Goal: Transaction & Acquisition: Purchase product/service

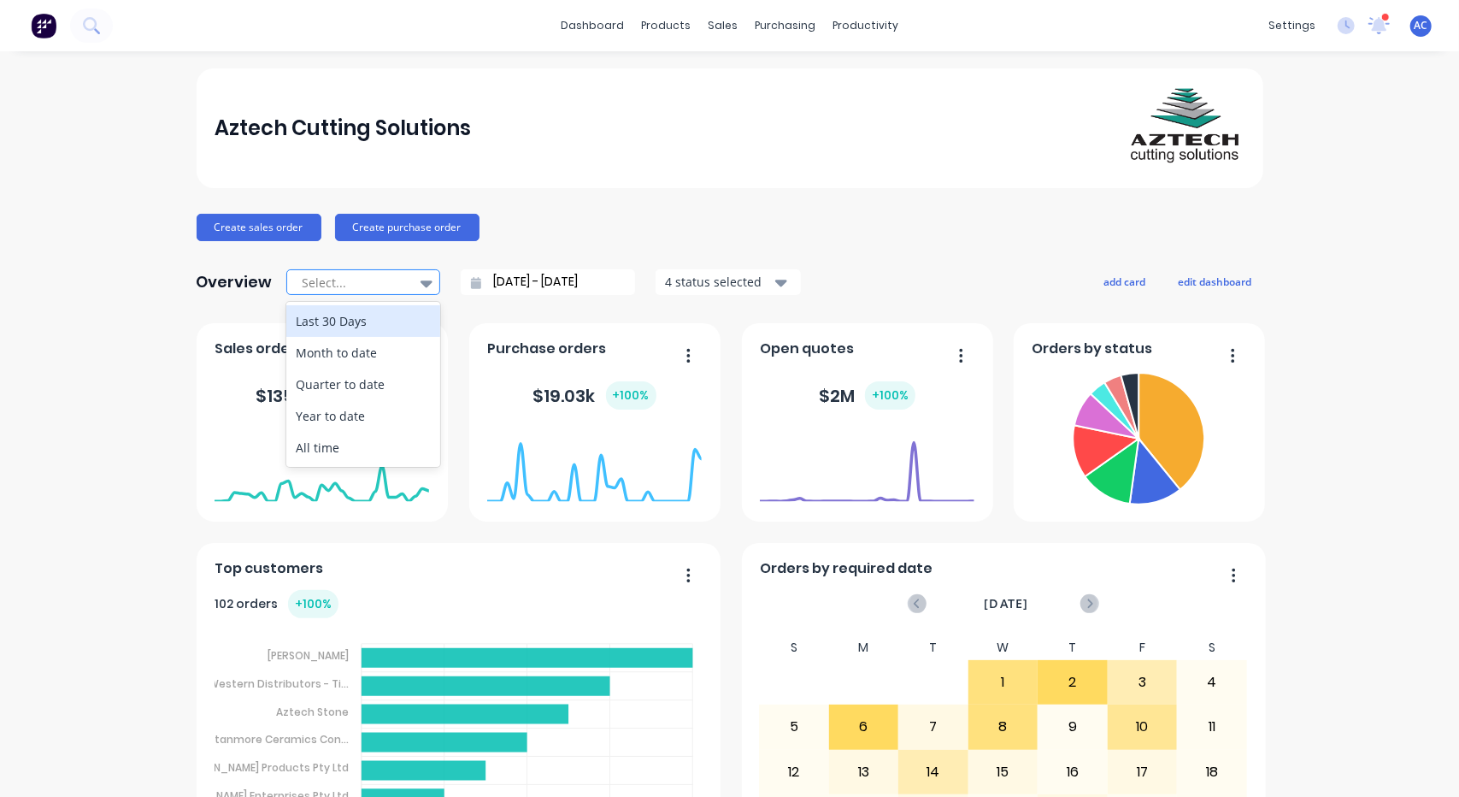
click at [421, 281] on icon at bounding box center [427, 283] width 12 height 7
click at [374, 354] on div "Month to date" at bounding box center [363, 353] width 154 height 32
type input "[DATE] - [DATE]"
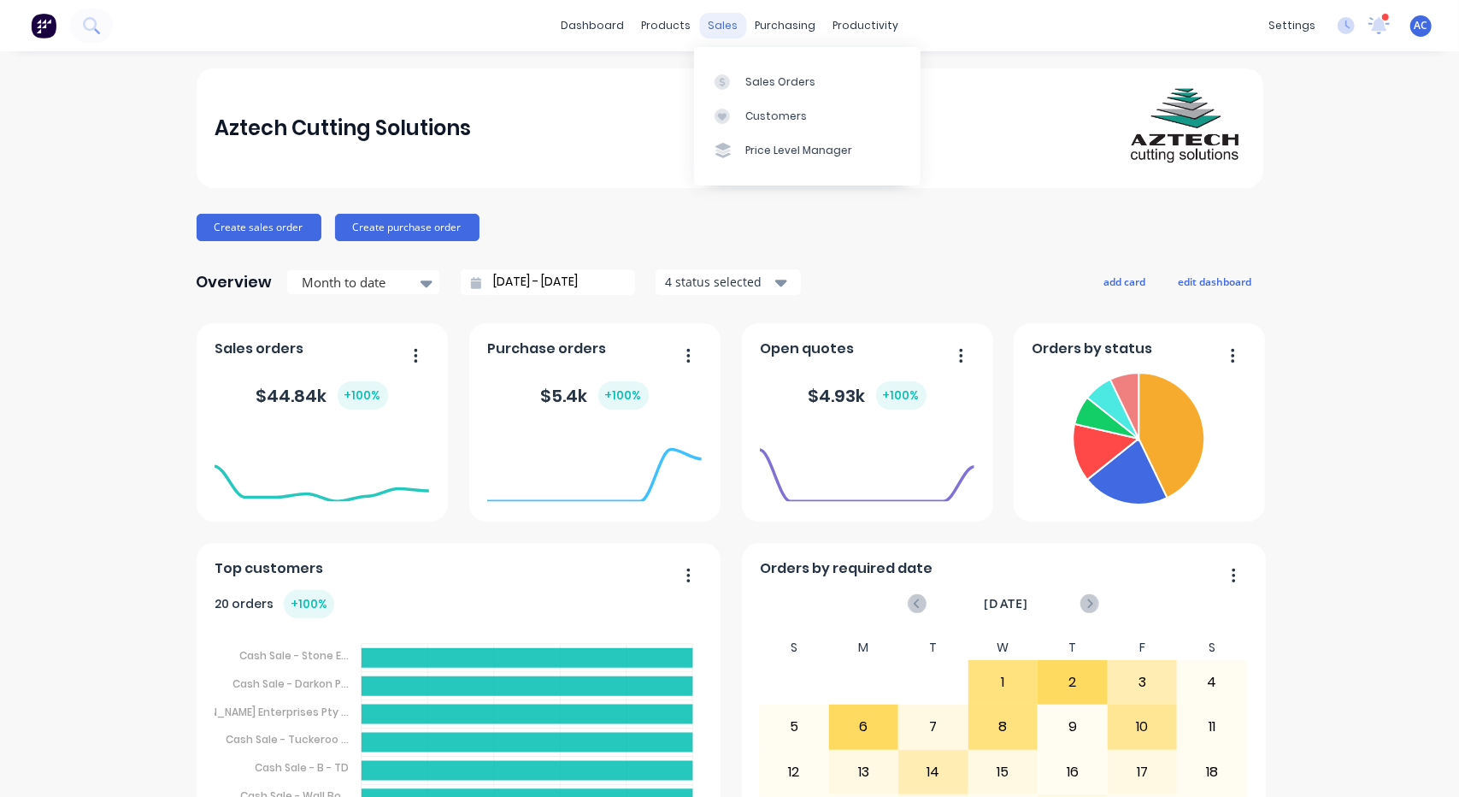
click at [718, 26] on div "sales" at bounding box center [722, 26] width 47 height 26
click at [782, 81] on div "Sales Orders" at bounding box center [780, 81] width 70 height 15
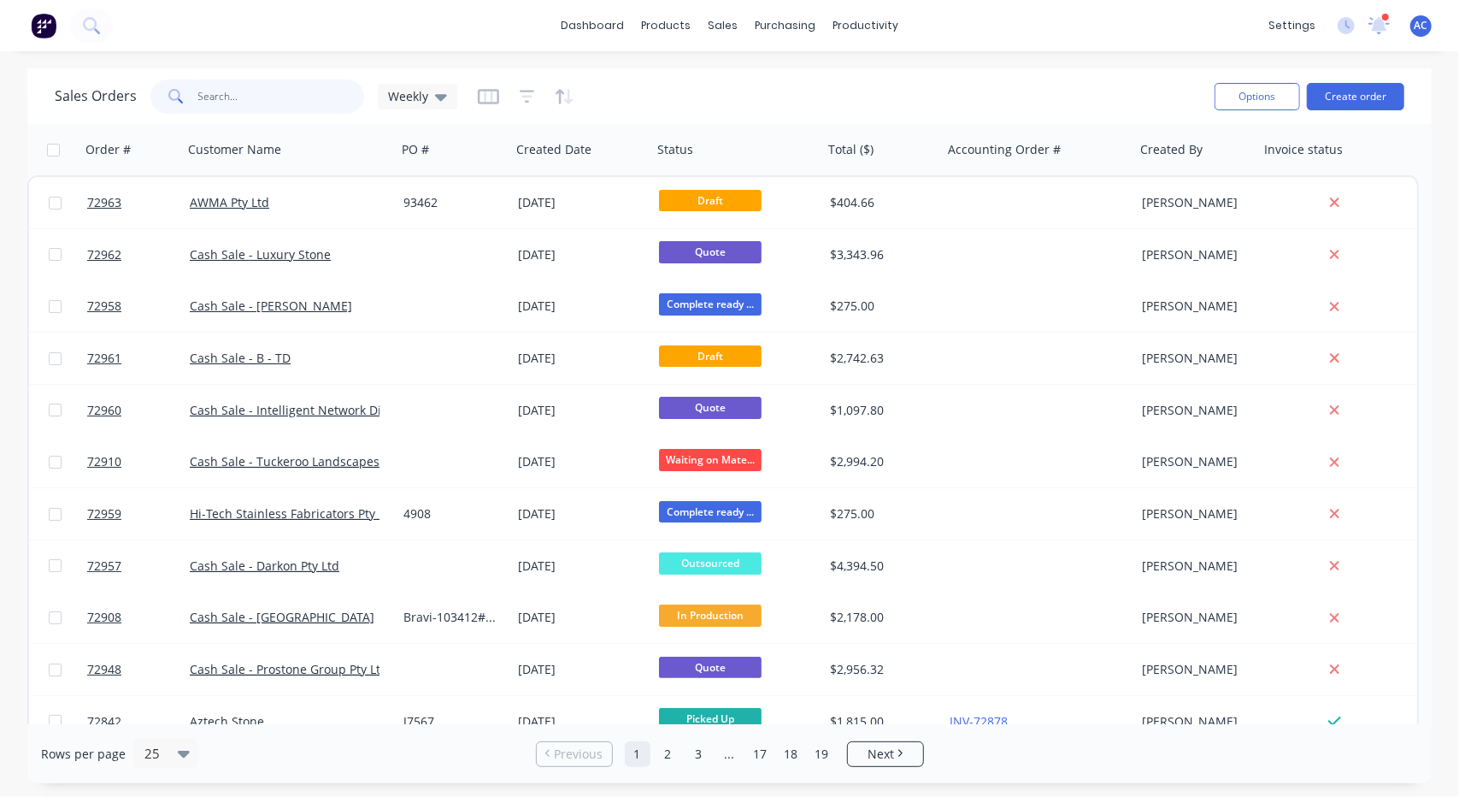
click at [292, 97] on input "text" at bounding box center [281, 96] width 167 height 34
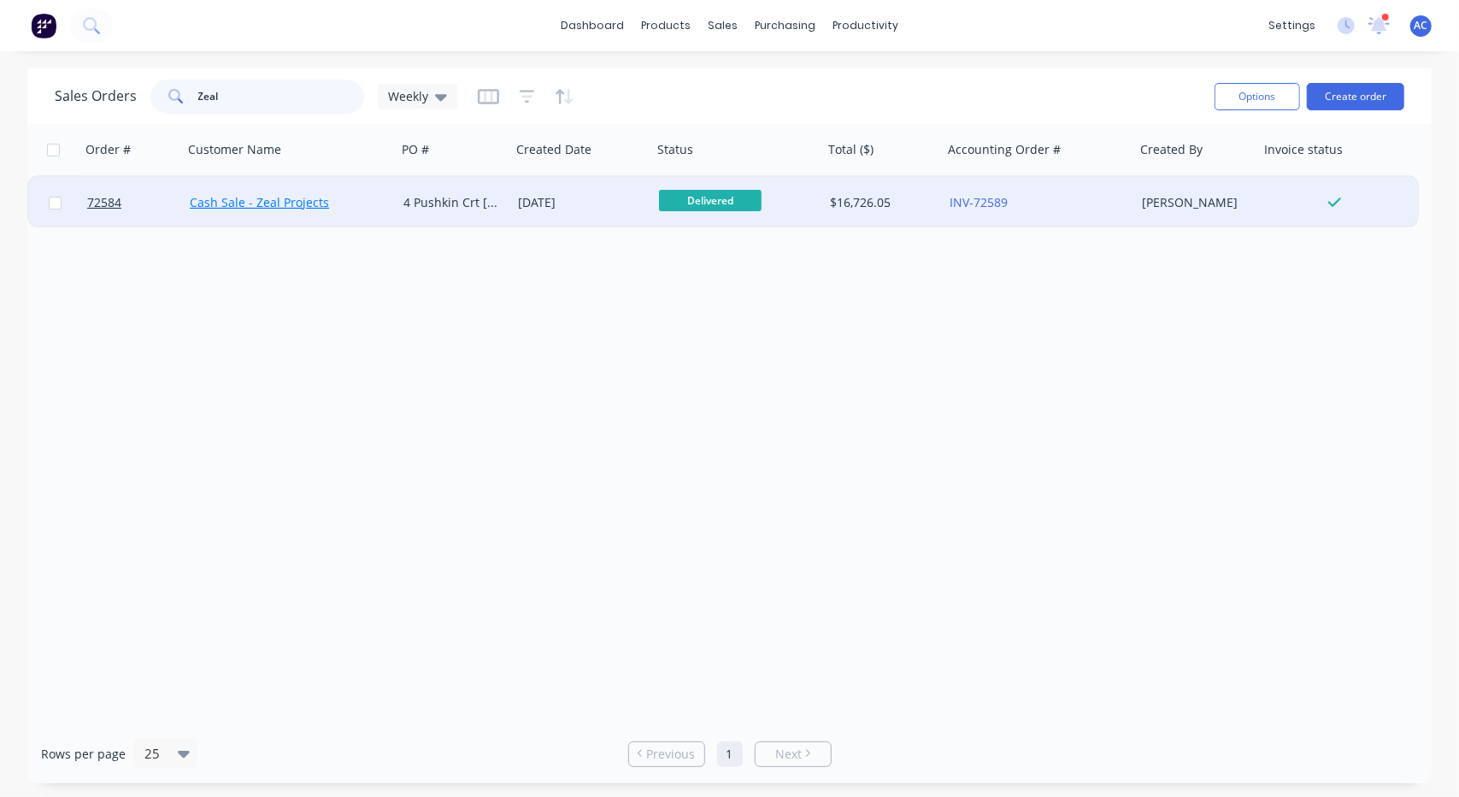
type input "Zeal"
click at [231, 201] on link "Cash Sale - Zeal Projects" at bounding box center [259, 202] width 139 height 16
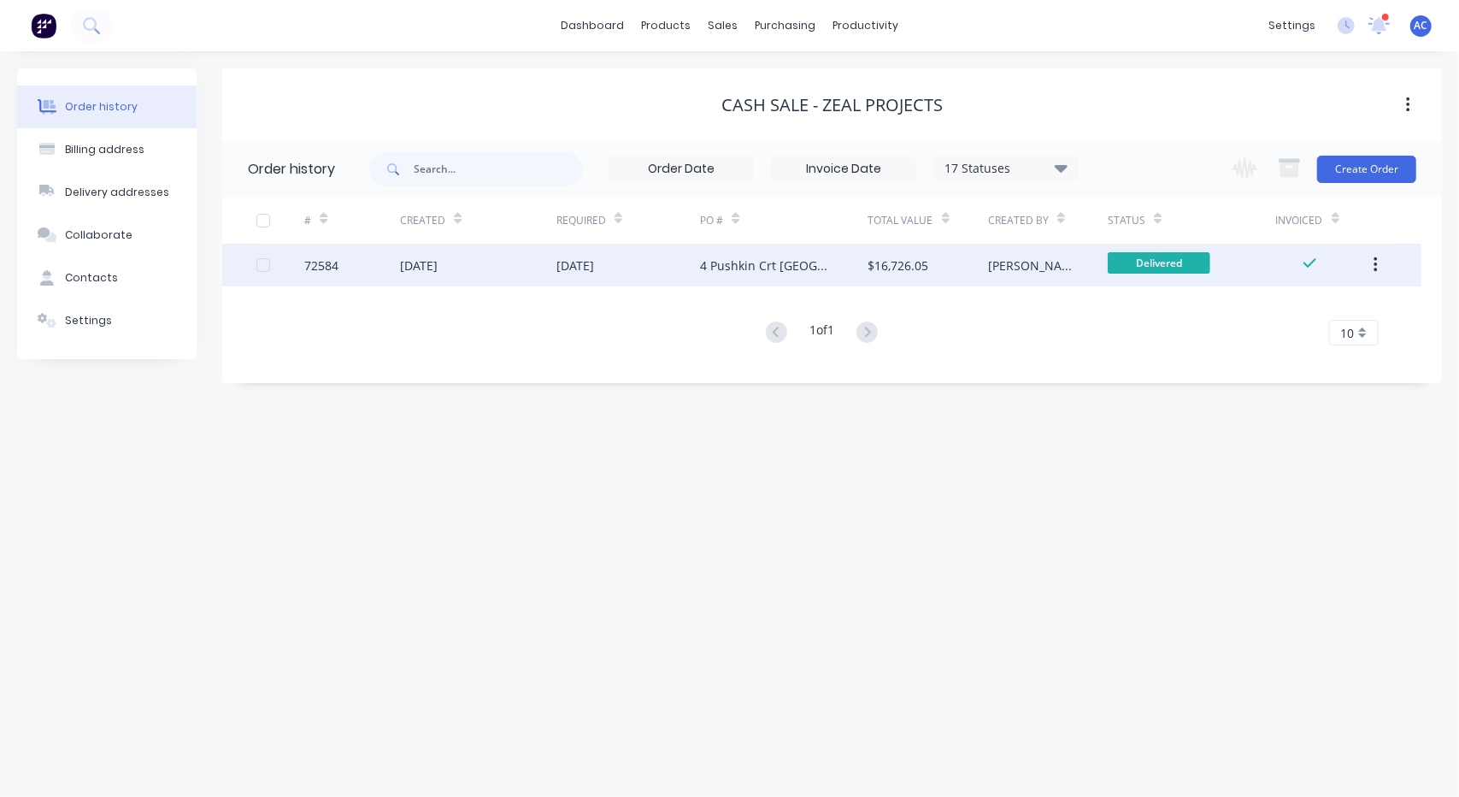
click at [800, 253] on div "4 Pushkin Crt [GEOGRAPHIC_DATA]" at bounding box center [784, 265] width 168 height 43
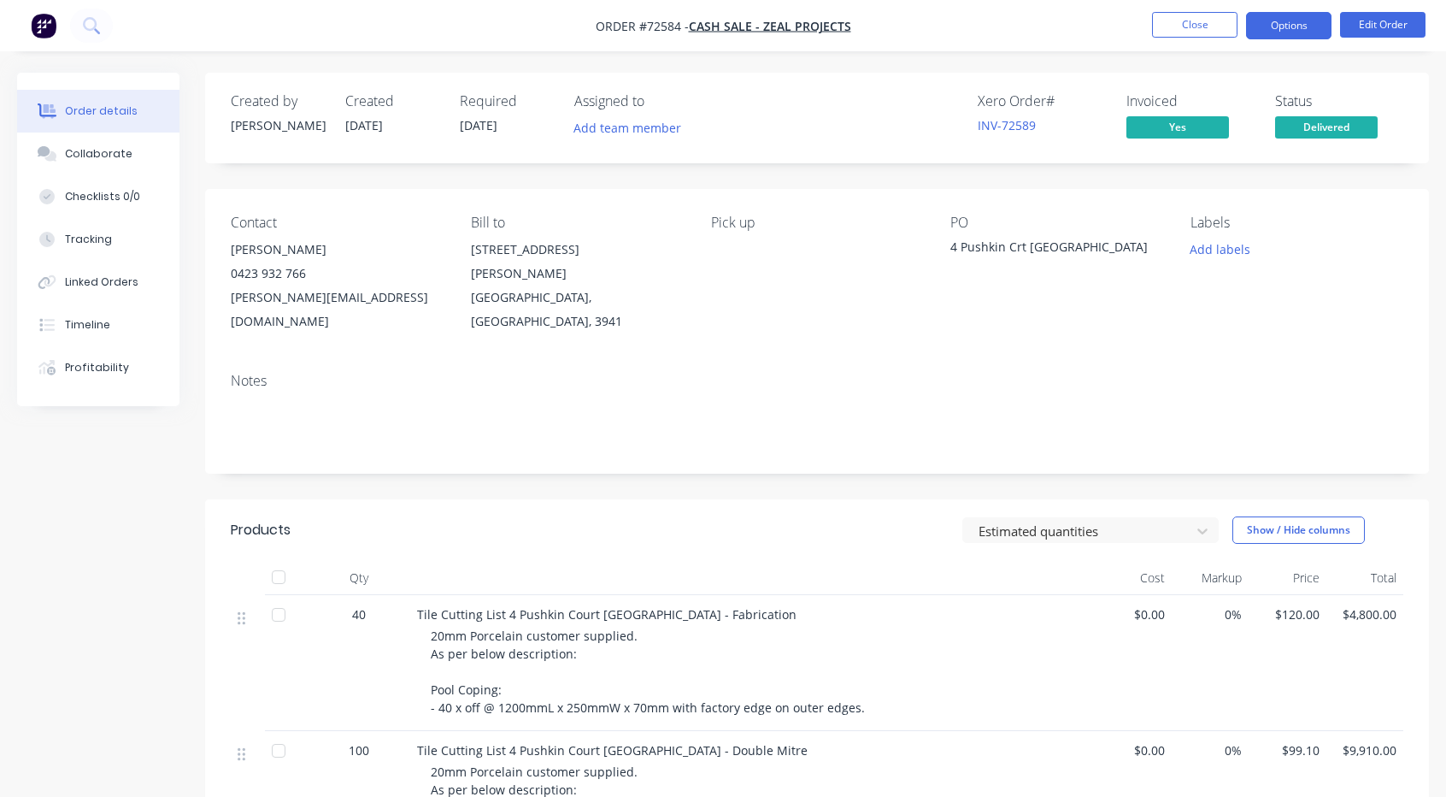
click at [1286, 27] on button "Options" at bounding box center [1288, 25] width 85 height 27
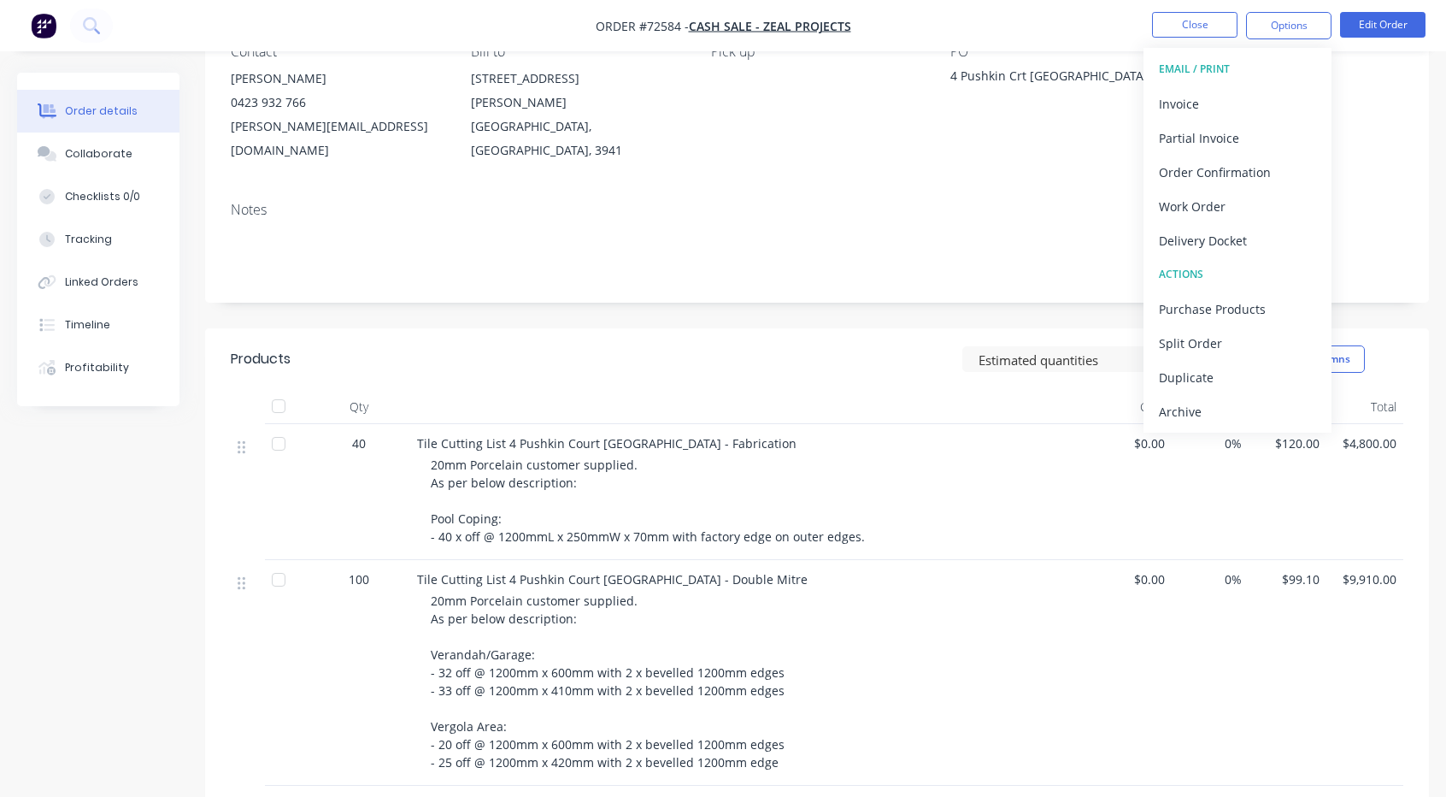
scroll to position [256, 0]
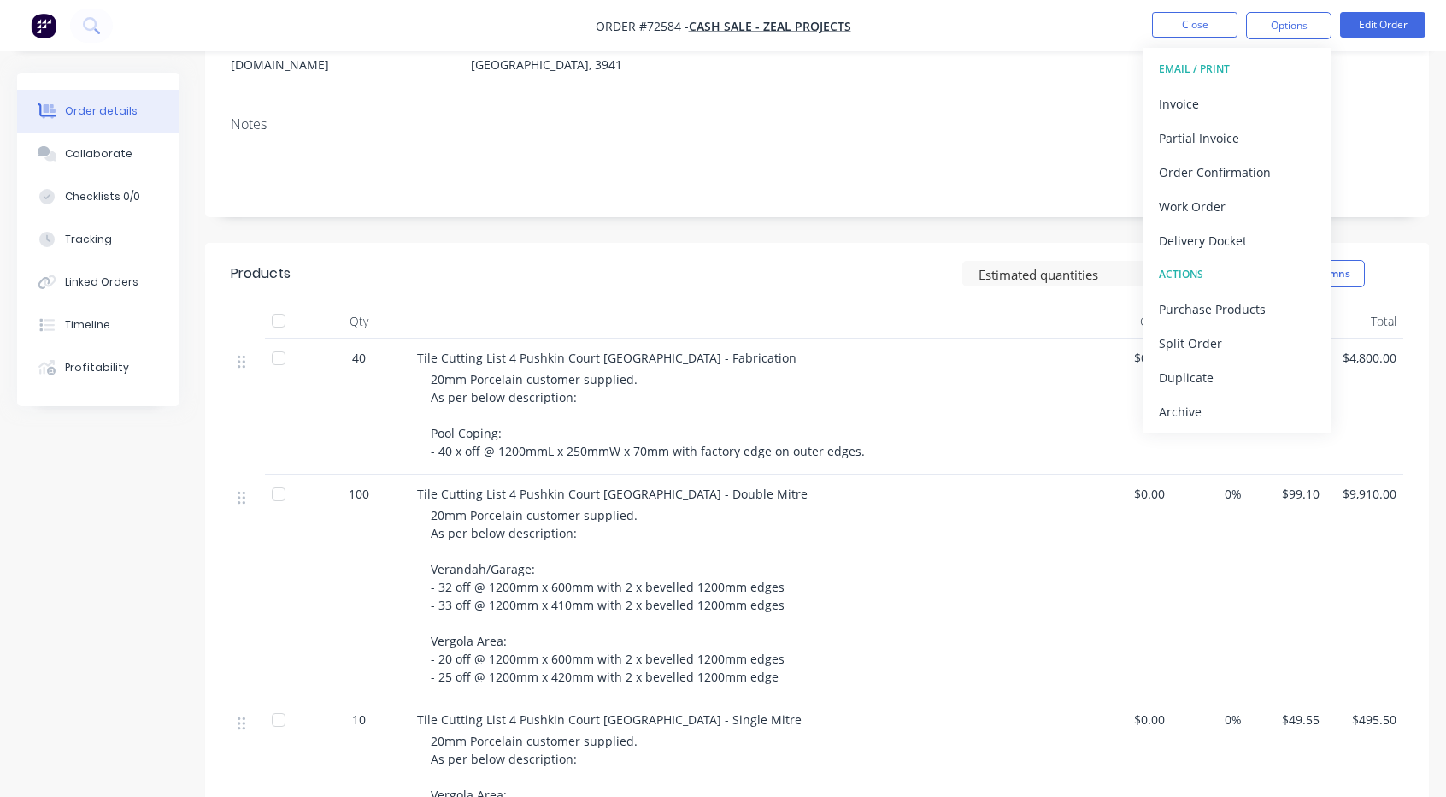
click at [773, 642] on span "20mm Porcelain customer supplied. As per below description: Verandah/Garage: - …" at bounding box center [609, 596] width 357 height 178
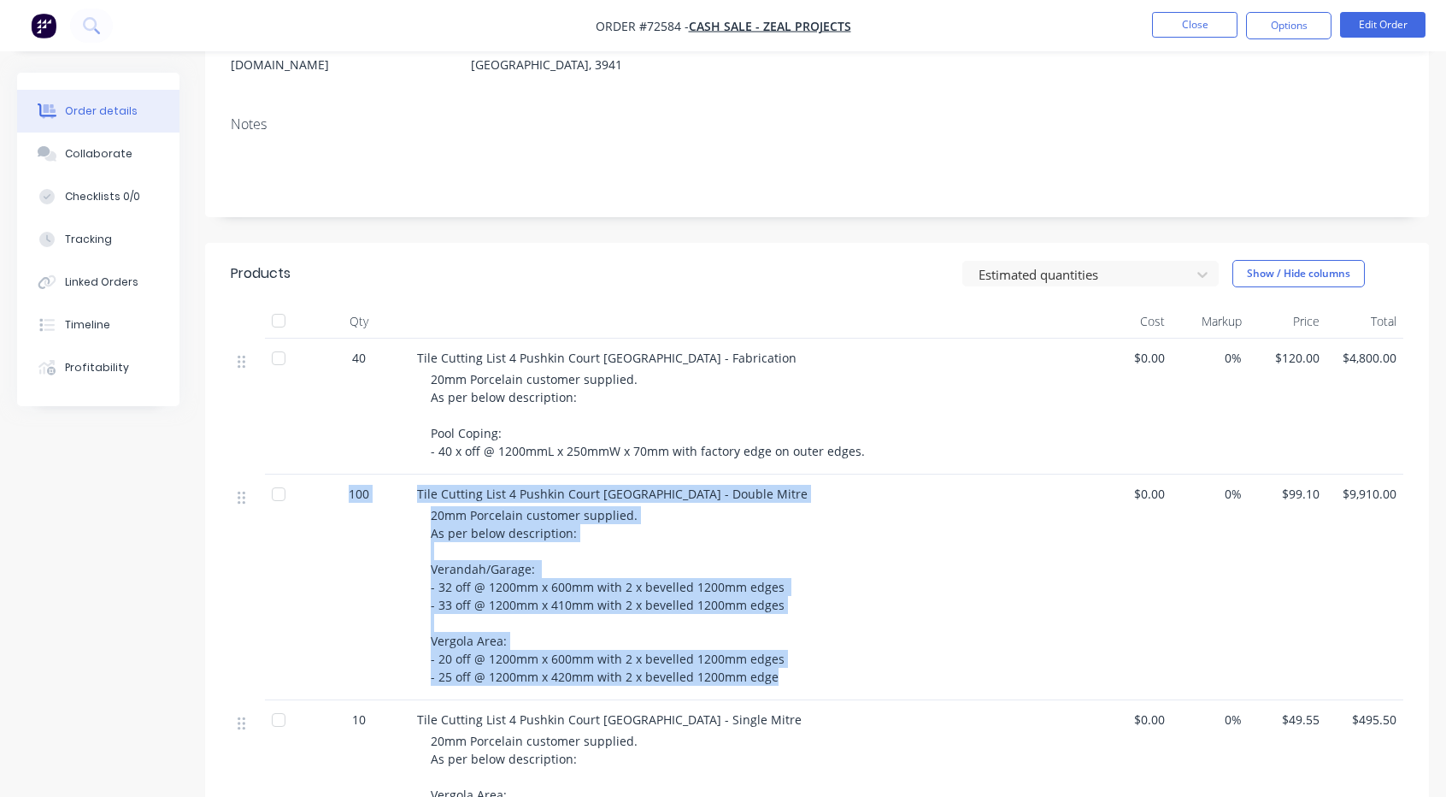
drag, startPoint x: 769, startPoint y: 658, endPoint x: 348, endPoint y: 463, distance: 464.3
click at [348, 474] on div "100 Tile Cutting List 4 Pushkin Court [GEOGRAPHIC_DATA] - Double Mitre 20mm Por…" at bounding box center [817, 587] width 1173 height 226
click at [744, 584] on span "20mm Porcelain customer supplied. As per below description: Verandah/Garage: - …" at bounding box center [609, 596] width 357 height 178
drag, startPoint x: 768, startPoint y: 654, endPoint x: 418, endPoint y: 469, distance: 396.1
click at [418, 474] on div "Tile Cutting List 4 Pushkin Court [GEOGRAPHIC_DATA] - Double Mitre 20mm Porcela…" at bounding box center [752, 587] width 684 height 226
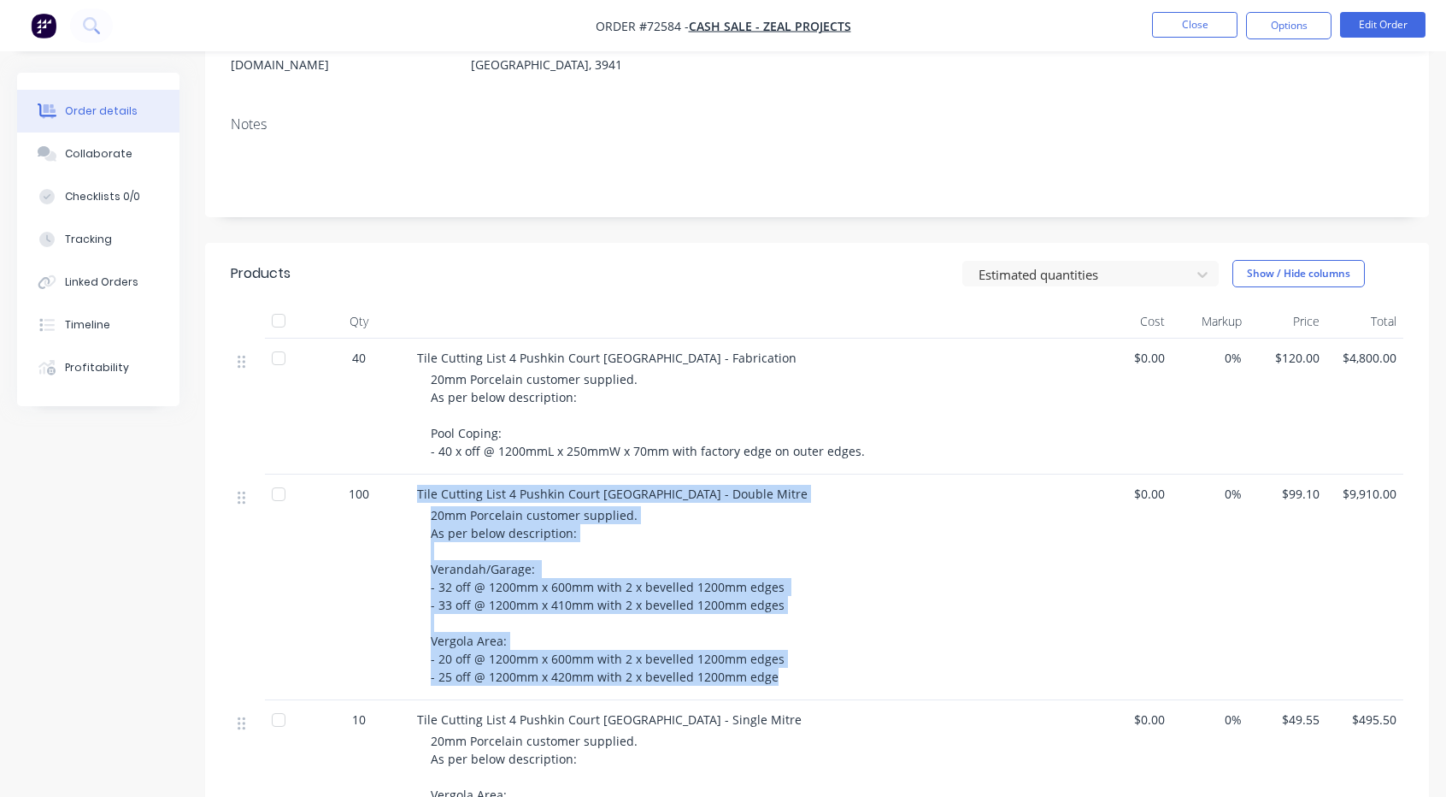
copy div "Tile Cutting List 4 Pushkin Court [GEOGRAPHIC_DATA] - Double Mitre 20mm Porcela…"
click at [1186, 25] on button "Close" at bounding box center [1194, 25] width 85 height 26
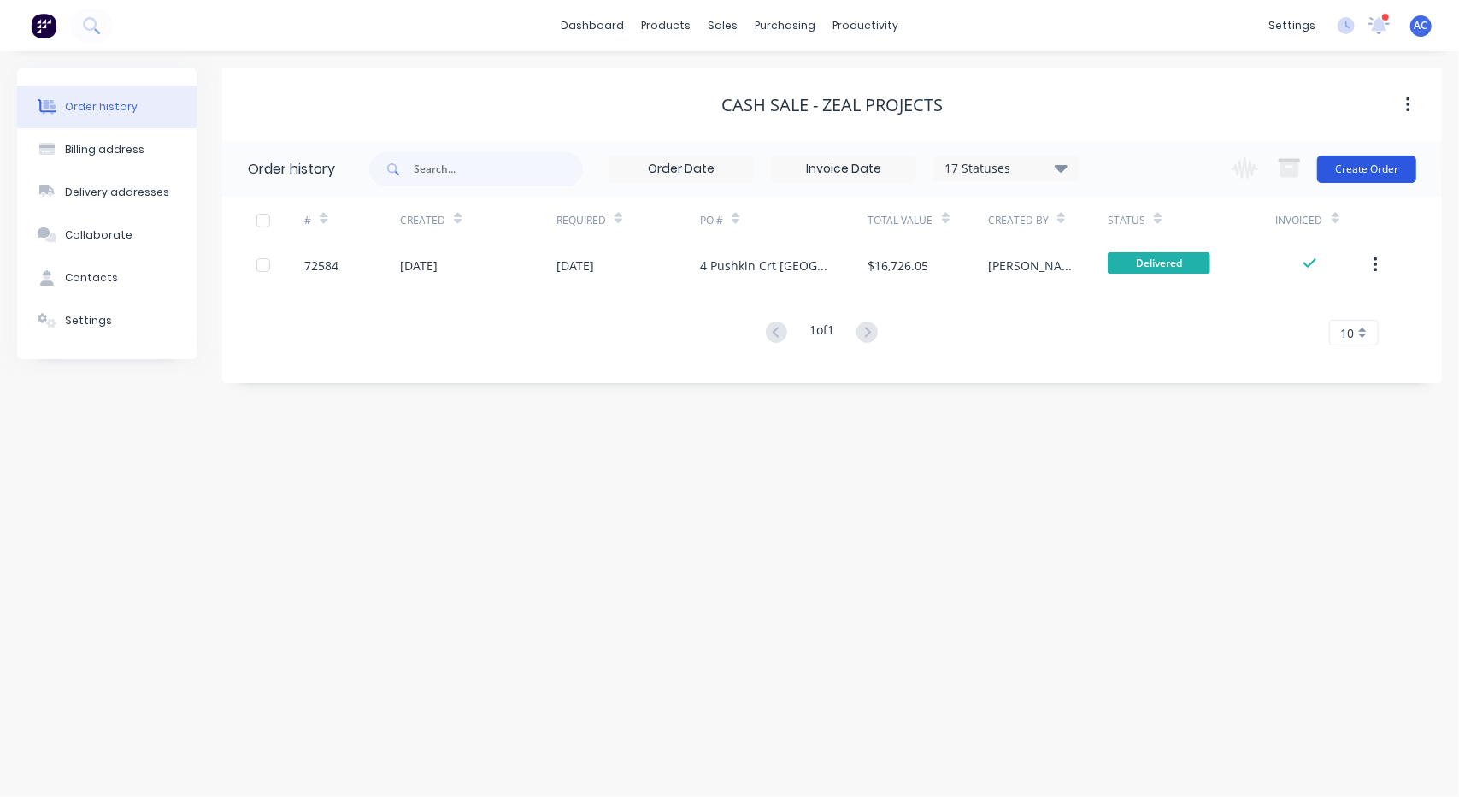
click at [1367, 168] on button "Create Order" at bounding box center [1366, 169] width 99 height 27
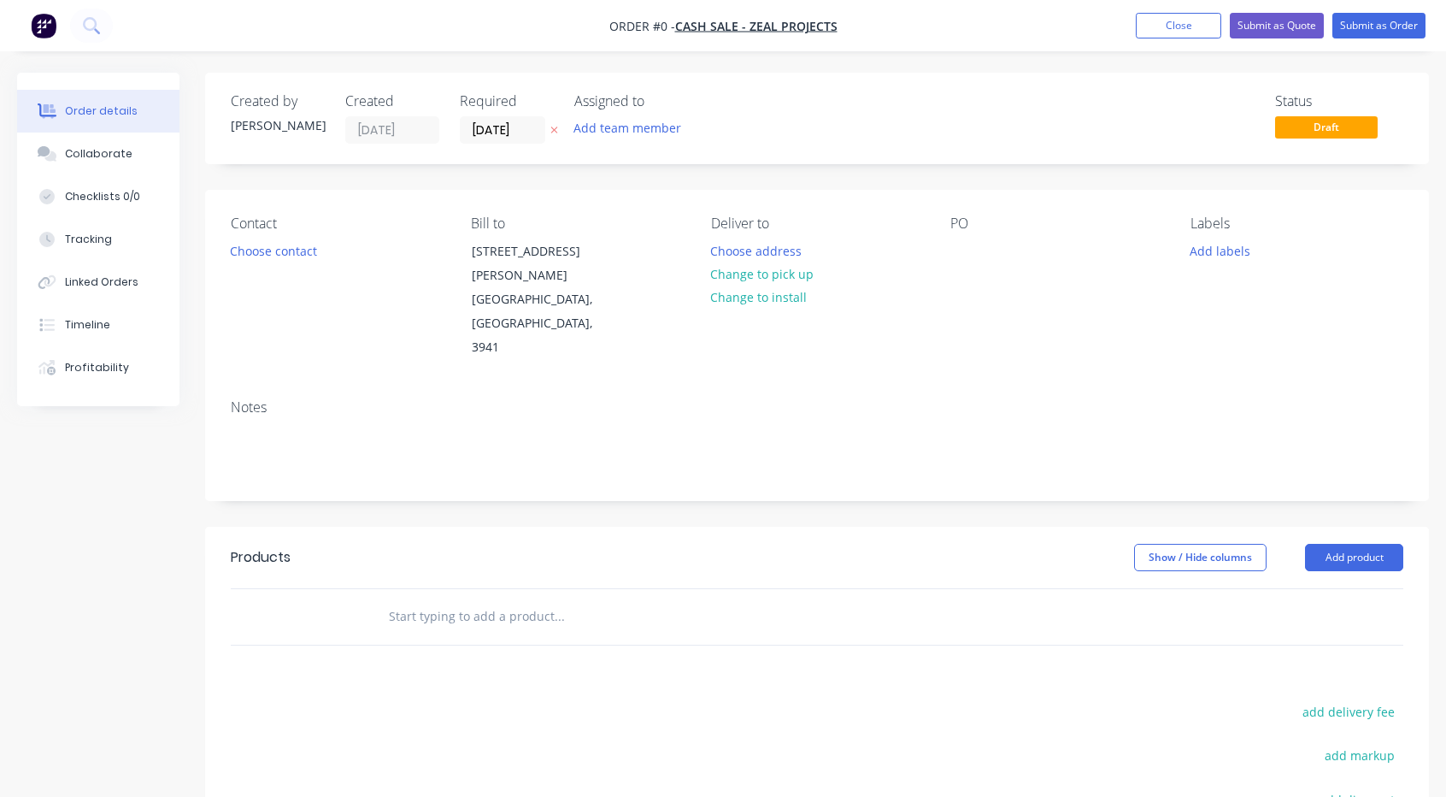
drag, startPoint x: 1366, startPoint y: 504, endPoint x: 1297, endPoint y: 528, distance: 73.3
click at [1367, 544] on button "Add product" at bounding box center [1354, 557] width 98 height 27
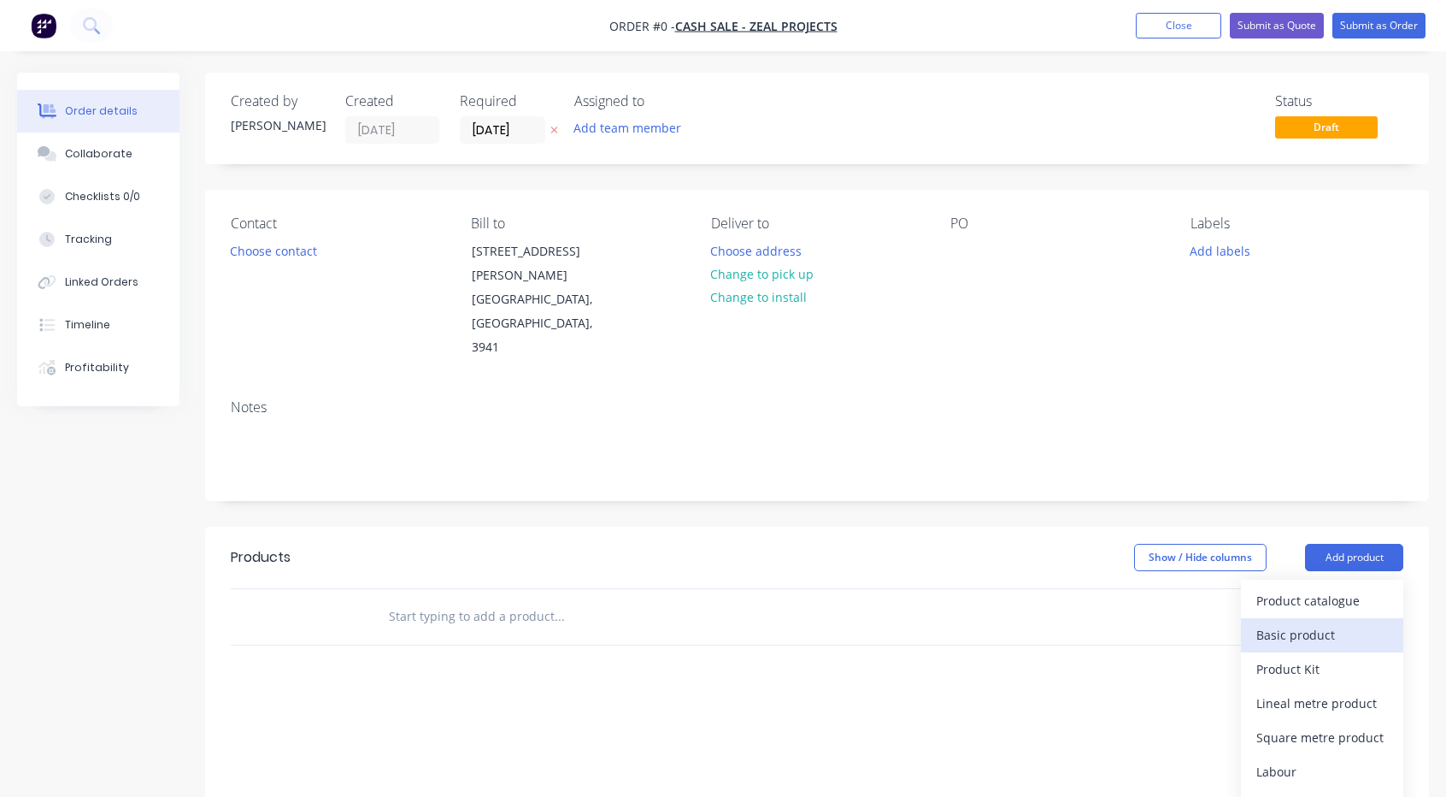
click at [1268, 622] on div "Basic product" at bounding box center [1322, 634] width 132 height 25
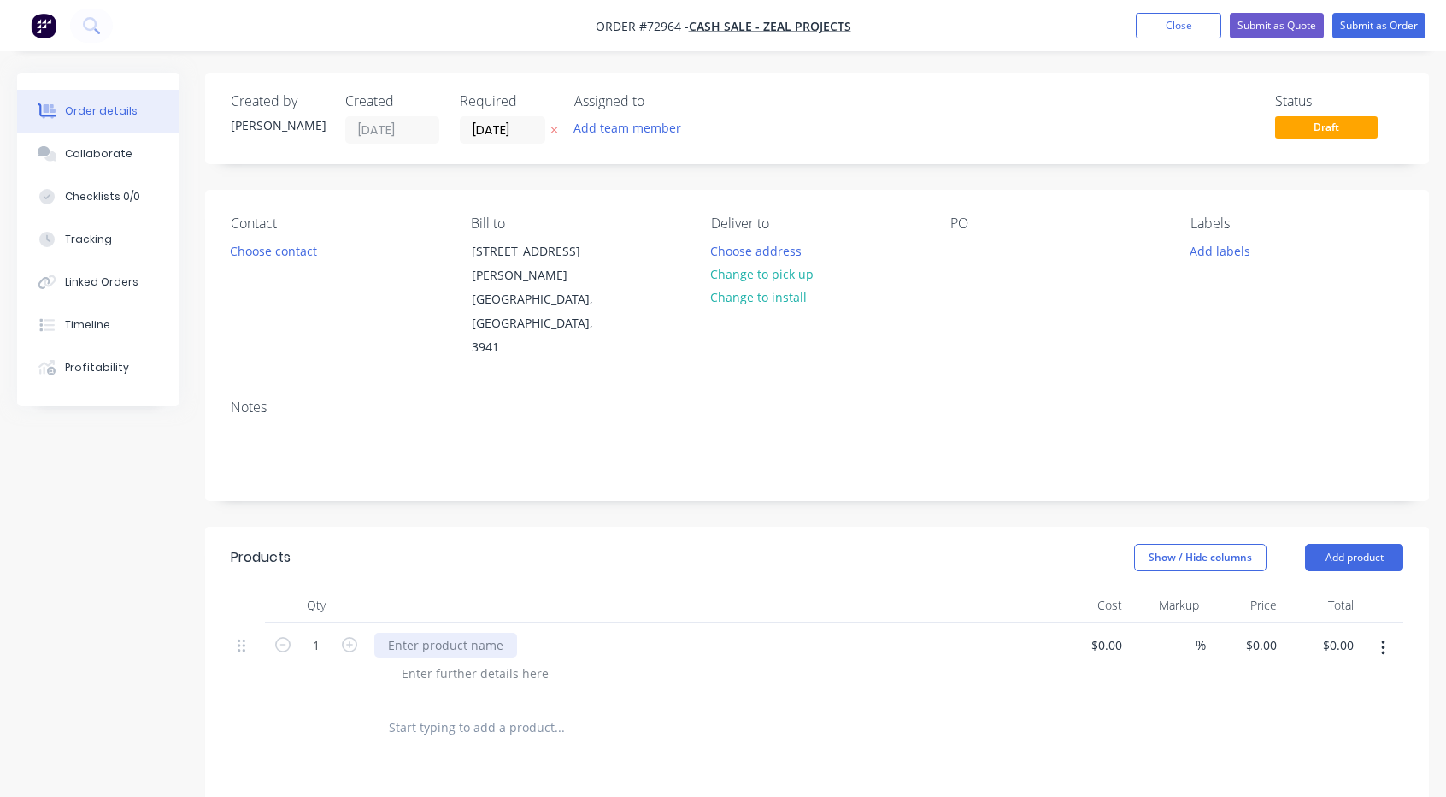
paste div
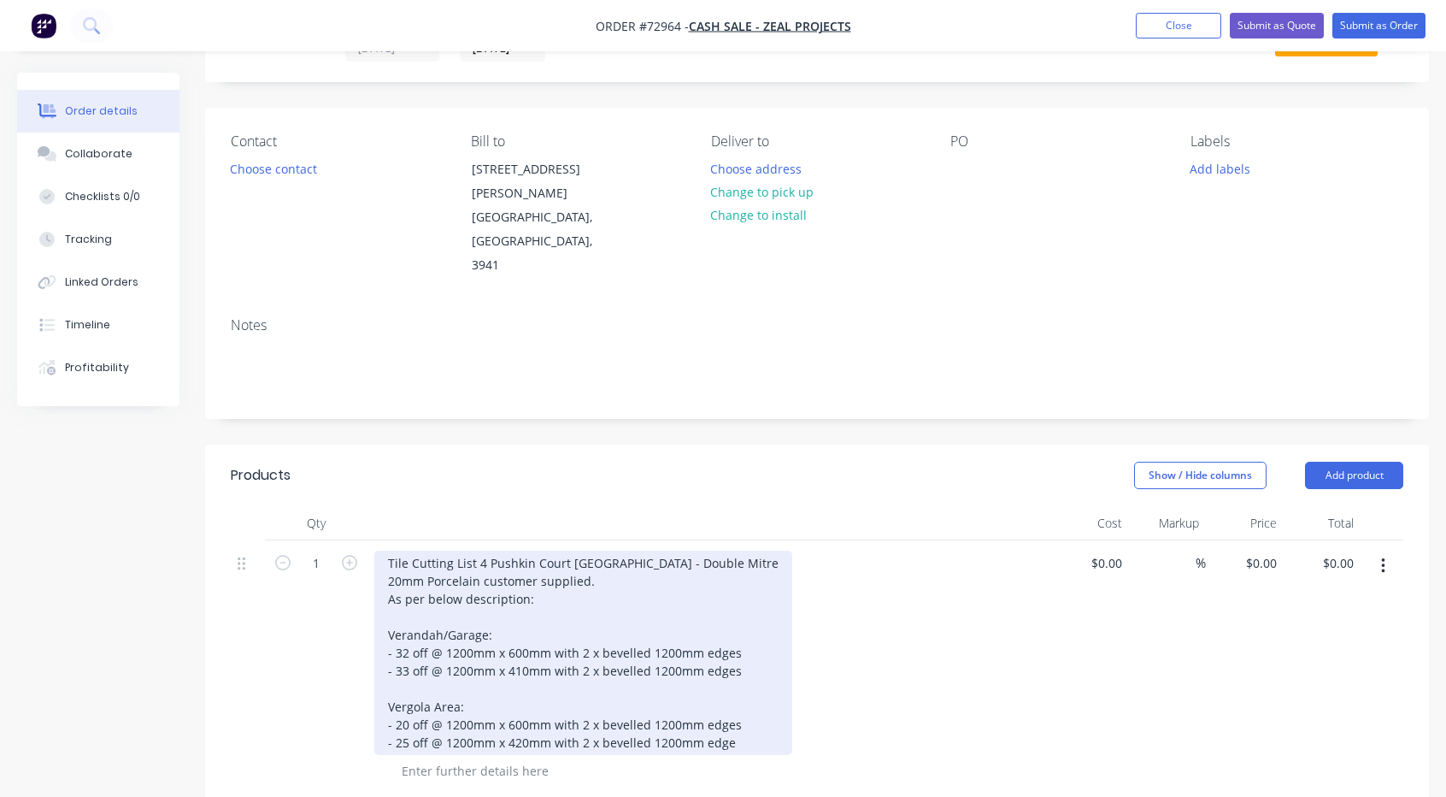
scroll to position [85, 0]
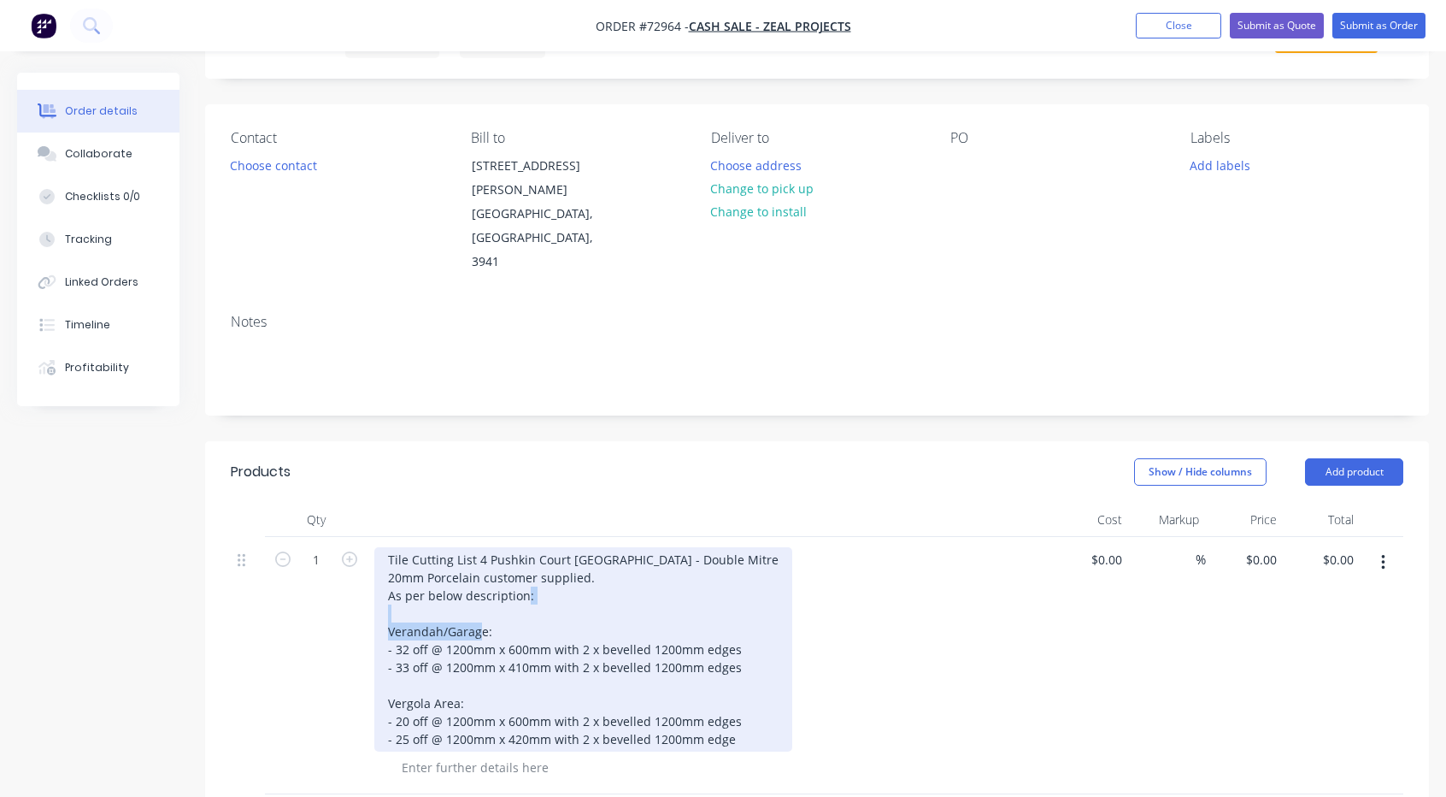
drag, startPoint x: 497, startPoint y: 581, endPoint x: 380, endPoint y: 589, distance: 118.2
click at [380, 589] on div "Tile Cutting List 4 Pushkin Court [GEOGRAPHIC_DATA] - Double Mitre 20mm Porcela…" at bounding box center [583, 649] width 418 height 204
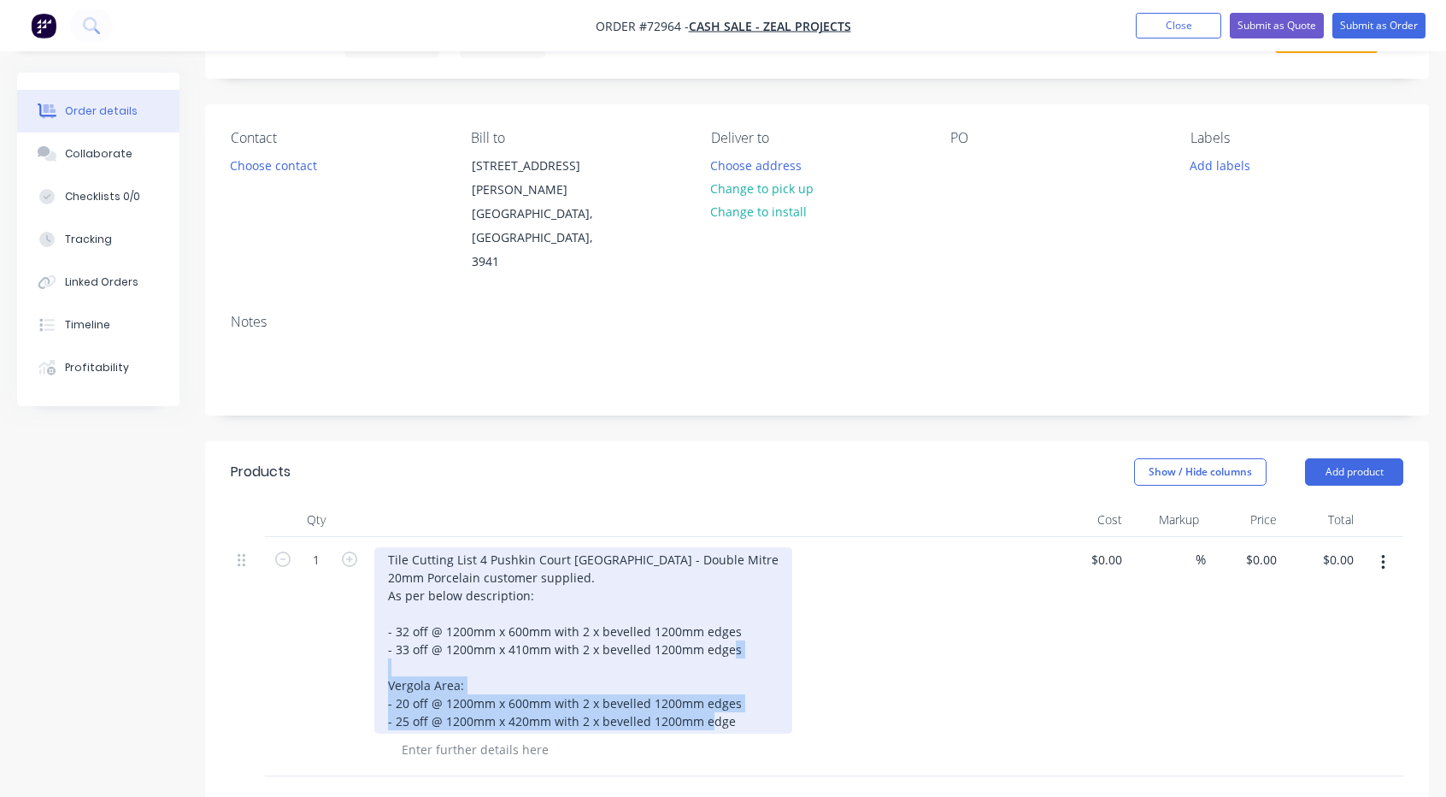
drag, startPoint x: 735, startPoint y: 673, endPoint x: 382, endPoint y: 642, distance: 354.3
click at [382, 642] on div "Tile Cutting List 4 Pushkin Court [GEOGRAPHIC_DATA] - Double Mitre 20mm Porcela…" at bounding box center [583, 640] width 418 height 186
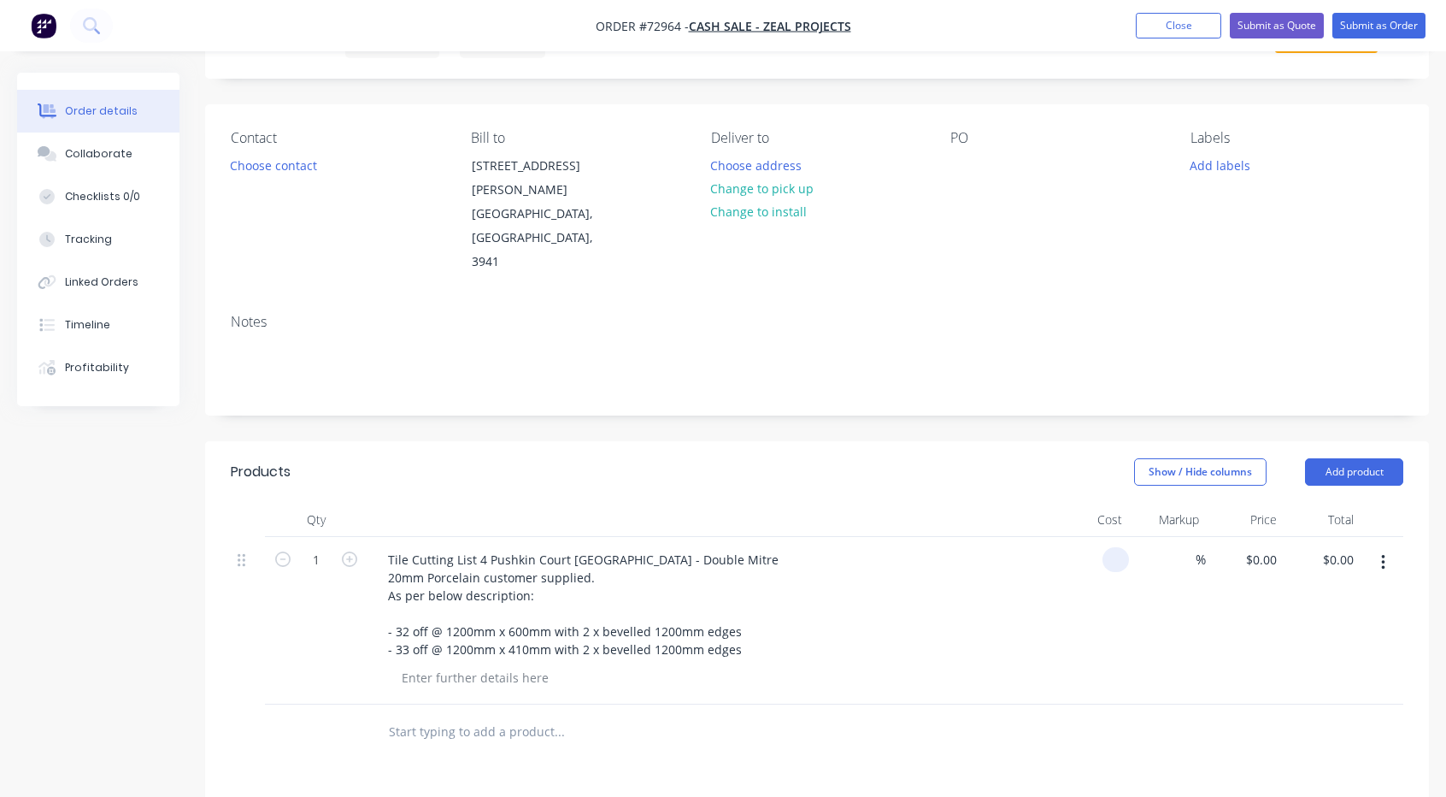
click at [1111, 547] on input at bounding box center [1119, 559] width 20 height 25
type input "$99.10"
click at [1250, 539] on div "$99.10 $0.00" at bounding box center [1245, 621] width 78 height 168
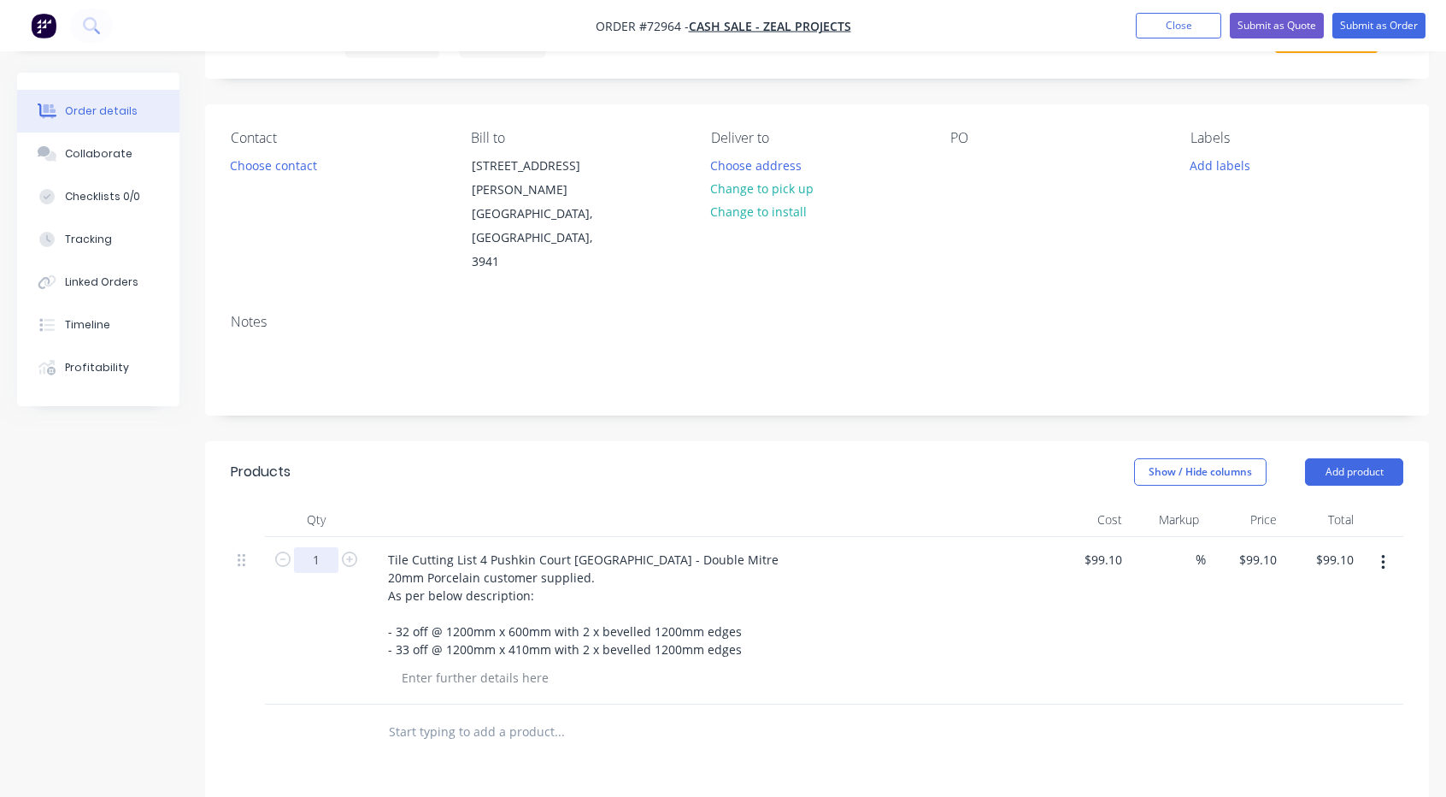
click at [320, 547] on input "1" at bounding box center [316, 560] width 44 height 26
type input "10"
type input "$991.00"
click at [1049, 575] on div "Tile Cutting List 4 Pushkin Court [GEOGRAPHIC_DATA] - Double Mitre 20mm Porcela…" at bounding box center [710, 621] width 684 height 168
click at [1353, 458] on button "Add product" at bounding box center [1354, 471] width 98 height 27
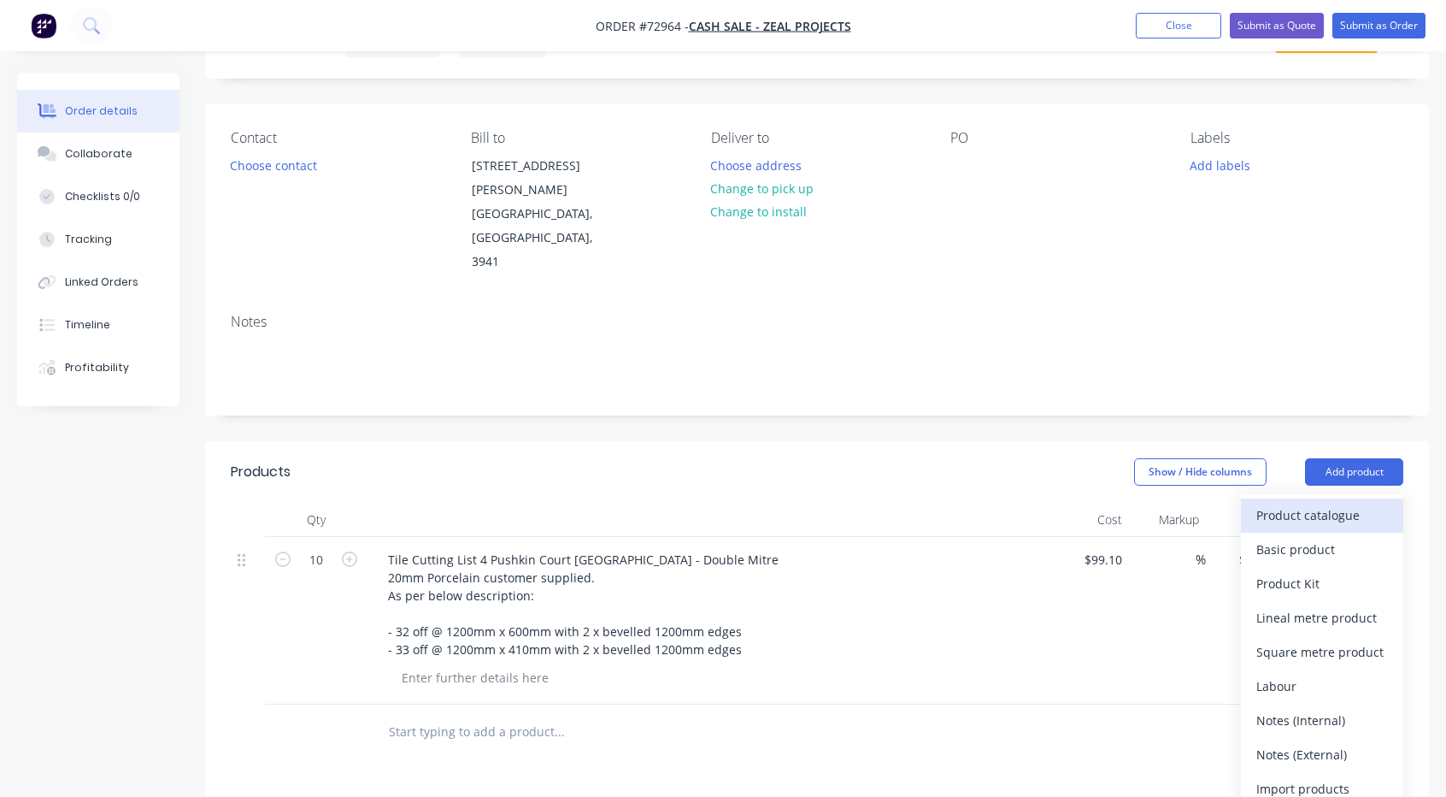
click at [1321, 503] on div "Product catalogue" at bounding box center [1322, 515] width 132 height 25
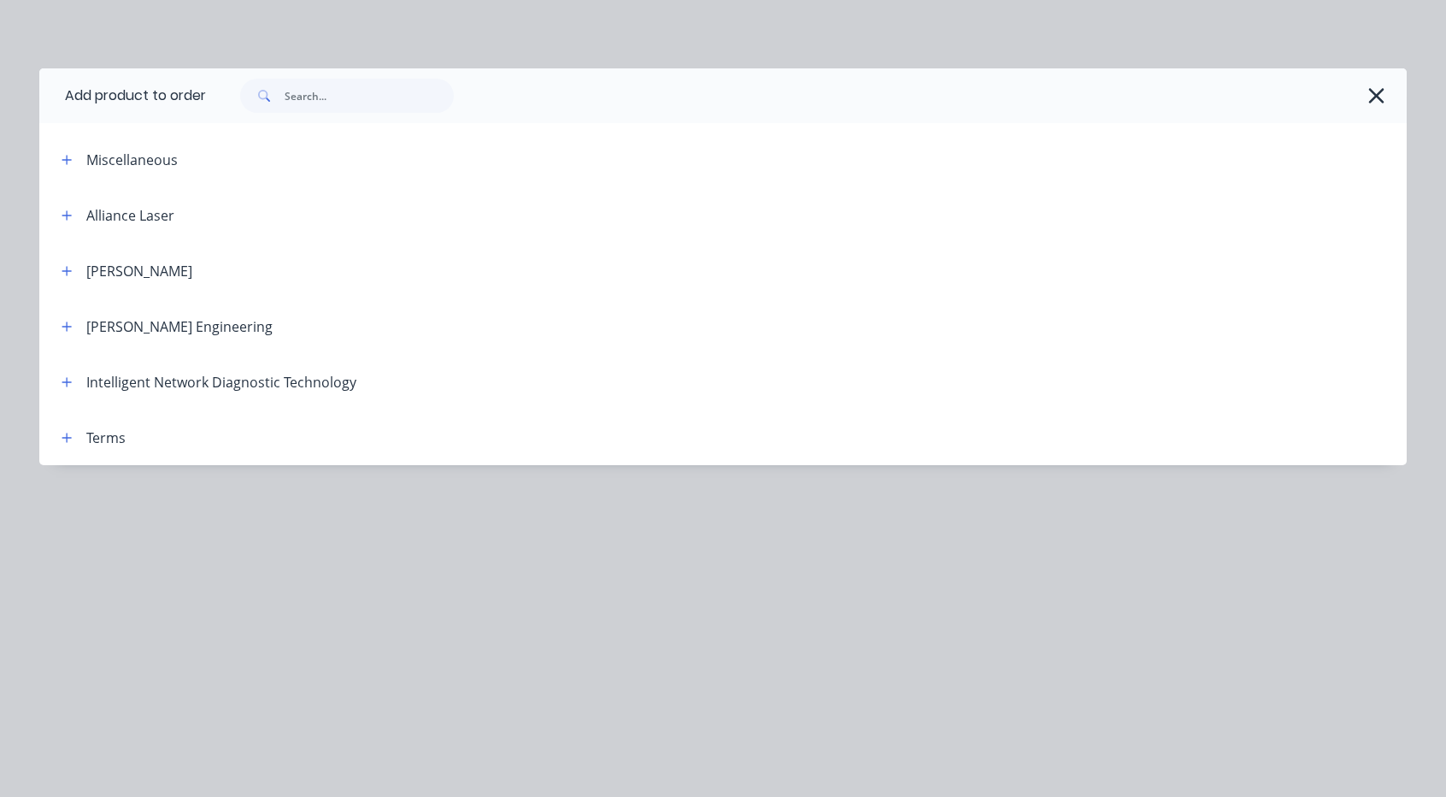
drag, startPoint x: 1379, startPoint y: 91, endPoint x: 1373, endPoint y: 138, distance: 47.4
click at [1379, 91] on icon "button" at bounding box center [1377, 96] width 18 height 24
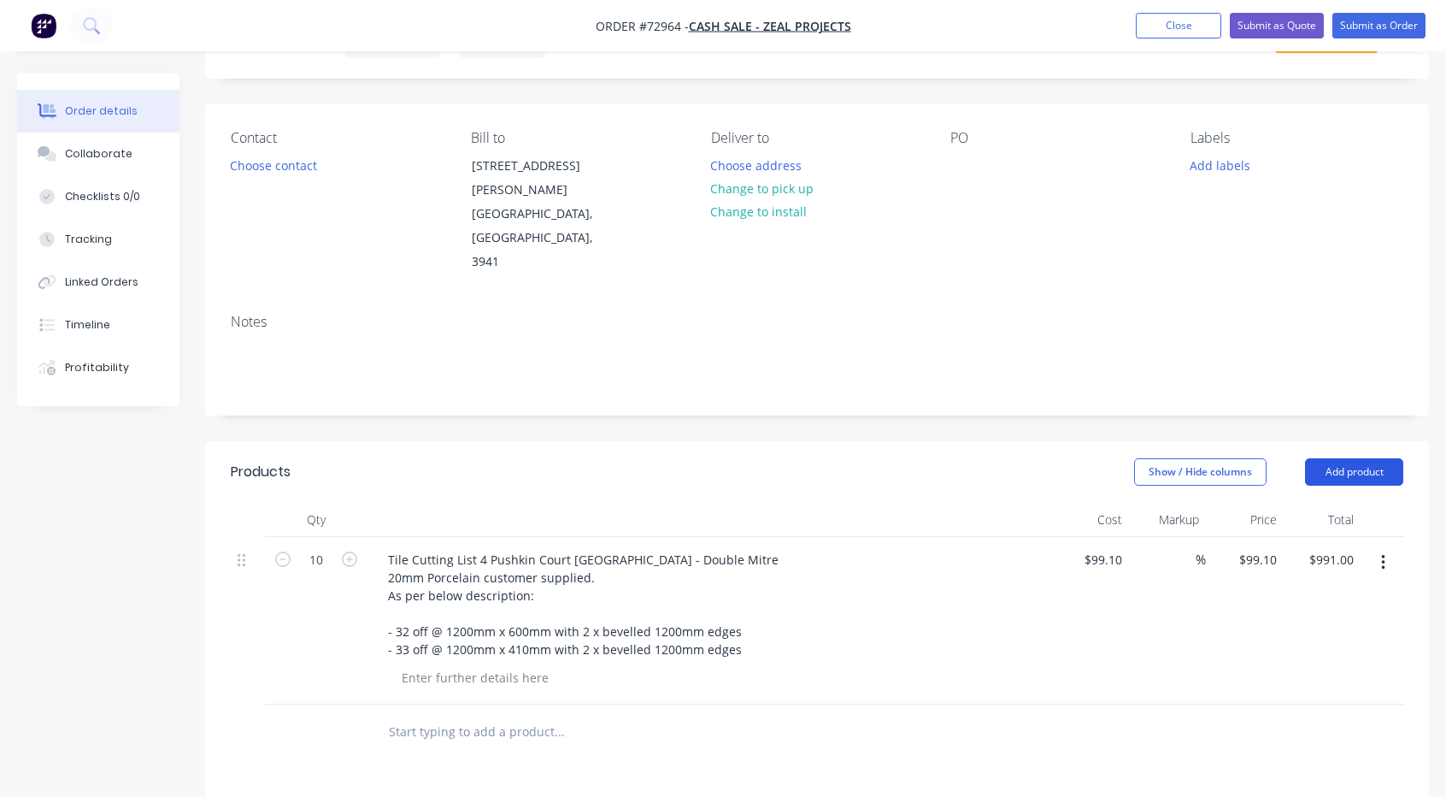
click at [1327, 458] on button "Add product" at bounding box center [1354, 471] width 98 height 27
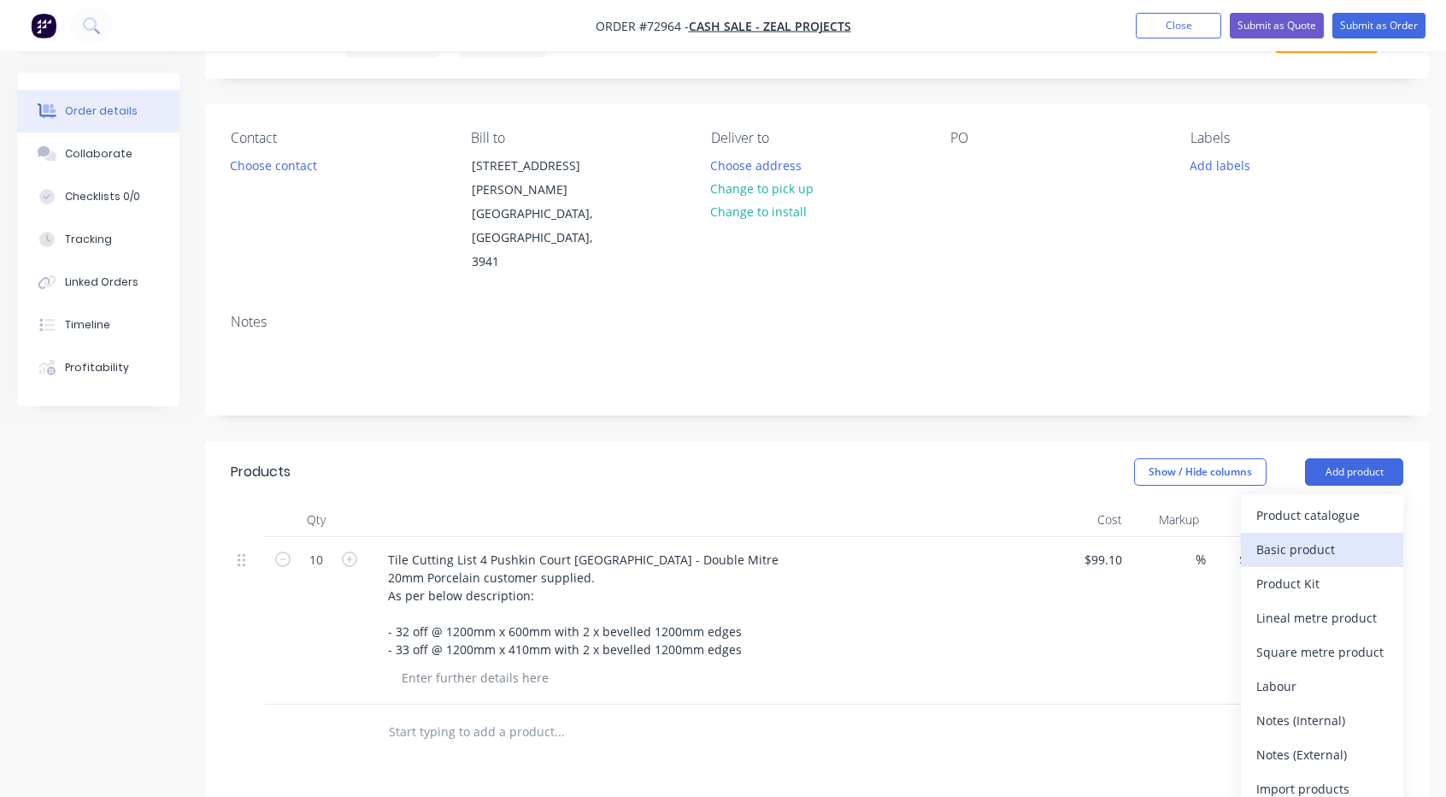
click at [1330, 537] on div "Basic product" at bounding box center [1322, 549] width 132 height 25
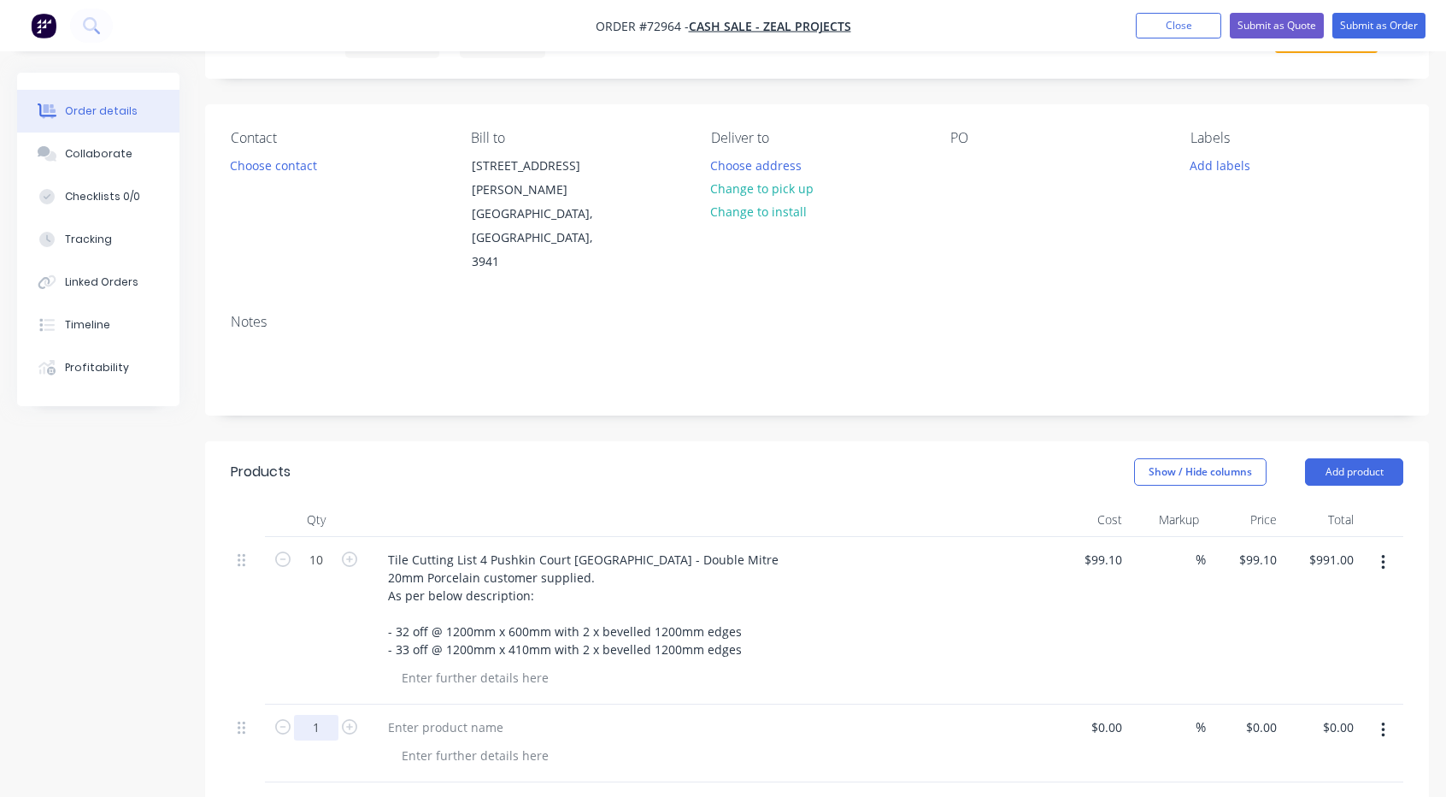
click at [326, 715] on input "1" at bounding box center [316, 728] width 44 height 26
type input "10"
click at [460, 715] on div at bounding box center [445, 727] width 143 height 25
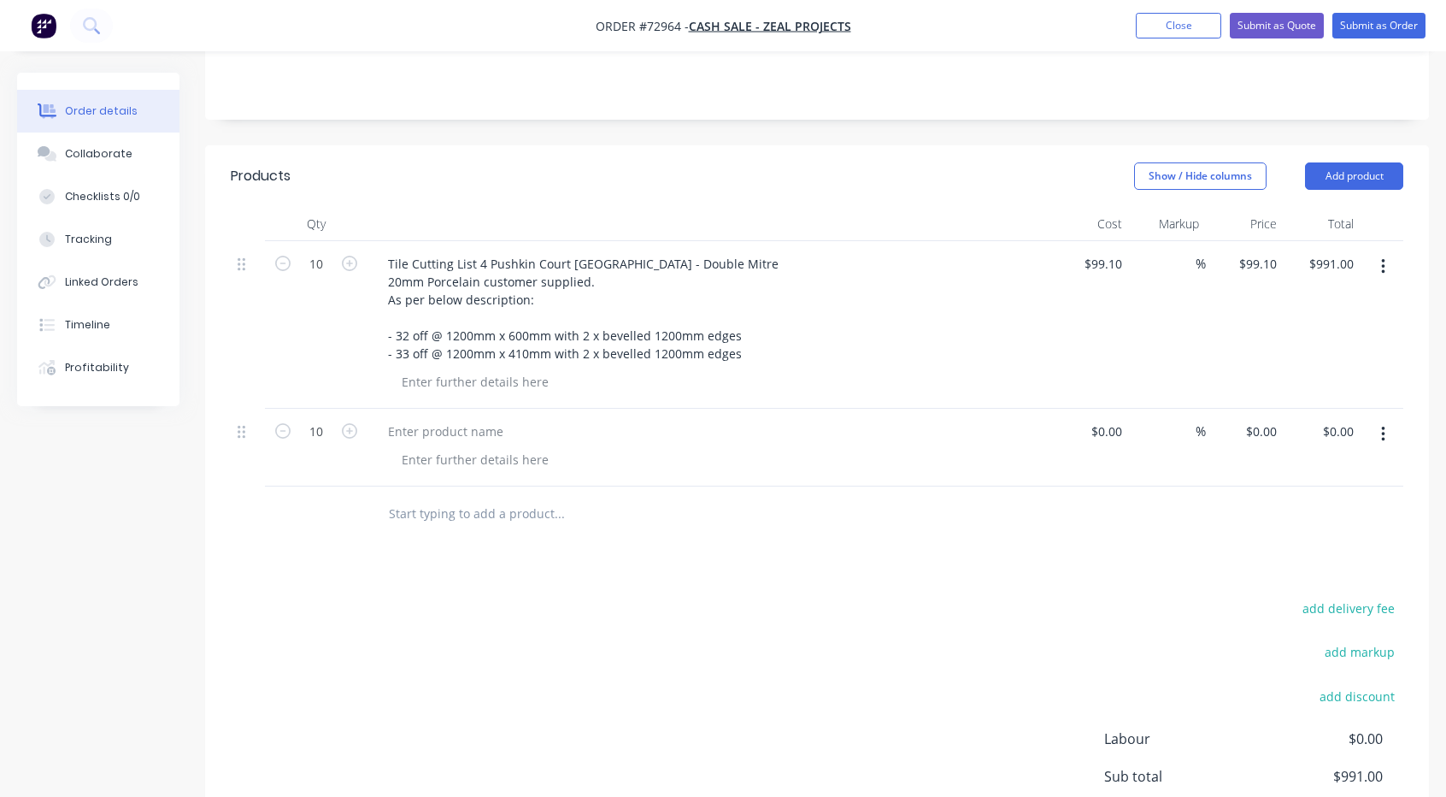
scroll to position [427, 0]
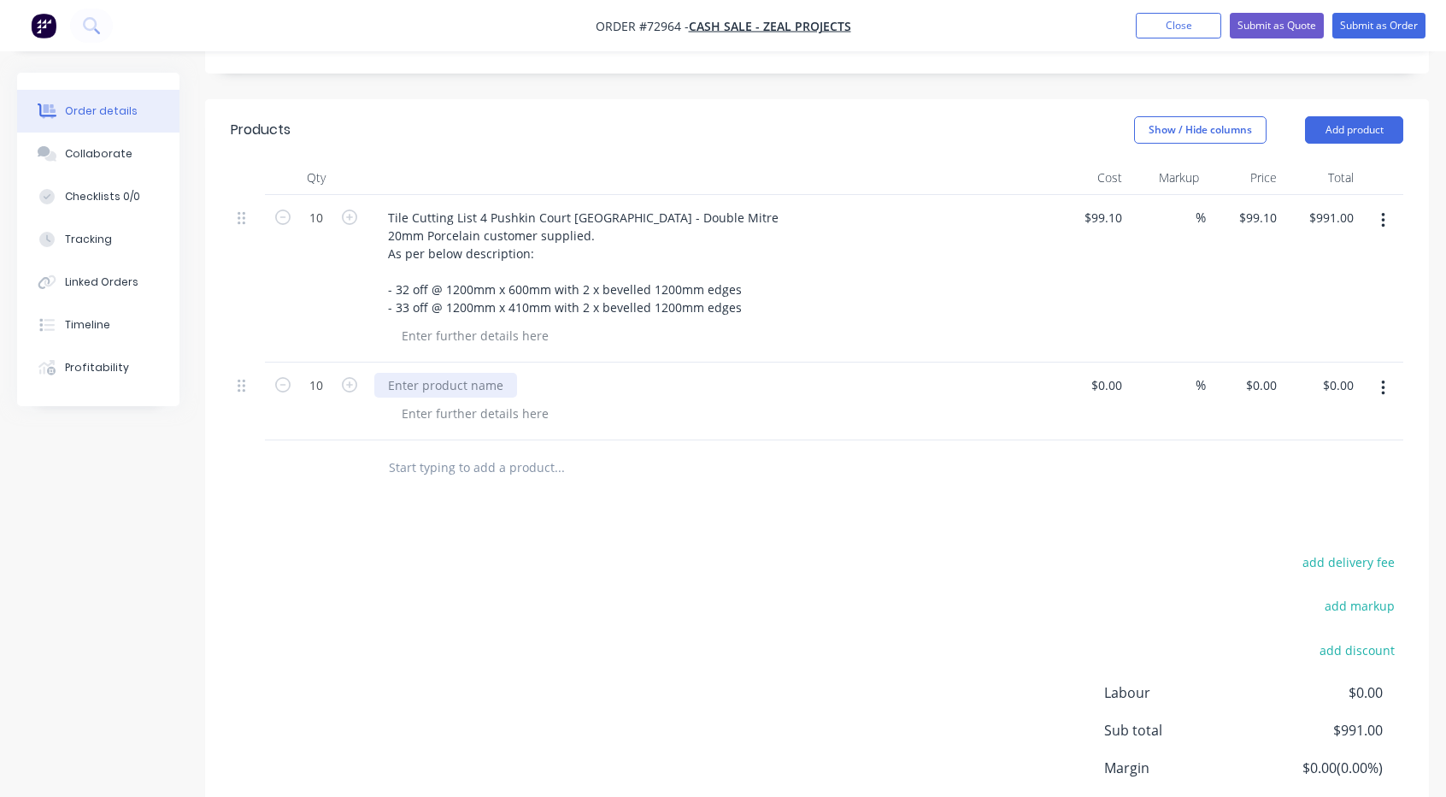
click at [419, 373] on div at bounding box center [445, 385] width 143 height 25
paste div
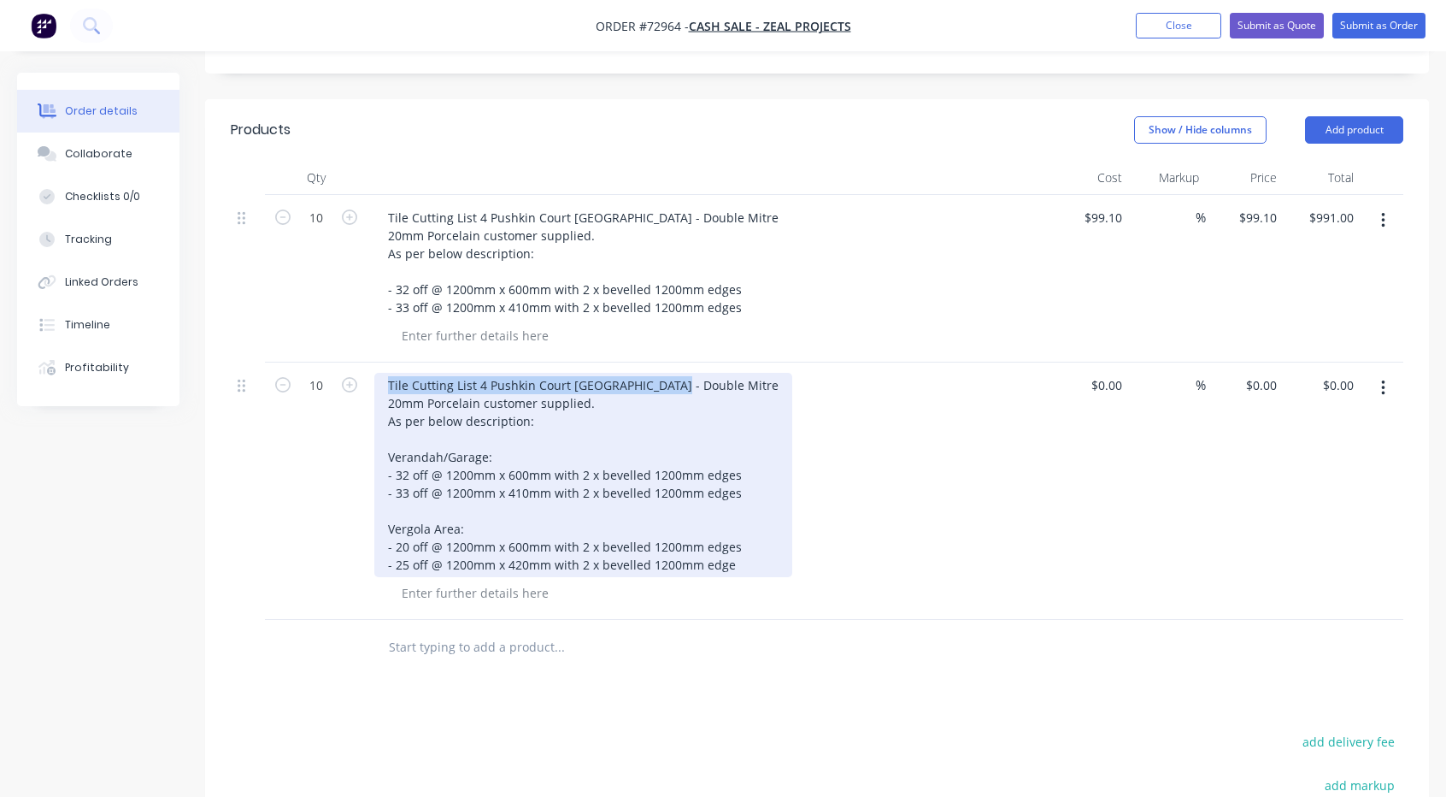
drag, startPoint x: 665, startPoint y: 339, endPoint x: 383, endPoint y: 337, distance: 282.1
click at [383, 373] on div "Tile Cutting List 4 Pushkin Court [GEOGRAPHIC_DATA] - Double Mitre 20mm Porcela…" at bounding box center [583, 475] width 418 height 204
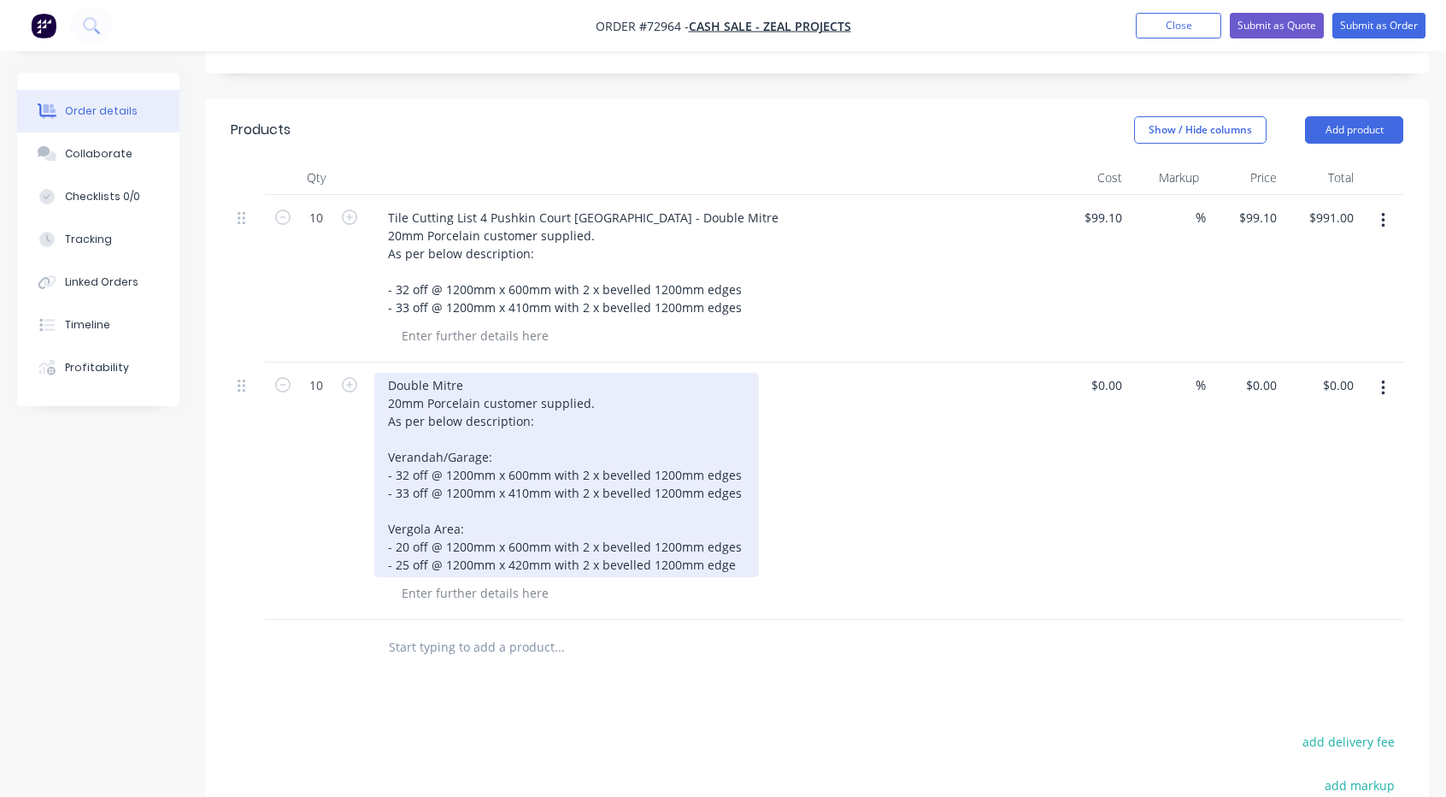
drag, startPoint x: 482, startPoint y: 351, endPoint x: 685, endPoint y: 326, distance: 204.2
click at [485, 373] on div "Double Mitre 20mm Porcelain customer supplied. As per below description: Verand…" at bounding box center [566, 475] width 385 height 204
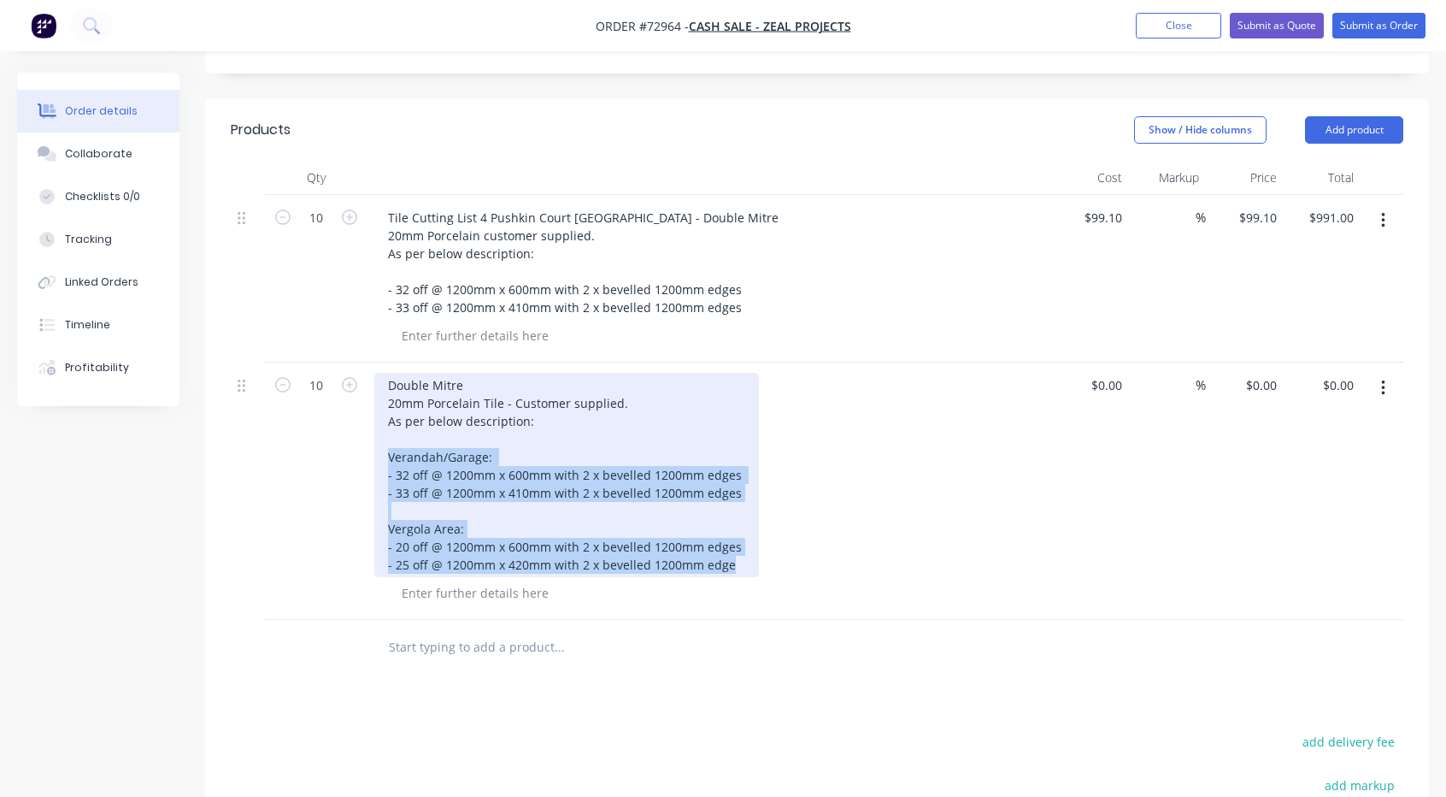
drag, startPoint x: 703, startPoint y: 510, endPoint x: 391, endPoint y: 409, distance: 327.9
click at [391, 409] on div "Double Mitre 20mm Porcelain Tile - Customer supplied. As per below description:…" at bounding box center [566, 475] width 385 height 204
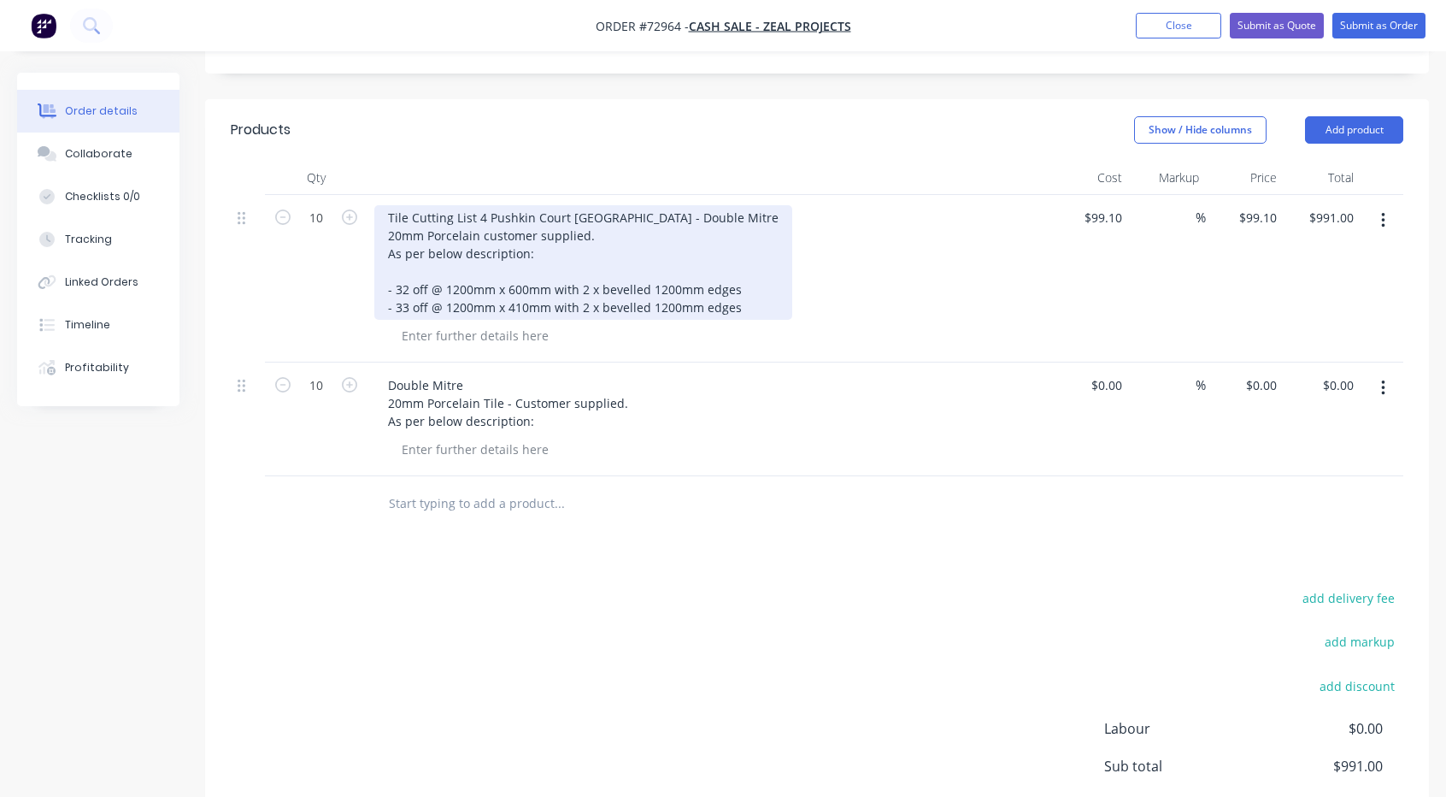
click at [730, 252] on div "Tile Cutting List 4 Pushkin Court [GEOGRAPHIC_DATA] - Double Mitre 20mm Porcela…" at bounding box center [583, 262] width 418 height 115
drag, startPoint x: 737, startPoint y: 257, endPoint x: 448, endPoint y: 256, distance: 288.9
click at [448, 256] on div "Tile Cutting List 4 Pushkin Court [GEOGRAPHIC_DATA] - Double Mitre 20mm Porcela…" at bounding box center [583, 262] width 418 height 115
drag, startPoint x: 444, startPoint y: 256, endPoint x: 734, endPoint y: 262, distance: 289.8
click at [734, 262] on div "Tile Cutting List 4 Pushkin Court [GEOGRAPHIC_DATA] - Double Mitre 20mm Porcela…" at bounding box center [583, 262] width 418 height 115
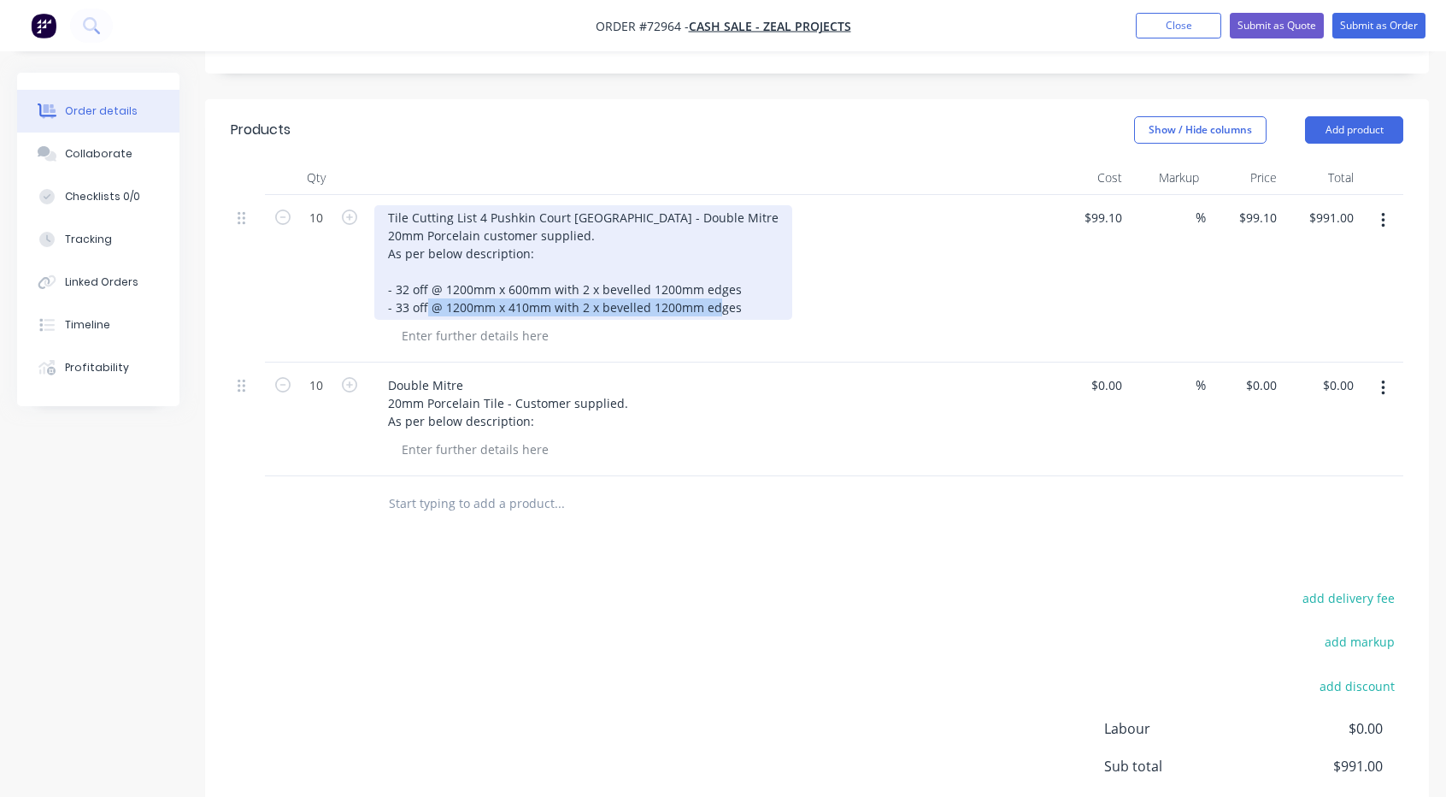
copy div "1200mm x 410mm with 2 x bevelled 1200mm edges"
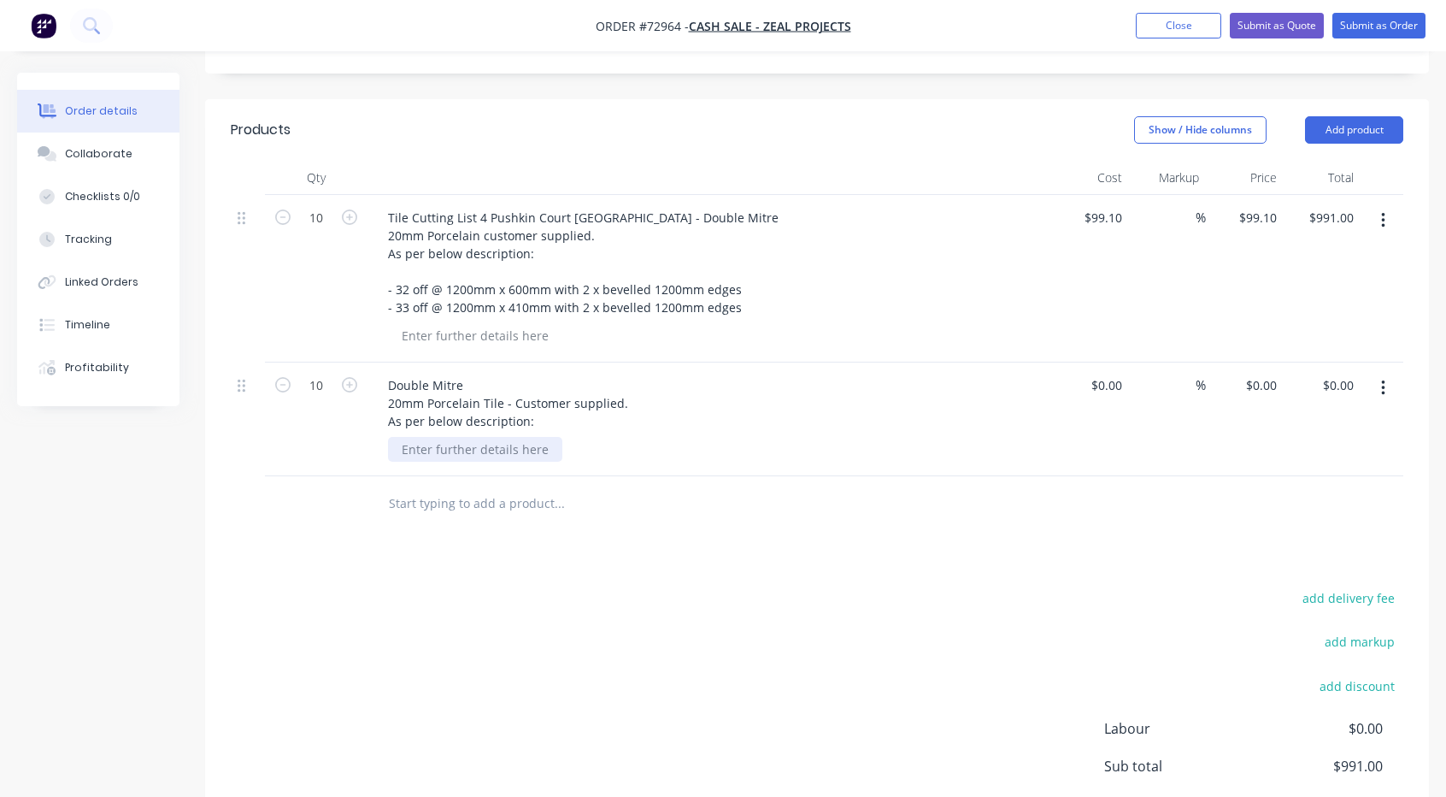
click at [490, 437] on div at bounding box center [475, 449] width 174 height 25
paste div
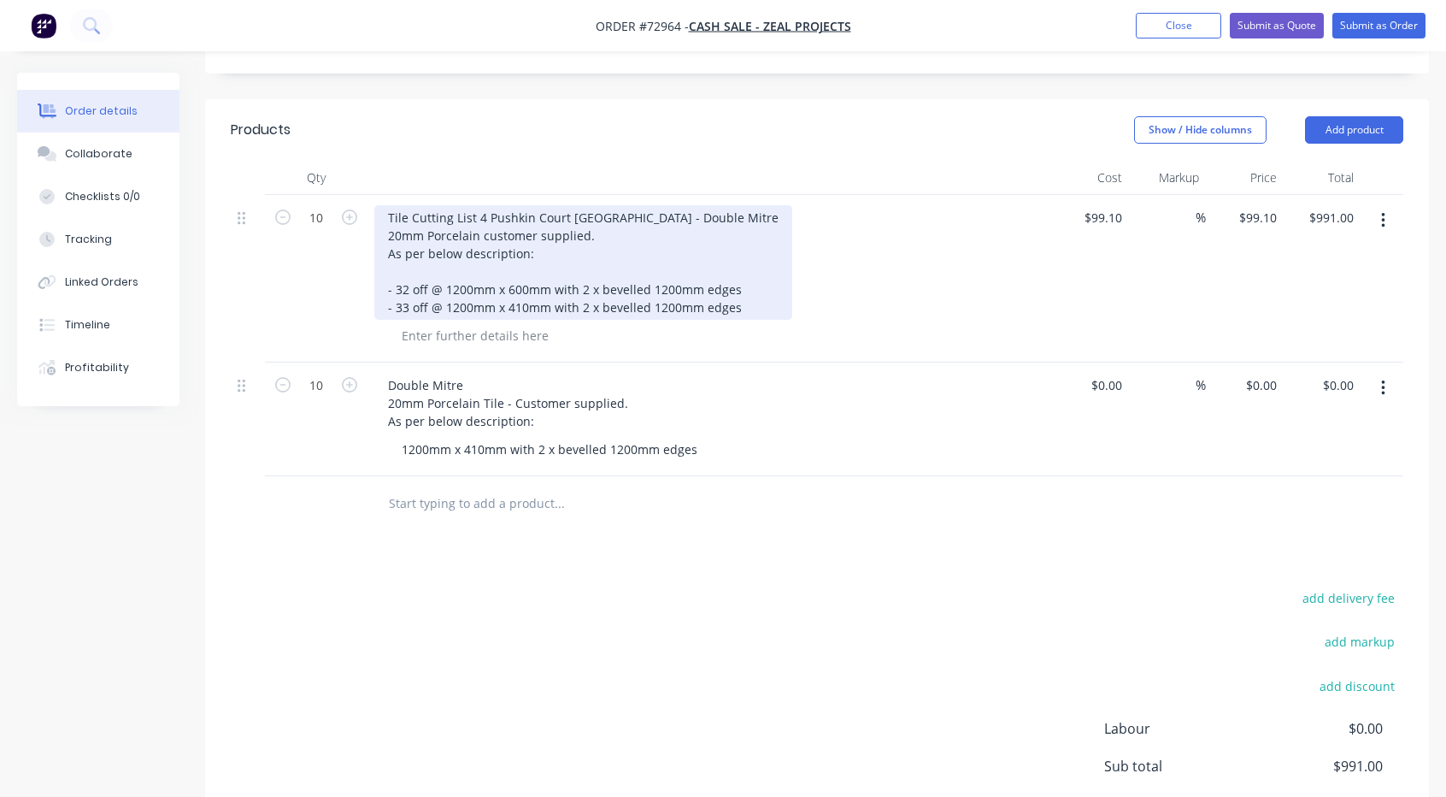
drag, startPoint x: 618, startPoint y: 156, endPoint x: 631, endPoint y: 158, distance: 13.1
click at [618, 205] on div "Tile Cutting List 4 Pushkin Court [GEOGRAPHIC_DATA] - Double Mitre 20mm Porcela…" at bounding box center [583, 262] width 418 height 115
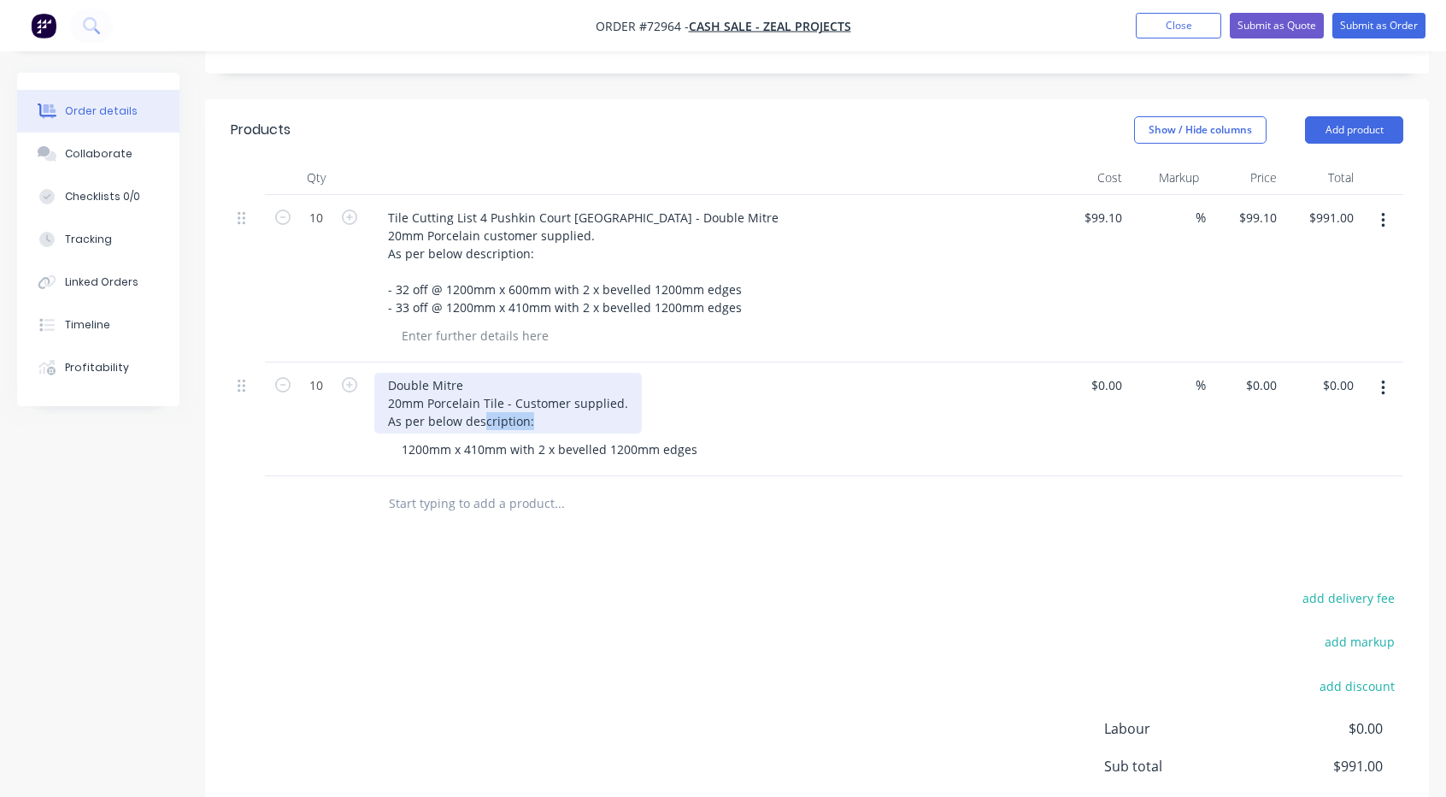
drag, startPoint x: 554, startPoint y: 375, endPoint x: 394, endPoint y: 338, distance: 164.2
click at [394, 373] on div "Double Mitre 20mm Porcelain Tile - Customer supplied. As per below description:" at bounding box center [508, 403] width 268 height 61
click at [525, 373] on div "Double Mitre 20mm Porcelain Tile - Customer supplied. As per below description:" at bounding box center [508, 403] width 268 height 61
click at [544, 373] on div "Double Mitre 20mm Porcelain Tile - Customer supplied. As per below description:" at bounding box center [508, 403] width 268 height 61
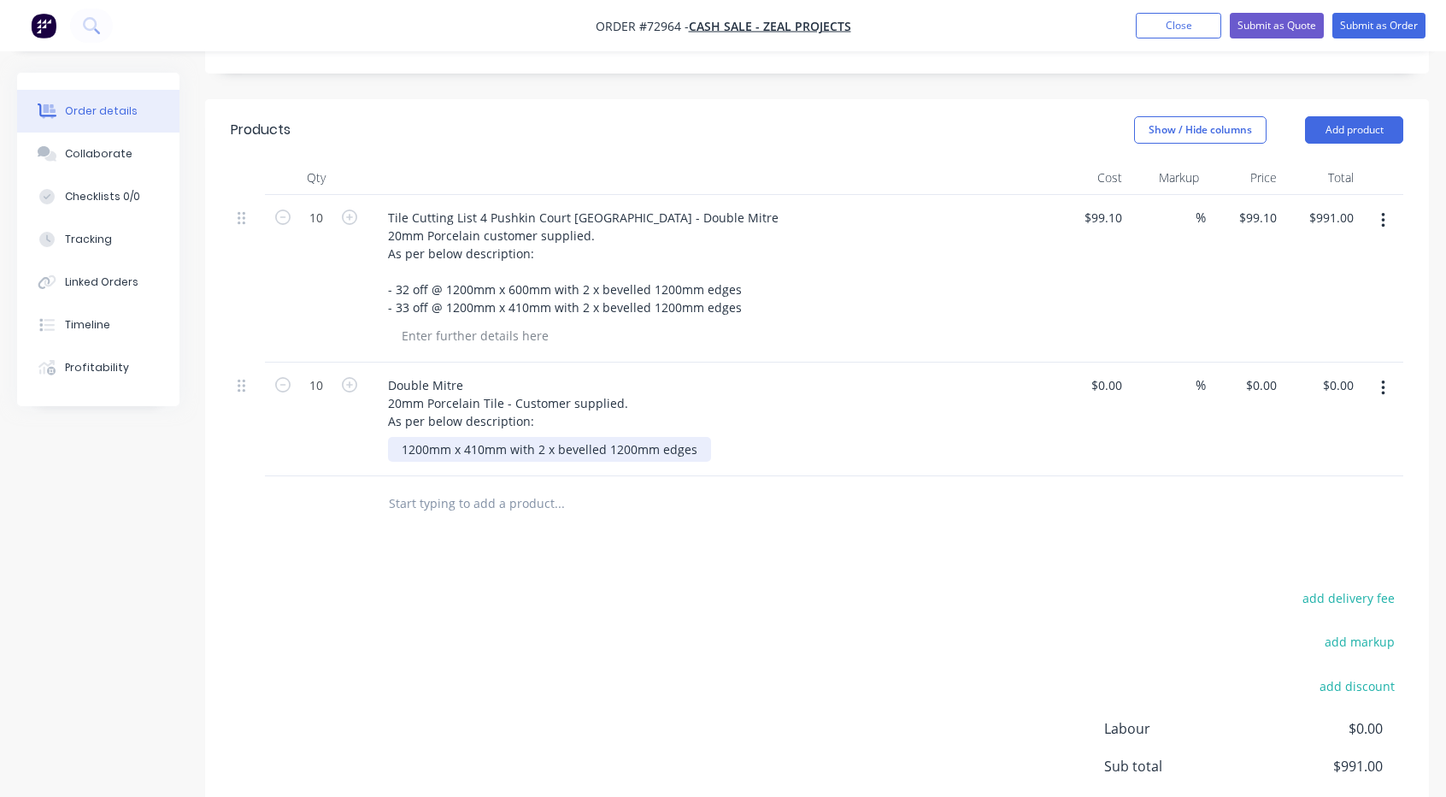
click at [557, 437] on div "1200mm x 410mm with 2 x bevelled 1200mm edges" at bounding box center [549, 449] width 323 height 25
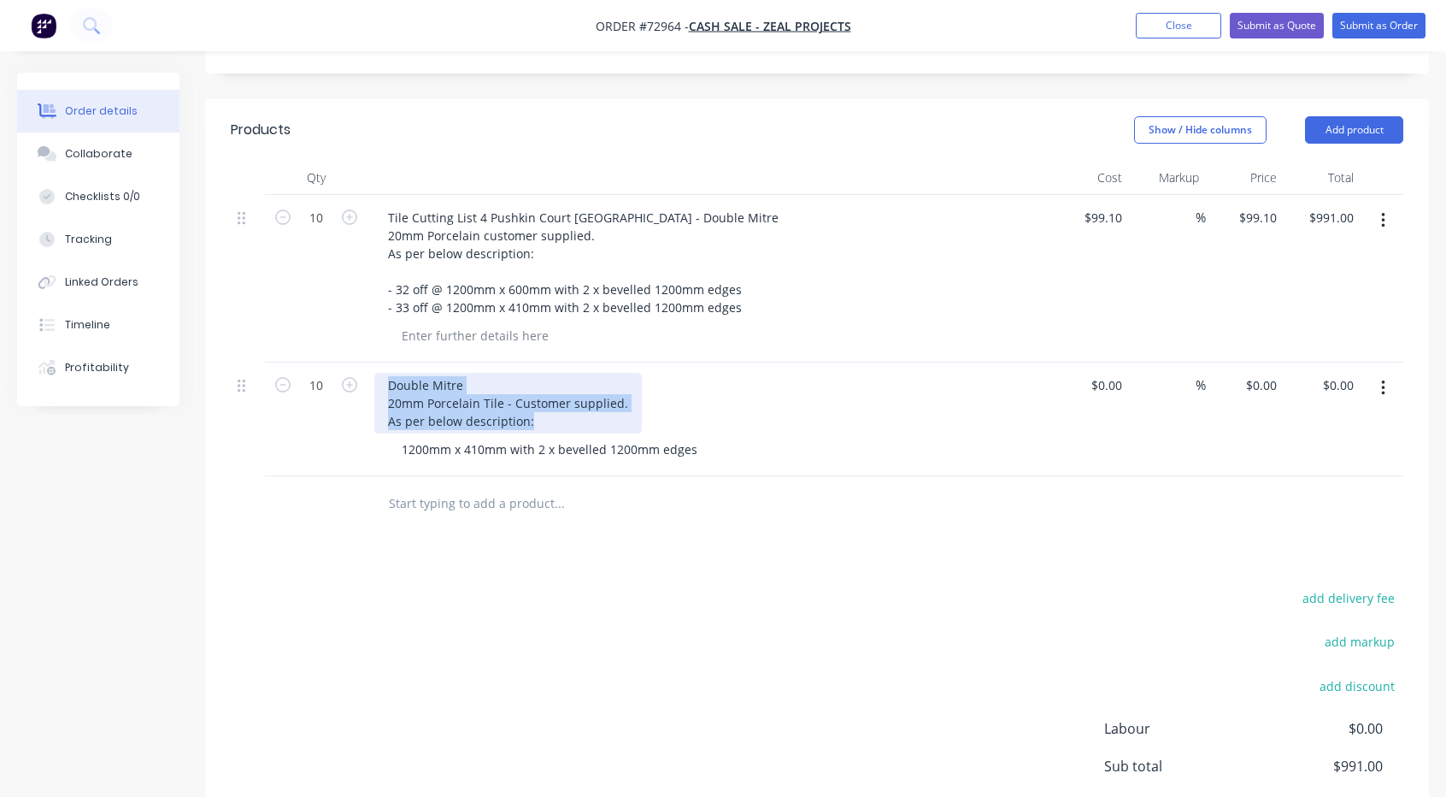
drag, startPoint x: 538, startPoint y: 375, endPoint x: 374, endPoint y: 336, distance: 168.8
click at [374, 373] on div "Double Mitre 20mm Porcelain Tile - Customer supplied. As per below description:" at bounding box center [508, 403] width 268 height 61
copy div "Double Mitre 20mm Porcelain Tile - Customer supplied. As per below description:"
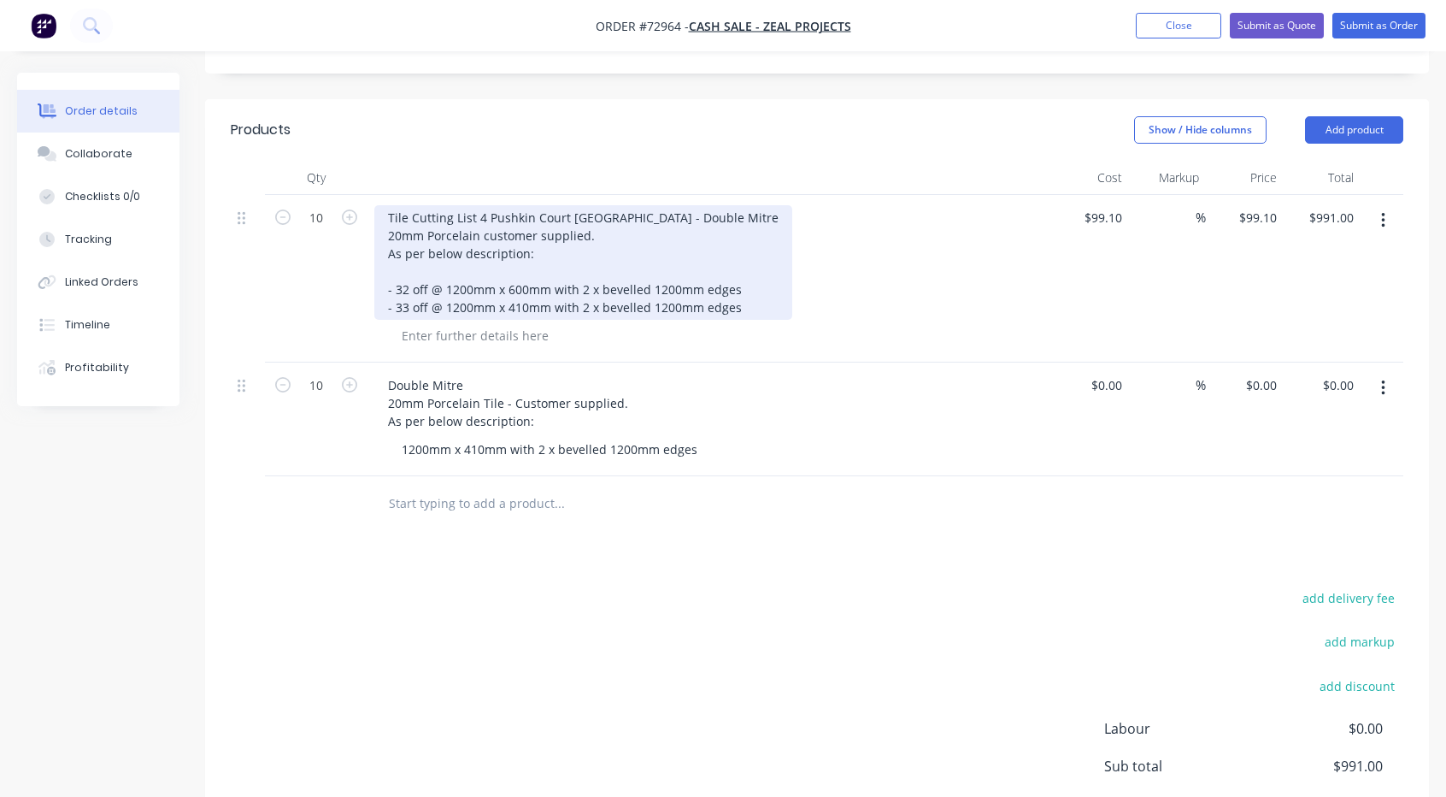
click at [535, 209] on div "Tile Cutting List 4 Pushkin Court [GEOGRAPHIC_DATA] - Double Mitre 20mm Porcela…" at bounding box center [583, 262] width 418 height 115
click at [527, 205] on div "Tile Cutting List 4 Pushkin Court [GEOGRAPHIC_DATA] - Double Mitre 20mm Porcela…" at bounding box center [583, 262] width 418 height 115
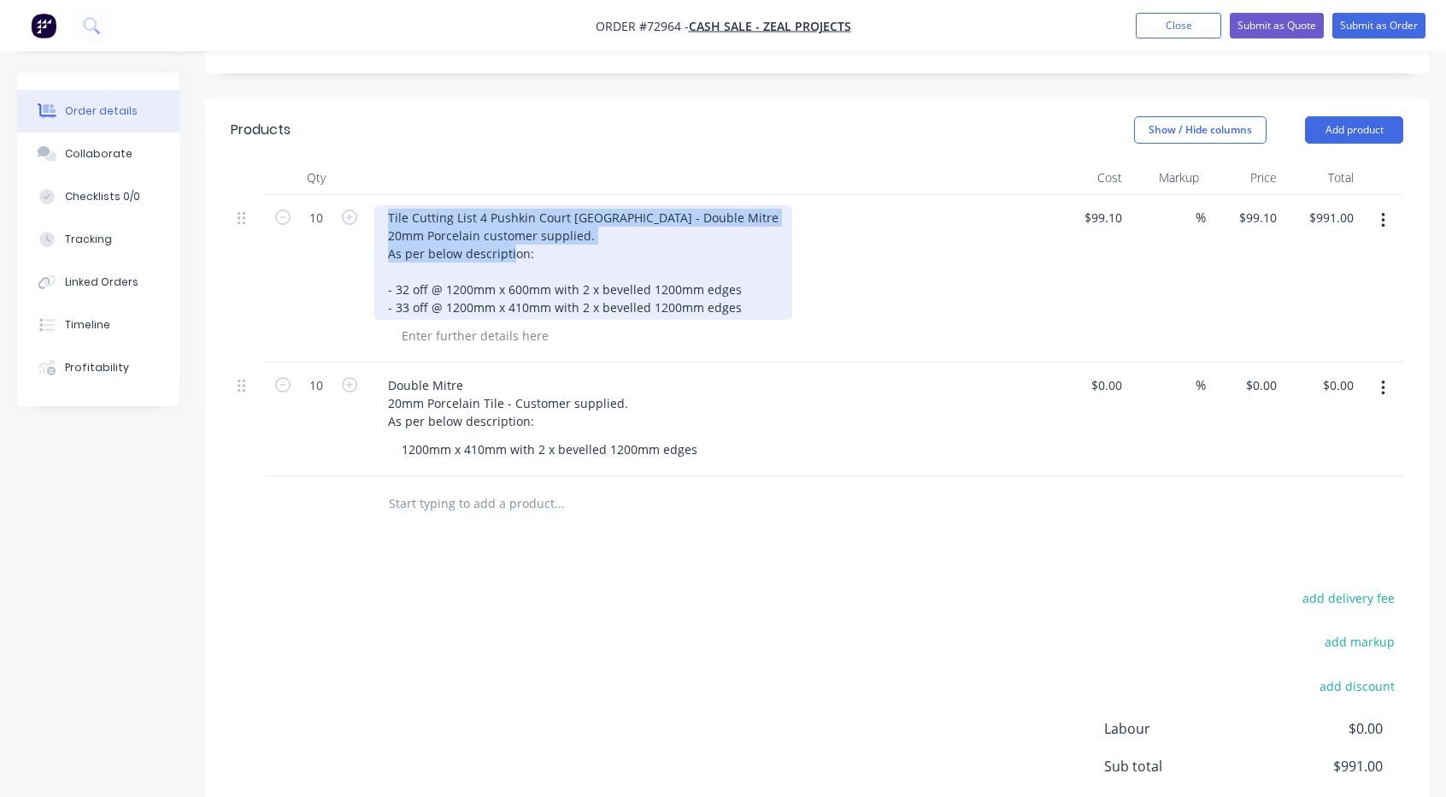
drag, startPoint x: 537, startPoint y: 204, endPoint x: 381, endPoint y: 165, distance: 160.5
click at [381, 205] on div "Tile Cutting List 4 Pushkin Court [GEOGRAPHIC_DATA] - Double Mitre 20mm Porcela…" at bounding box center [583, 262] width 418 height 115
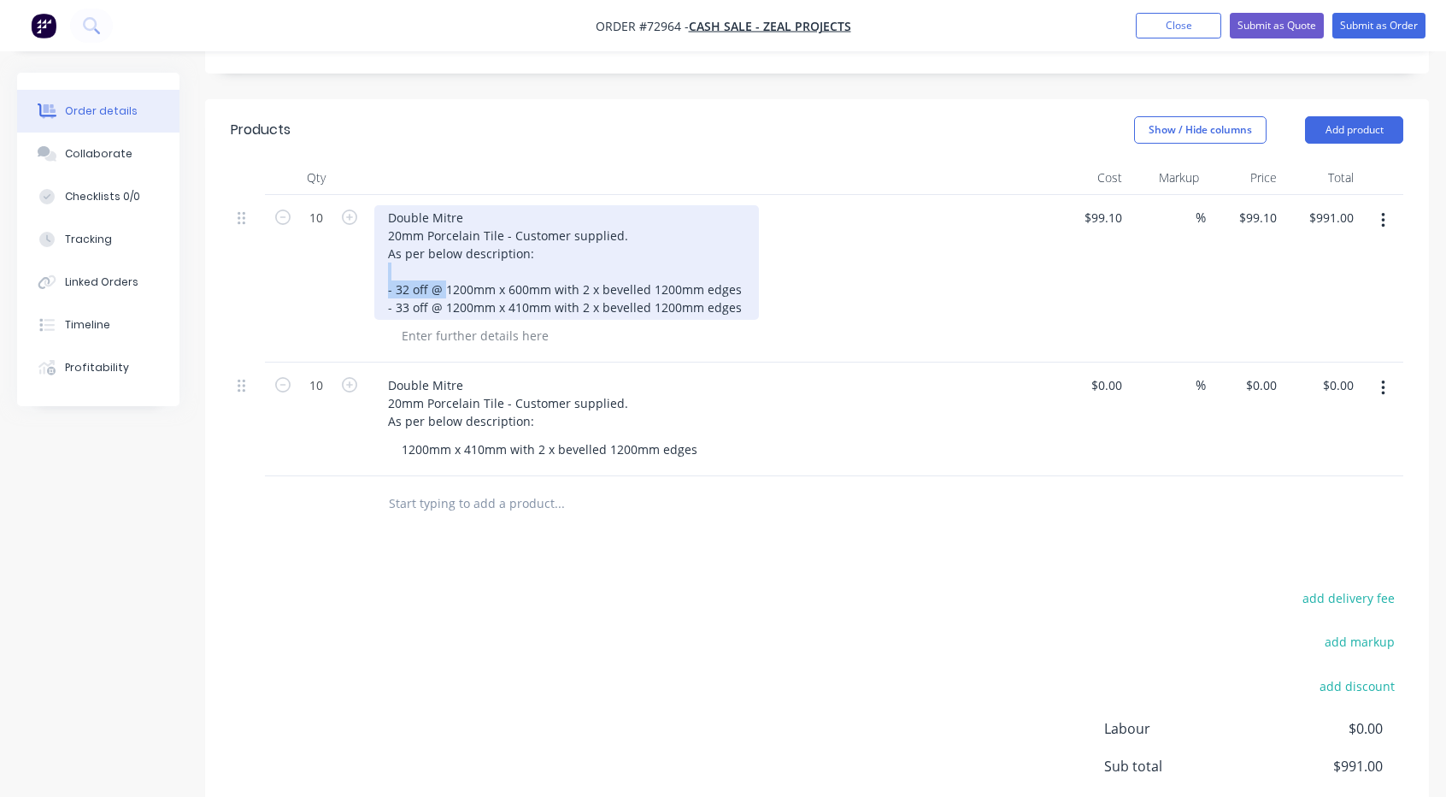
drag, startPoint x: 443, startPoint y: 237, endPoint x: 318, endPoint y: 229, distance: 125.0
click at [320, 229] on div "10 Double Mitre 20mm Porcelain Tile - Customer supplied. As per below descripti…" at bounding box center [817, 279] width 1173 height 168
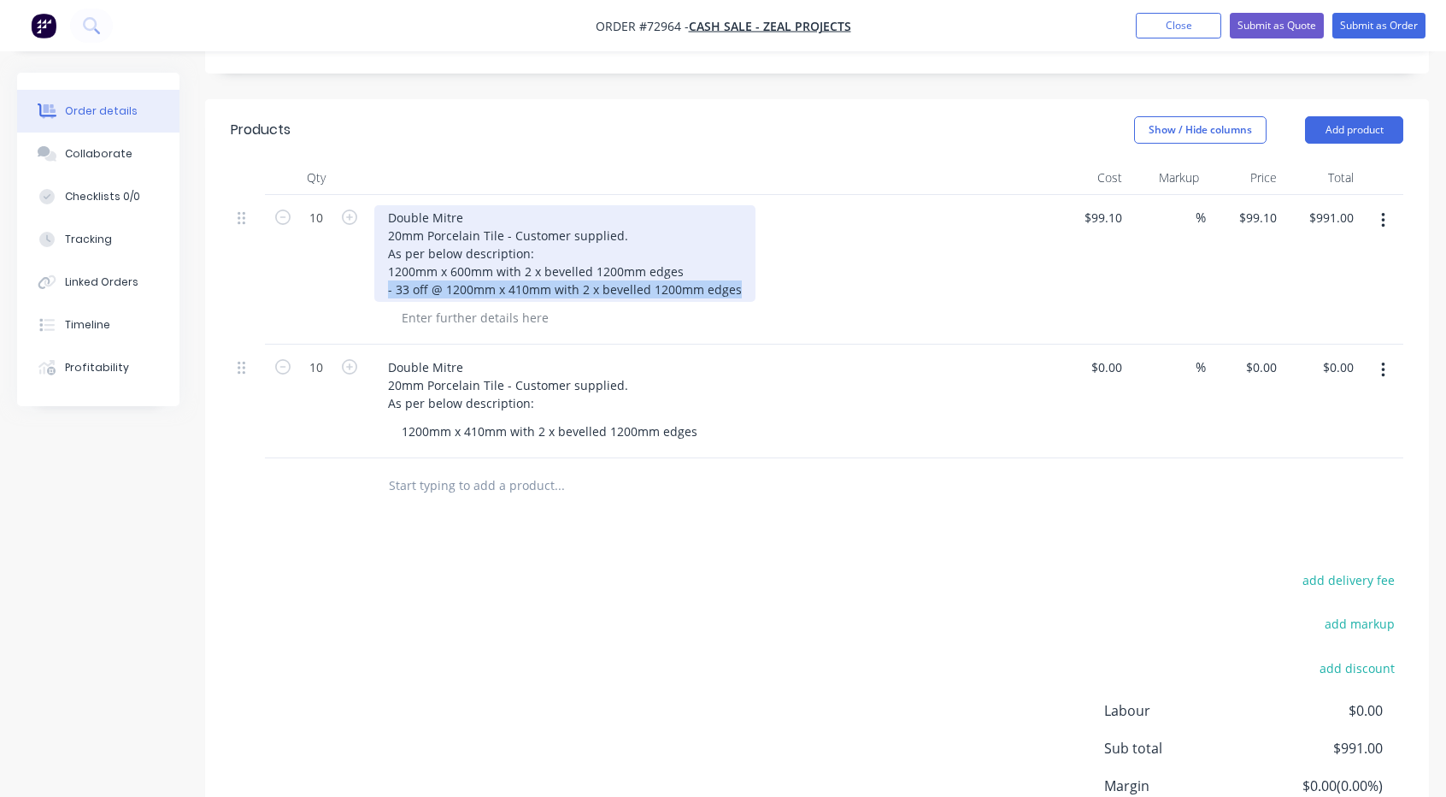
drag, startPoint x: 736, startPoint y: 260, endPoint x: 383, endPoint y: 260, distance: 353.0
click at [383, 260] on div "Double Mitre 20mm Porcelain Tile - Customer supplied. As per below description:…" at bounding box center [564, 253] width 381 height 97
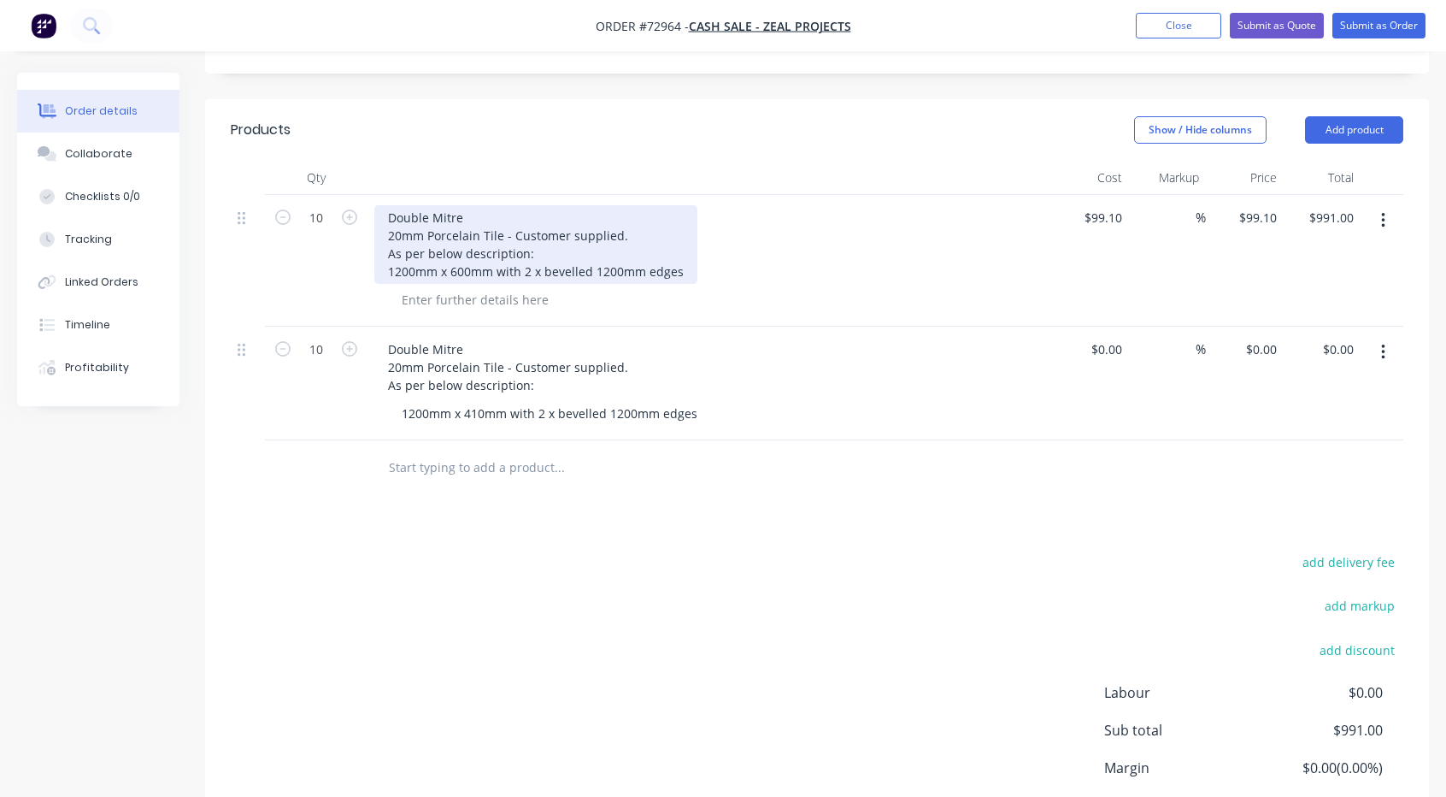
drag, startPoint x: 683, startPoint y: 242, endPoint x: 385, endPoint y: 242, distance: 298.3
click at [385, 242] on div "Double Mitre 20mm Porcelain Tile - Customer supplied. As per below description:…" at bounding box center [535, 244] width 323 height 79
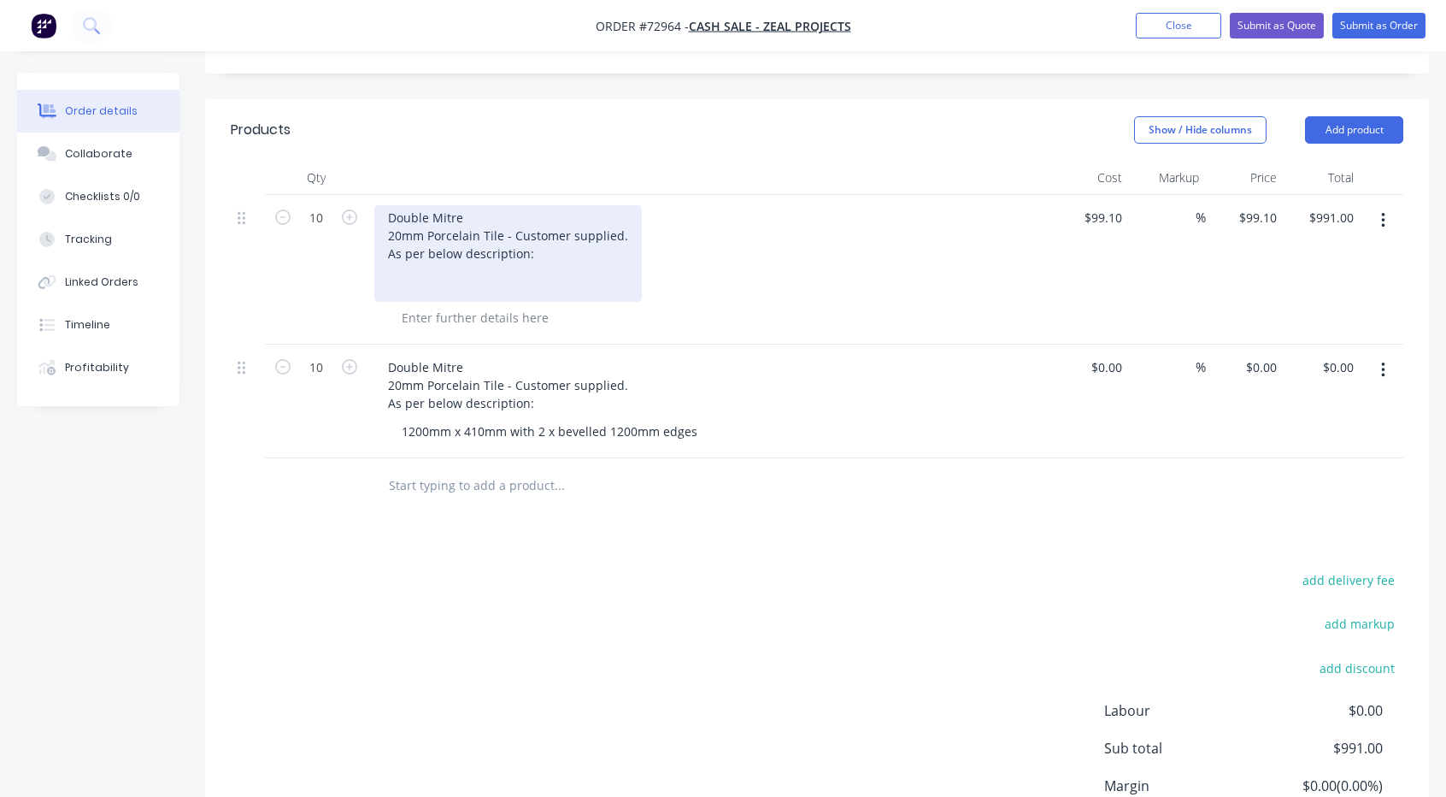
click at [408, 221] on div "Double Mitre 20mm Porcelain Tile - Customer supplied. As per below description:" at bounding box center [508, 253] width 268 height 97
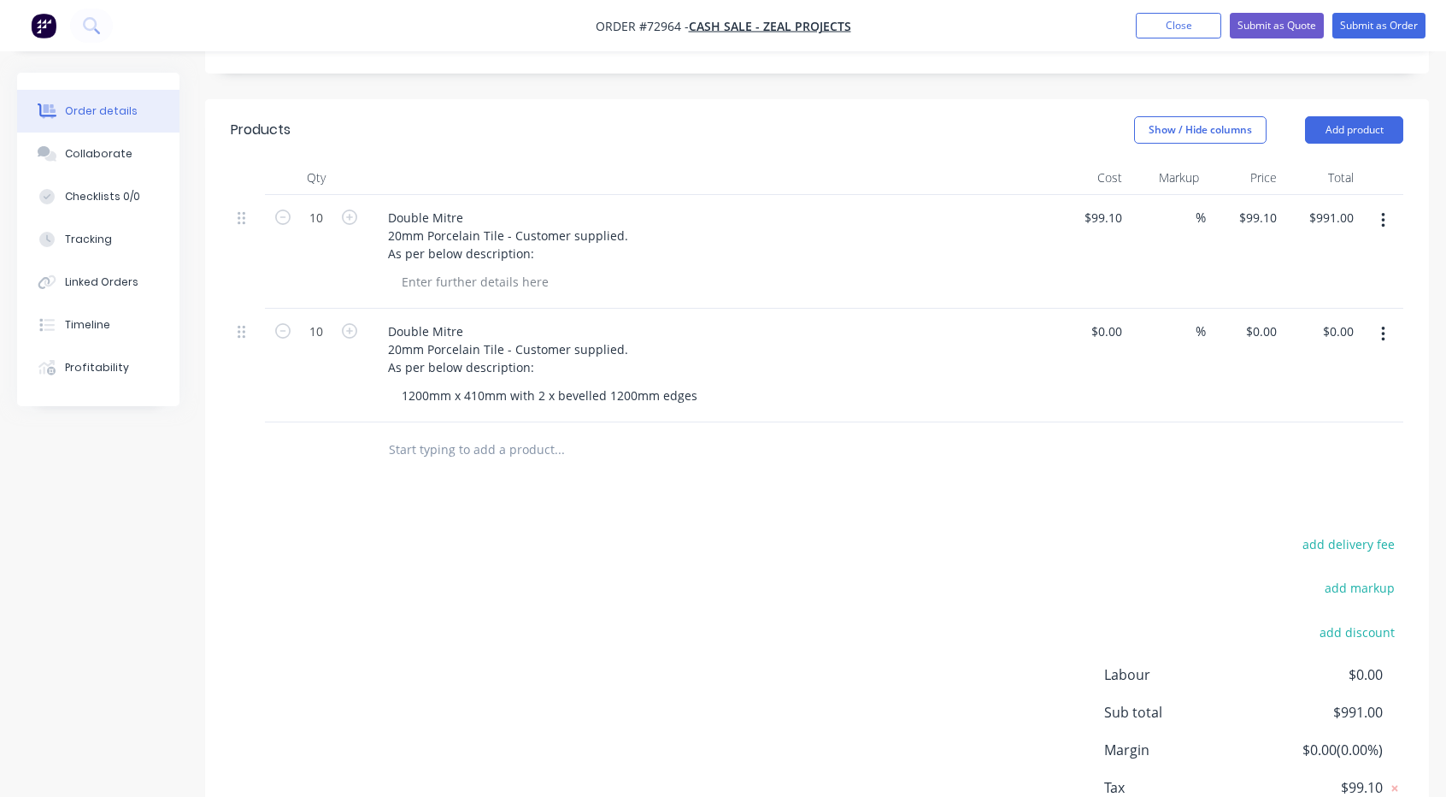
click at [418, 249] on div "Double Mitre 20mm Porcelain Tile - Customer supplied. As per below description:" at bounding box center [710, 252] width 684 height 114
paste div
click at [740, 422] on div at bounding box center [675, 450] width 615 height 56
click at [1106, 319] on div "$0.00" at bounding box center [1106, 331] width 46 height 25
type input "$99.10"
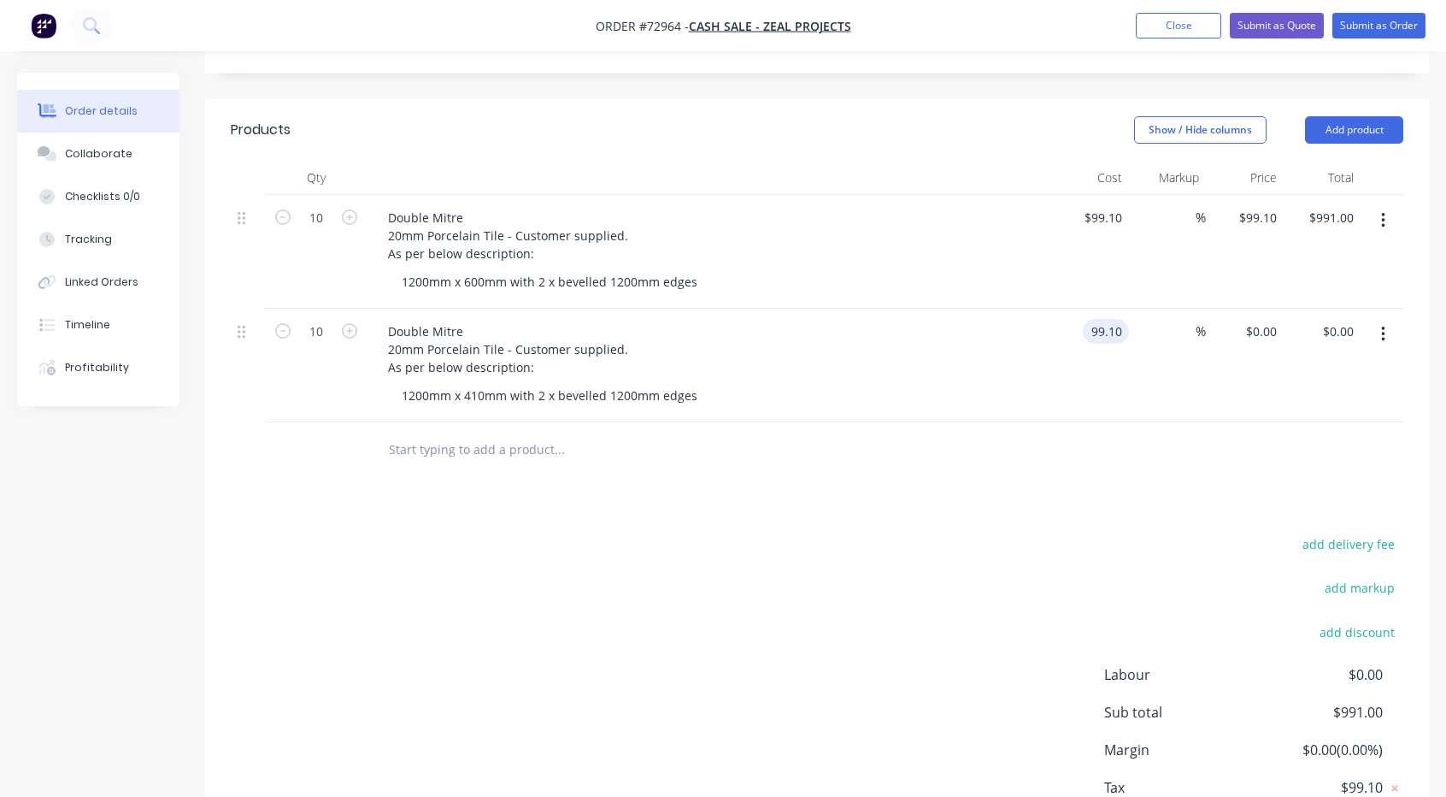
type input "$99.10"
type input "$991.00"
click at [1149, 422] on div at bounding box center [817, 450] width 1173 height 56
click at [480, 383] on div "1200mm x 410mm with 2 x bevelled 1200mm edges" at bounding box center [549, 395] width 323 height 25
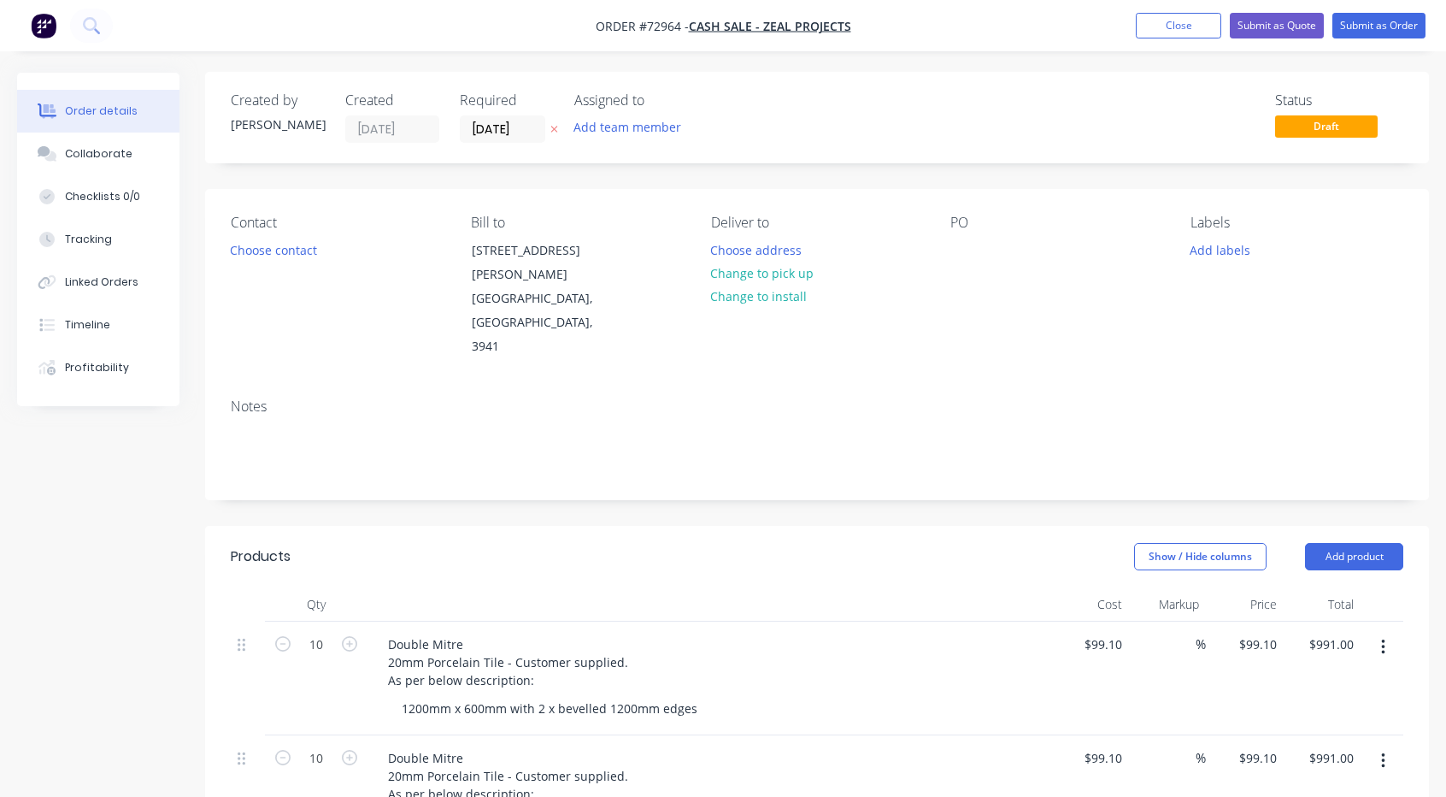
scroll to position [0, 0]
click at [299, 250] on button "Choose contact" at bounding box center [273, 249] width 105 height 23
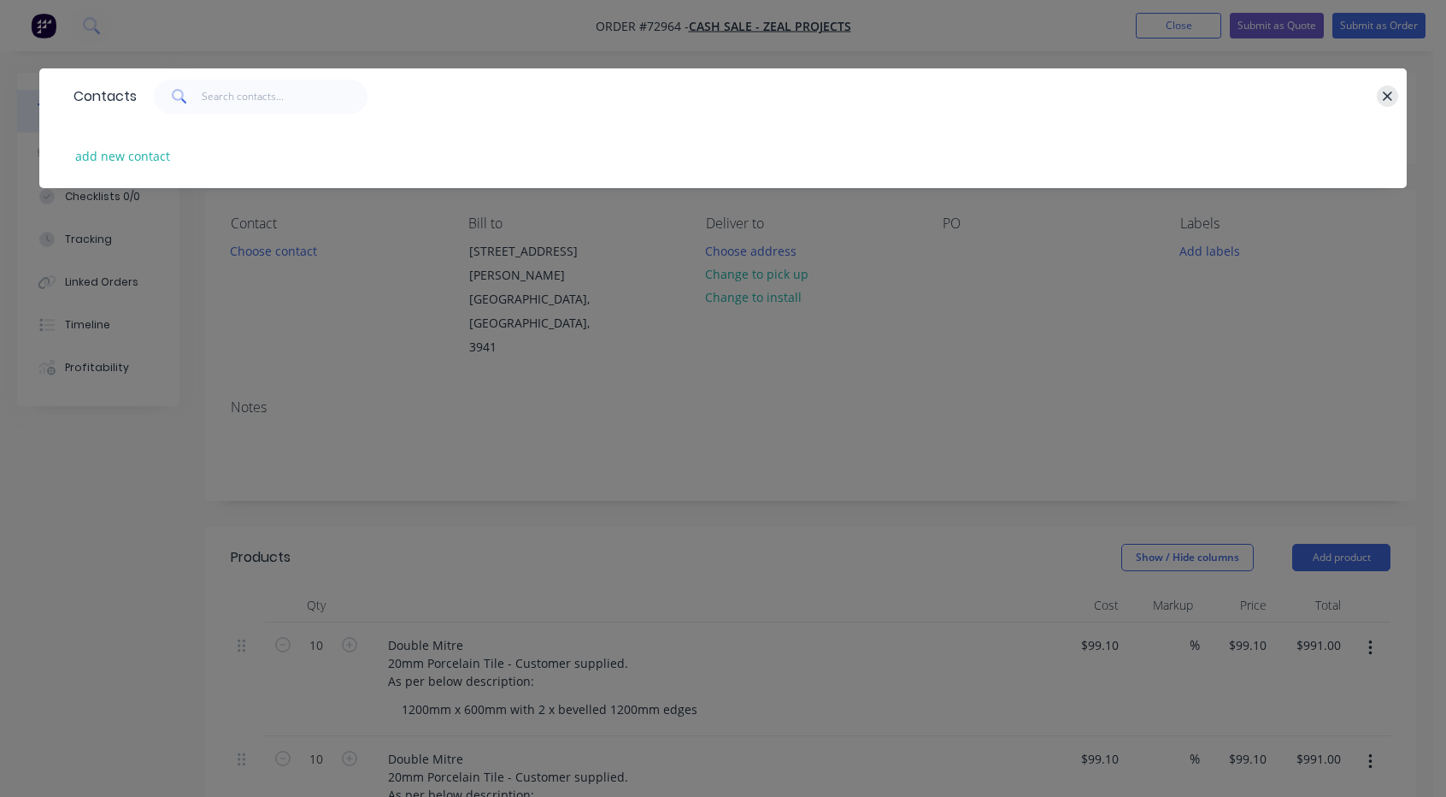
click at [1388, 93] on icon "button" at bounding box center [1387, 96] width 11 height 15
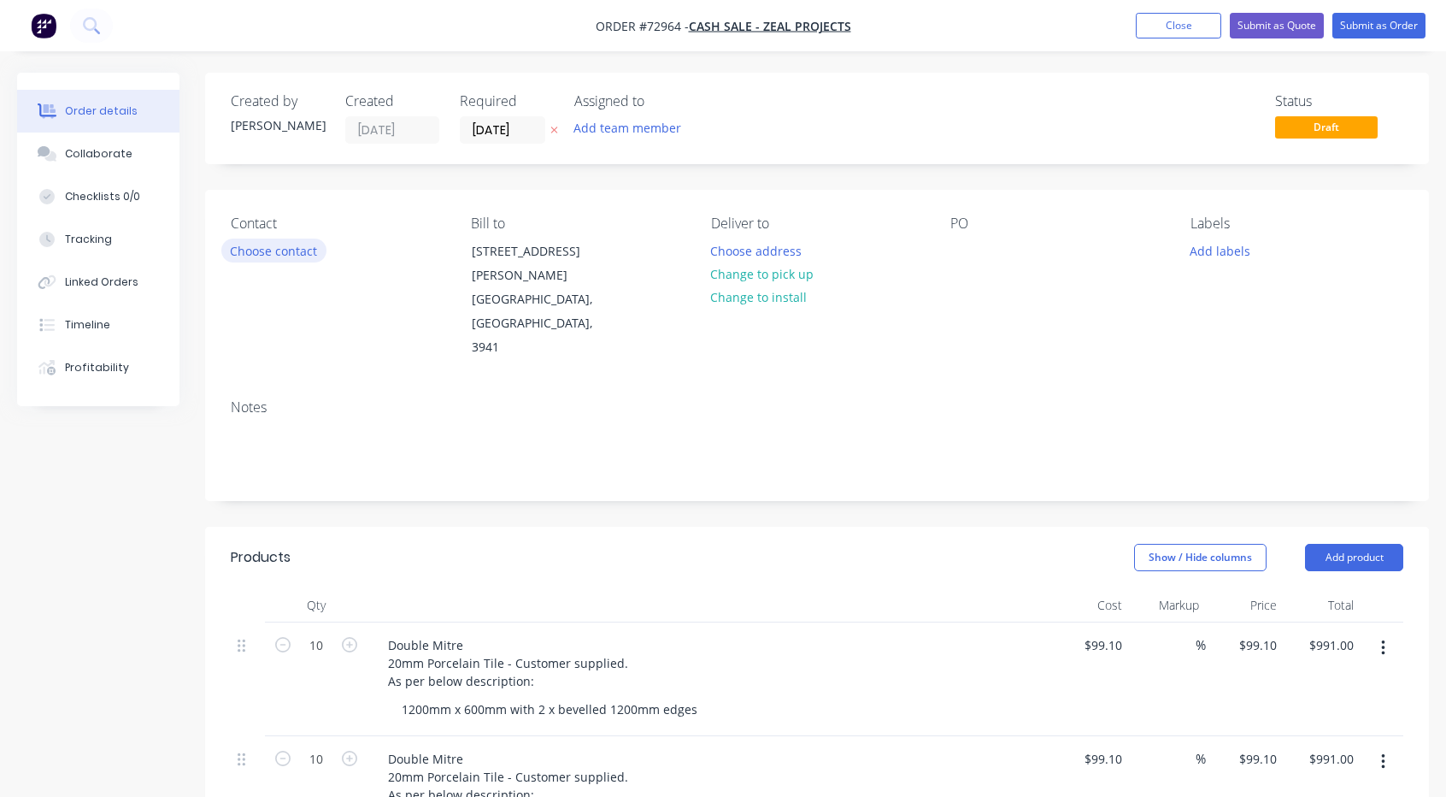
click at [253, 250] on button "Choose contact" at bounding box center [273, 249] width 105 height 23
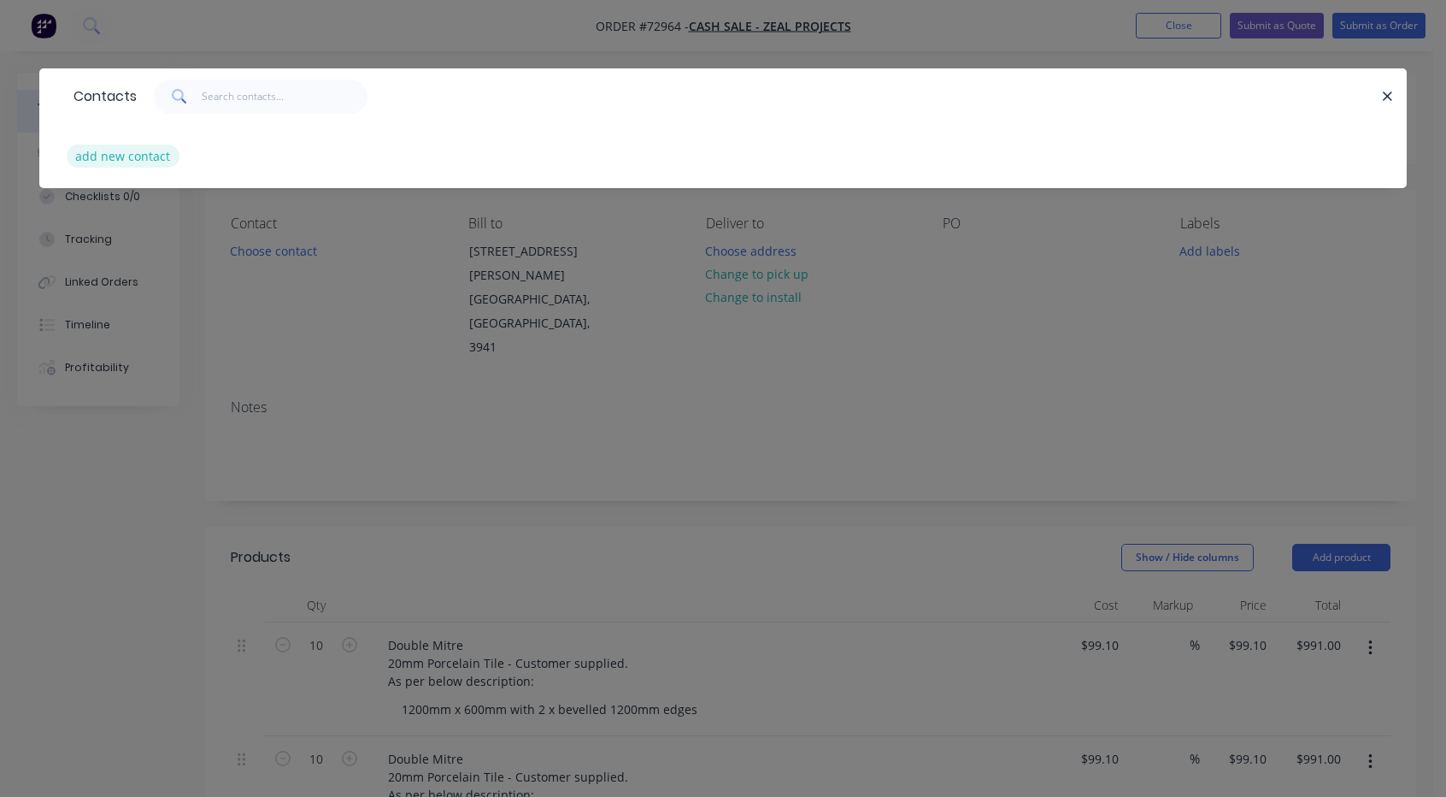
click at [113, 155] on button "add new contact" at bounding box center [123, 155] width 113 height 23
select select "AU"
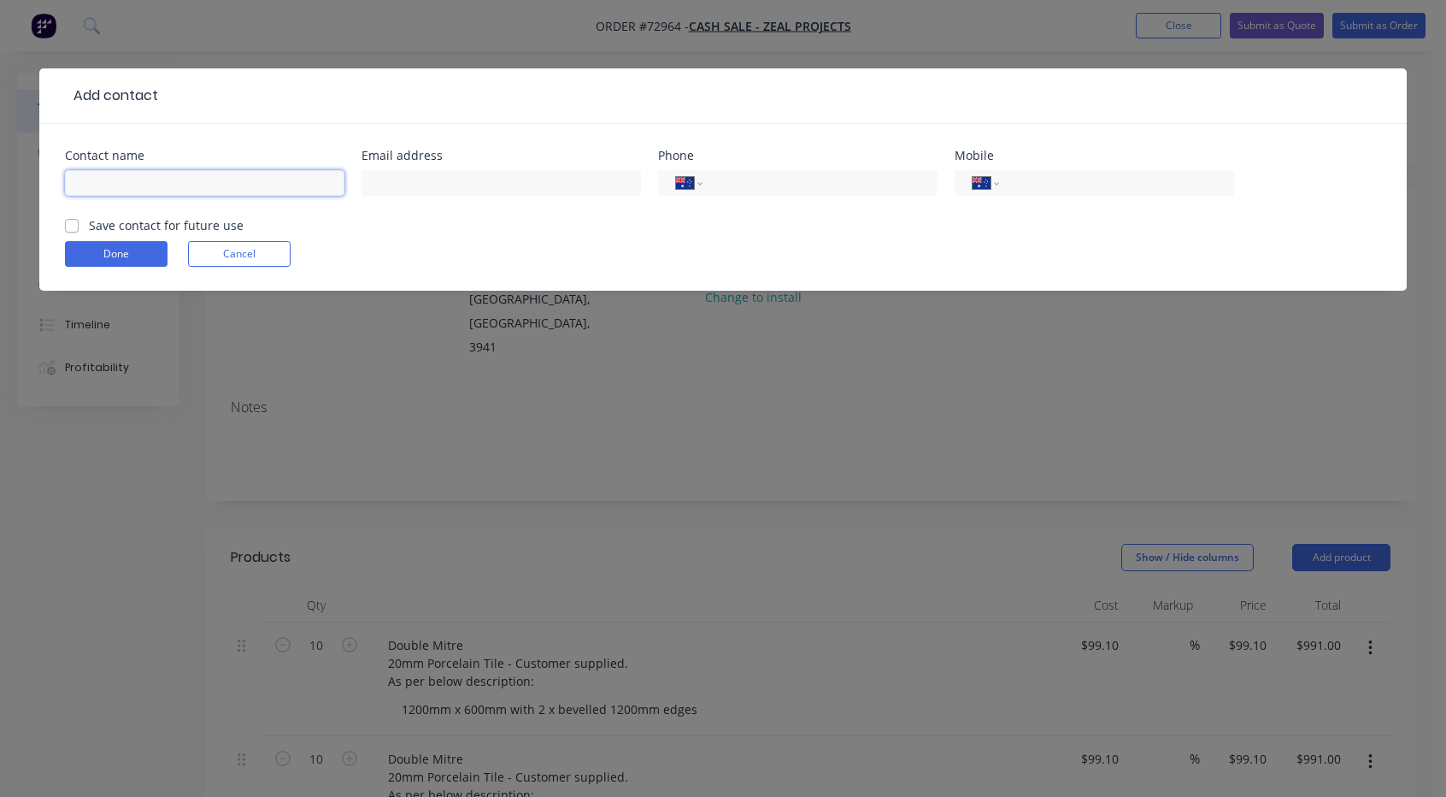
drag, startPoint x: 304, startPoint y: 177, endPoint x: 318, endPoint y: 177, distance: 13.7
click at [303, 177] on input "text" at bounding box center [204, 183] width 279 height 26
click at [181, 185] on input "[PERSON_NAME]" at bounding box center [204, 183] width 279 height 26
type input "[PERSON_NAME]"
click at [411, 189] on input "text" at bounding box center [501, 183] width 279 height 26
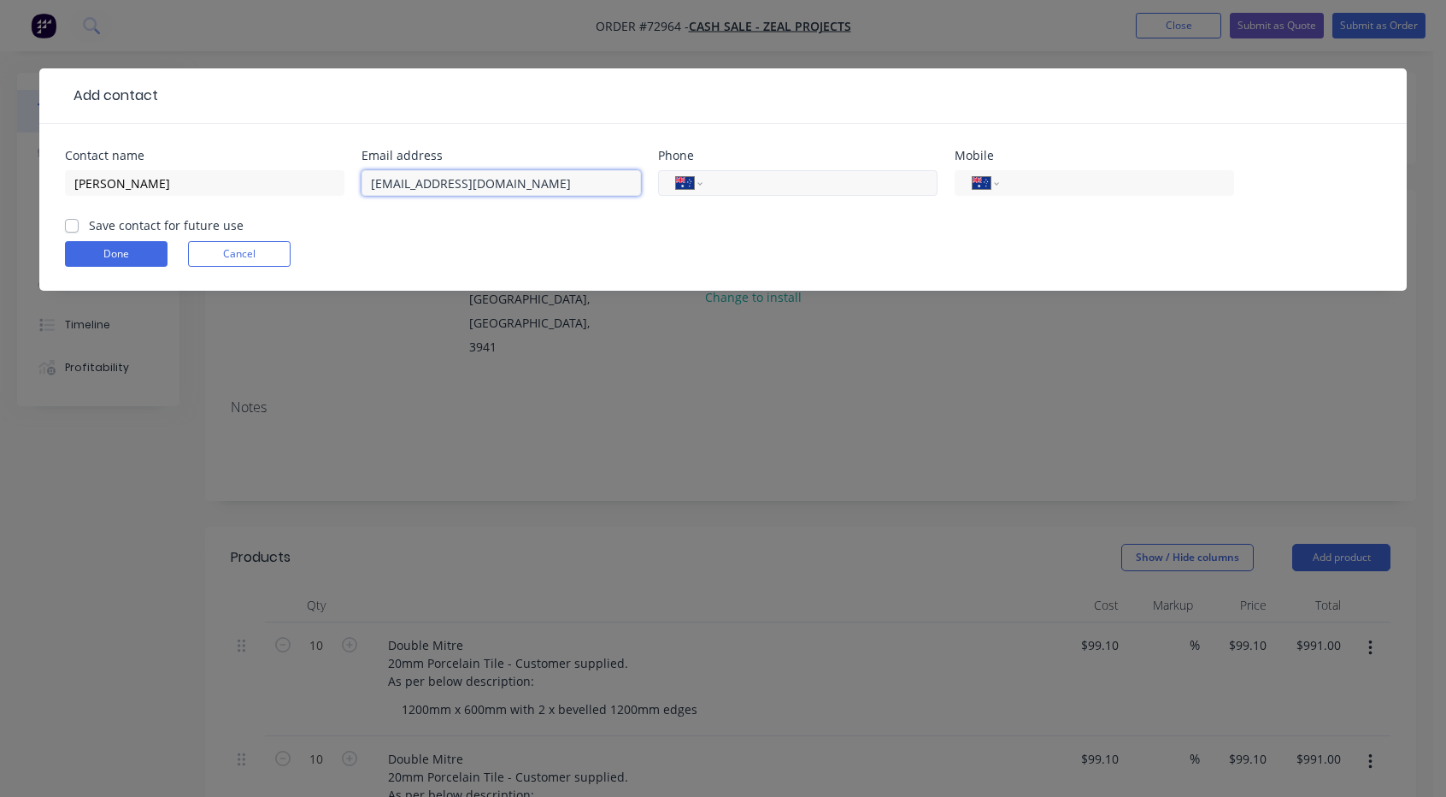
type input "[EMAIL_ADDRESS][DOMAIN_NAME]"
click at [744, 177] on input "tel" at bounding box center [817, 184] width 205 height 20
click at [750, 191] on input "tel" at bounding box center [817, 184] width 205 height 20
type input "0423 932 766"
click at [89, 229] on label "Save contact for future use" at bounding box center [166, 225] width 155 height 18
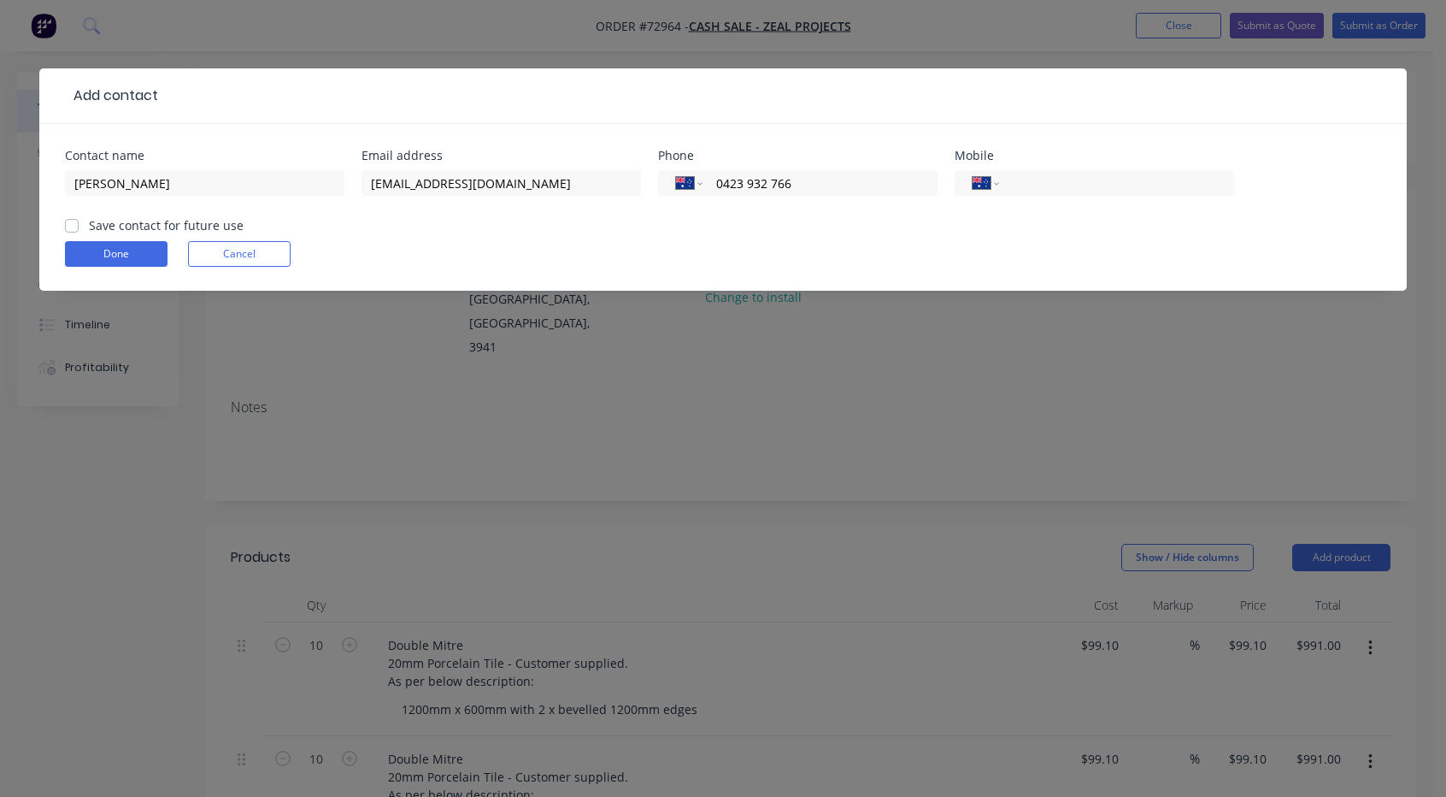
click at [72, 229] on input "Save contact for future use" at bounding box center [72, 224] width 14 height 16
checkbox input "true"
click at [110, 252] on button "Done" at bounding box center [116, 254] width 103 height 26
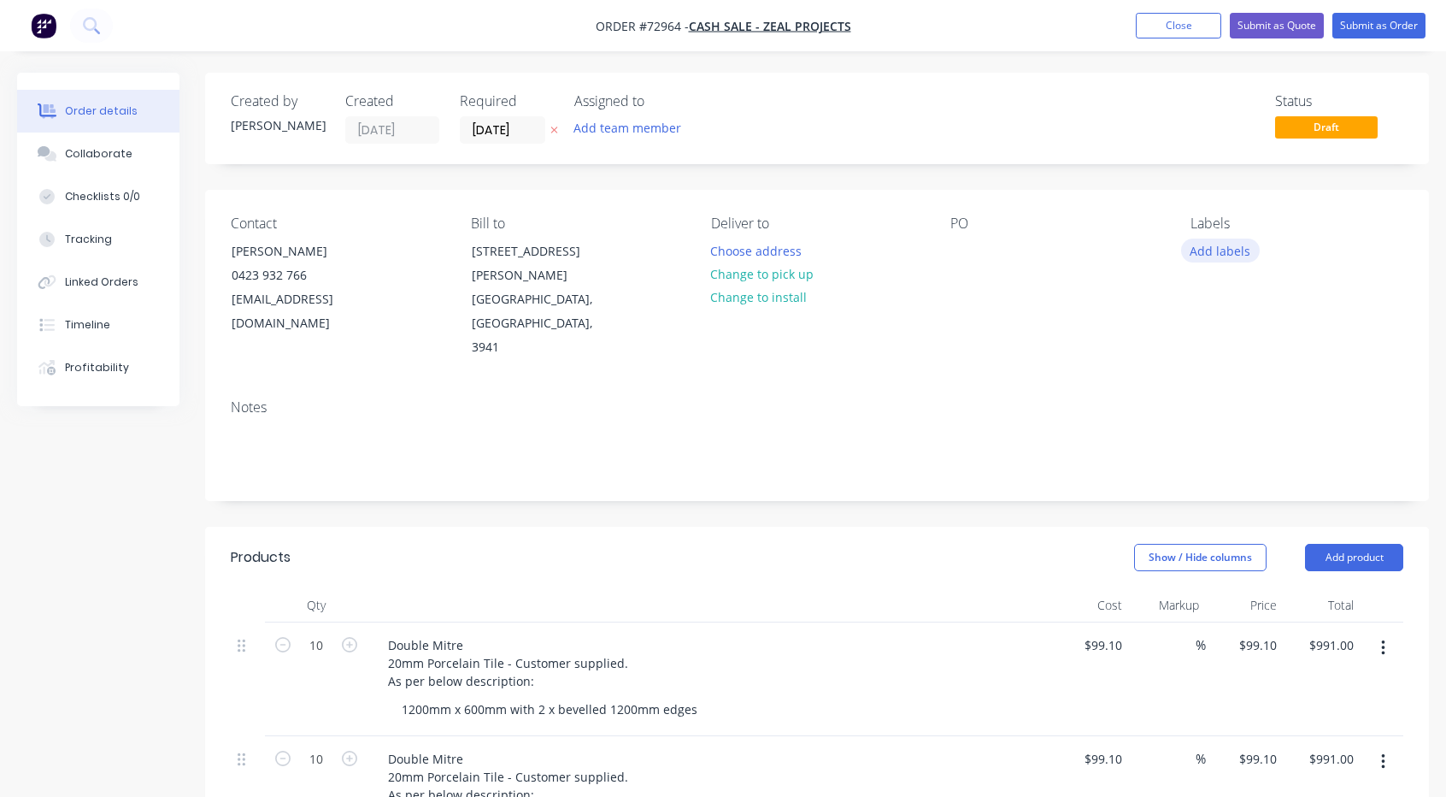
click at [1196, 259] on button "Add labels" at bounding box center [1220, 249] width 79 height 23
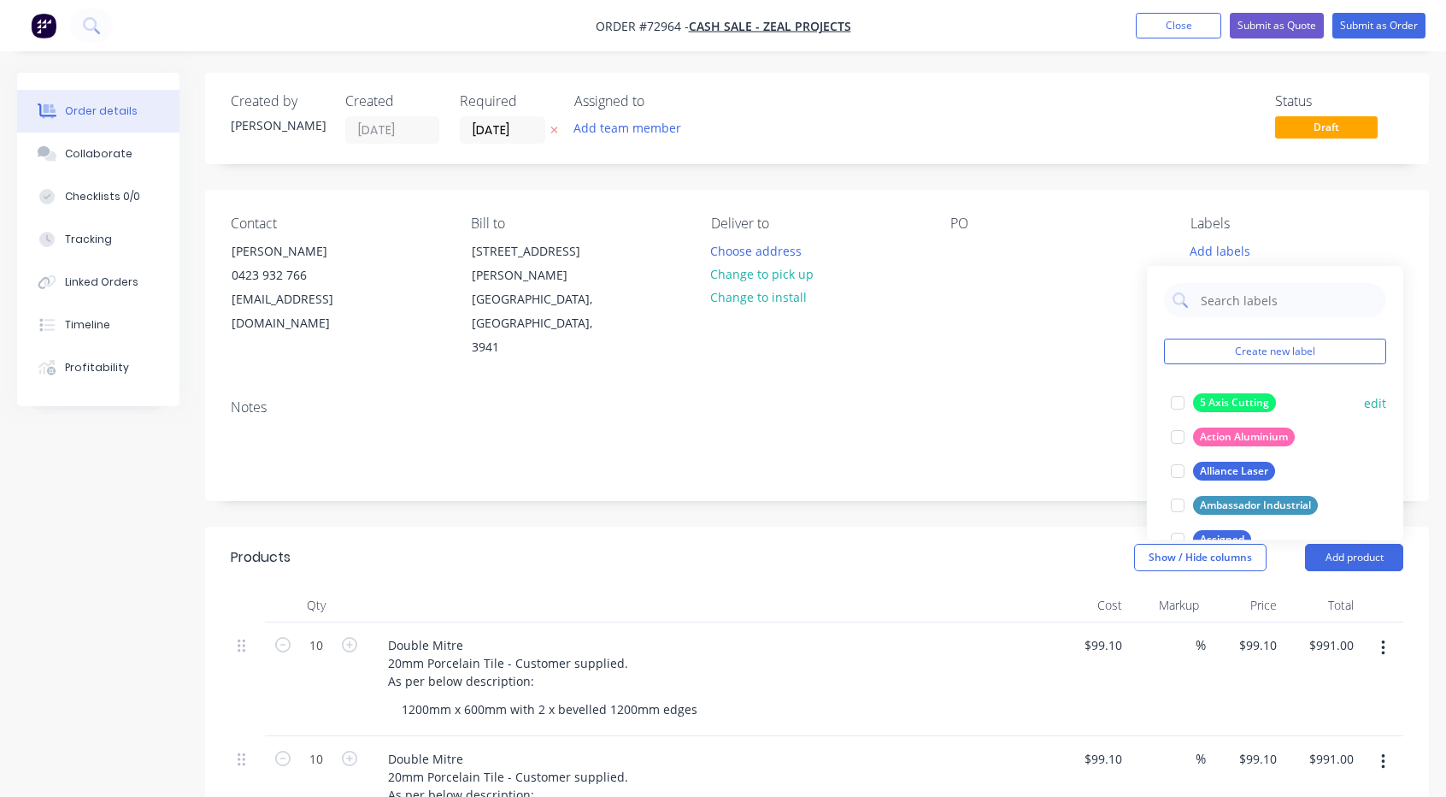
click at [1233, 402] on div "5 Axis Cutting" at bounding box center [1234, 402] width 83 height 19
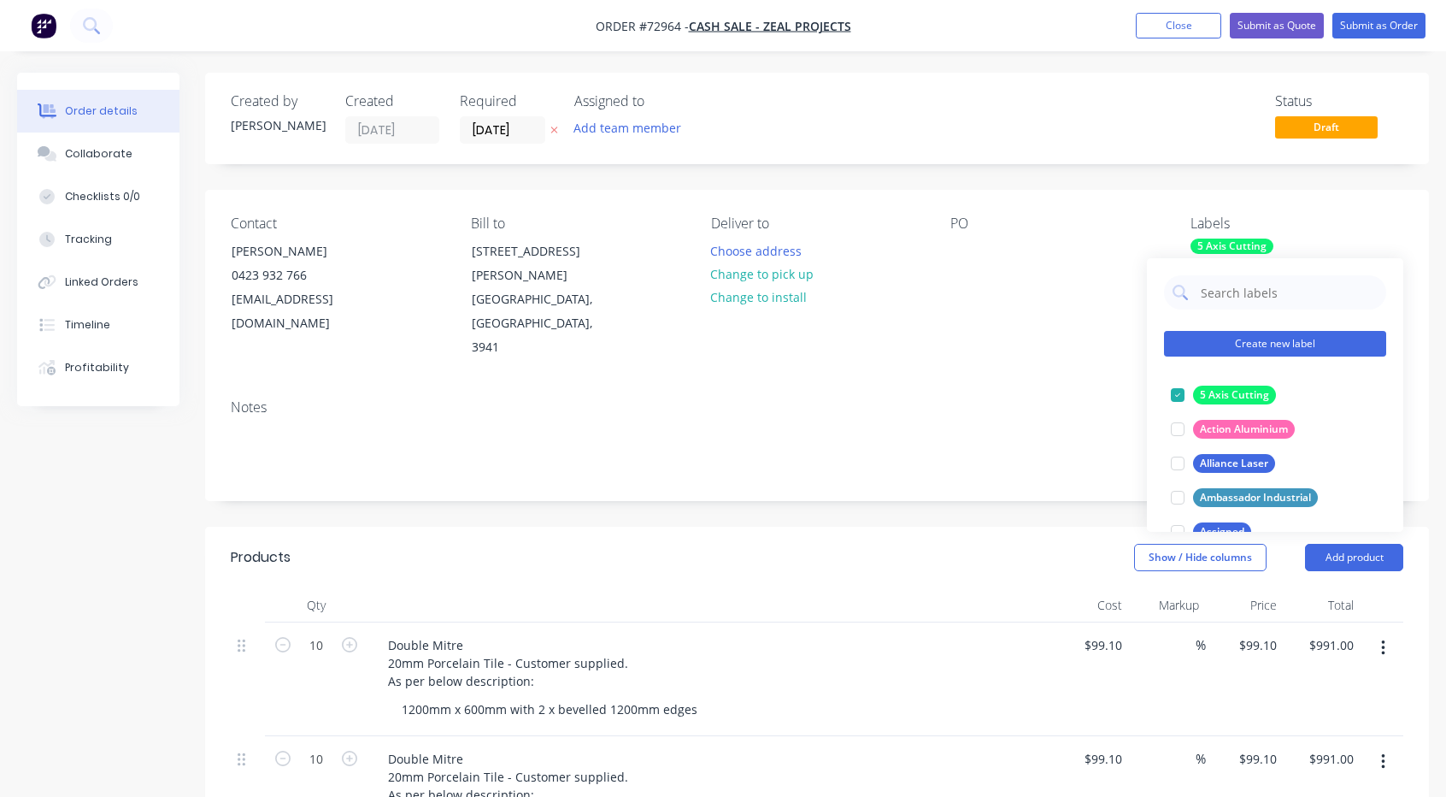
click at [1295, 343] on button "Create new label" at bounding box center [1275, 344] width 222 height 26
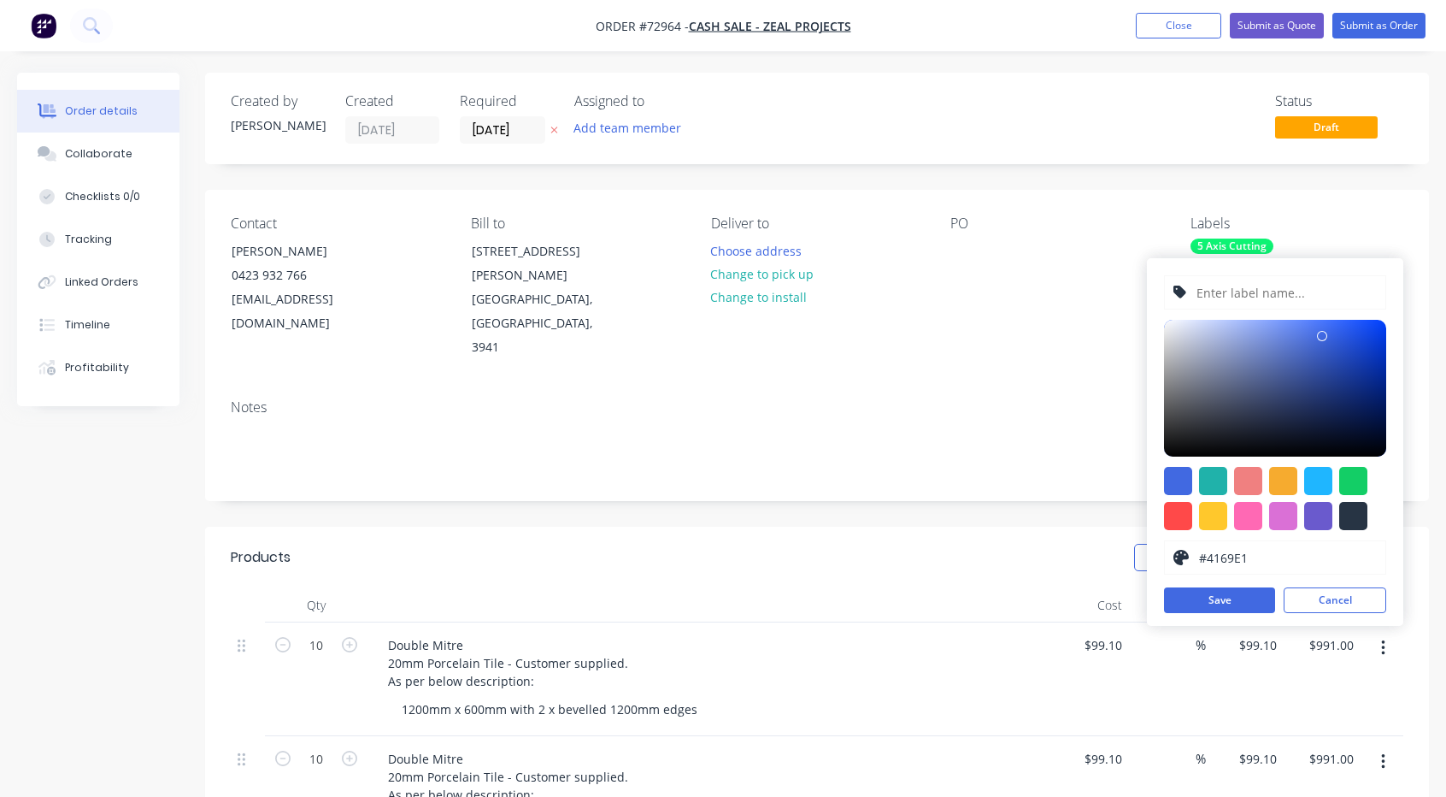
click at [1231, 298] on input "text" at bounding box center [1286, 292] width 182 height 32
type input "Mitre Saw"
click at [1253, 517] on div at bounding box center [1248, 516] width 28 height 28
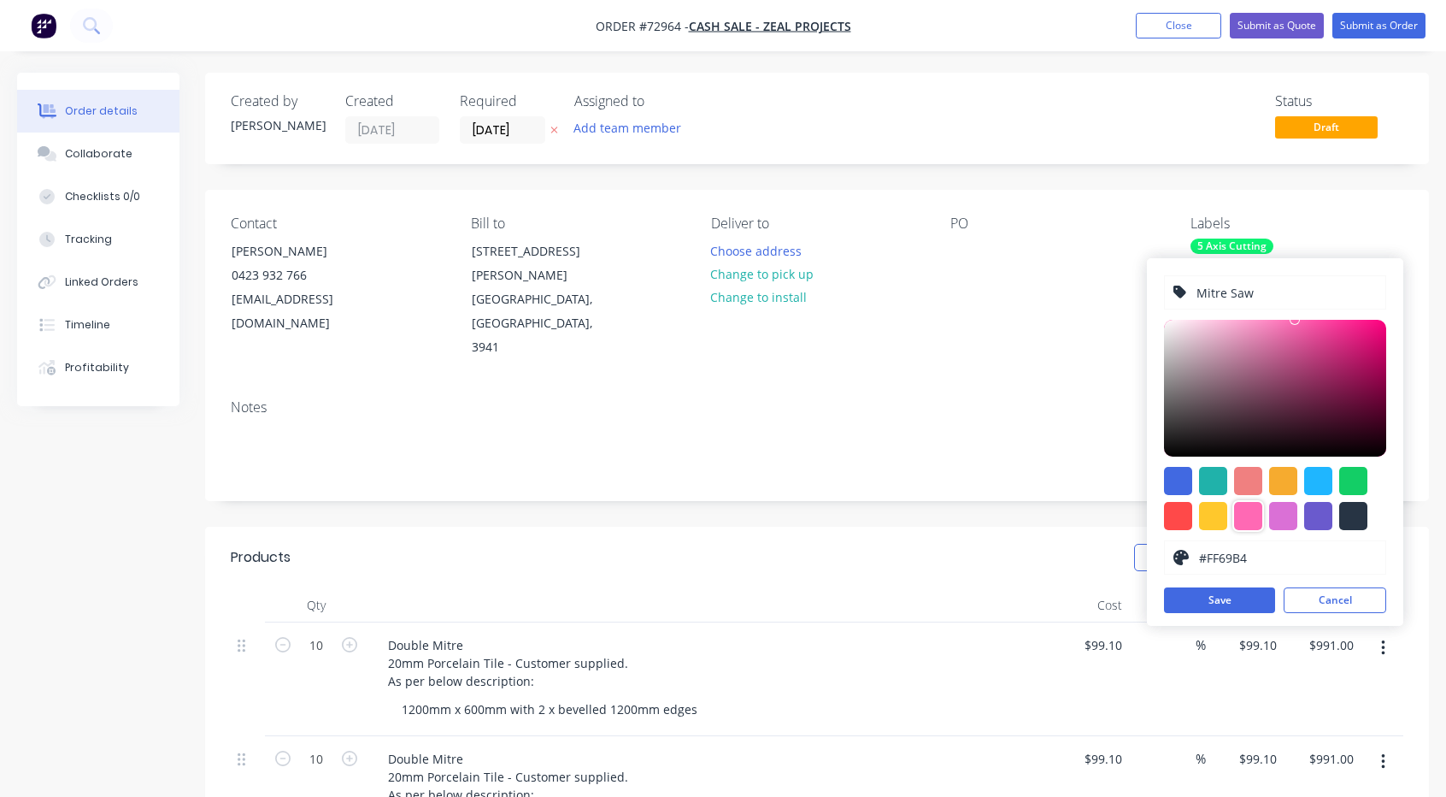
type input "#F4087E"
click at [1379, 325] on div at bounding box center [1275, 388] width 222 height 137
click at [1256, 599] on button "Save" at bounding box center [1219, 600] width 111 height 26
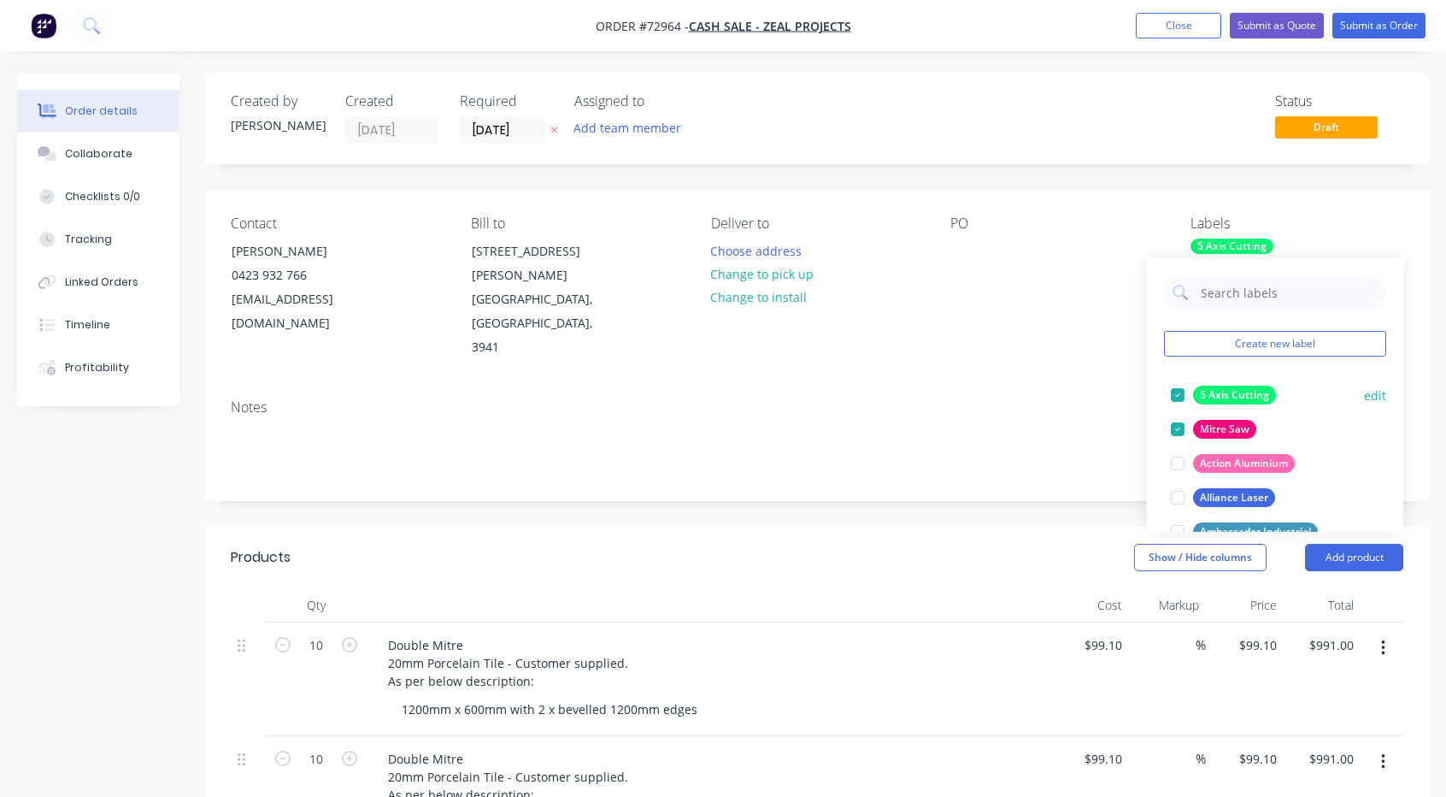
click at [1184, 394] on div at bounding box center [1178, 395] width 34 height 34
click at [1021, 326] on div "Contact [PERSON_NAME] 0423 932 766 [EMAIL_ADDRESS][DOMAIN_NAME] Bill to [STREET…" at bounding box center [817, 288] width 1224 height 196
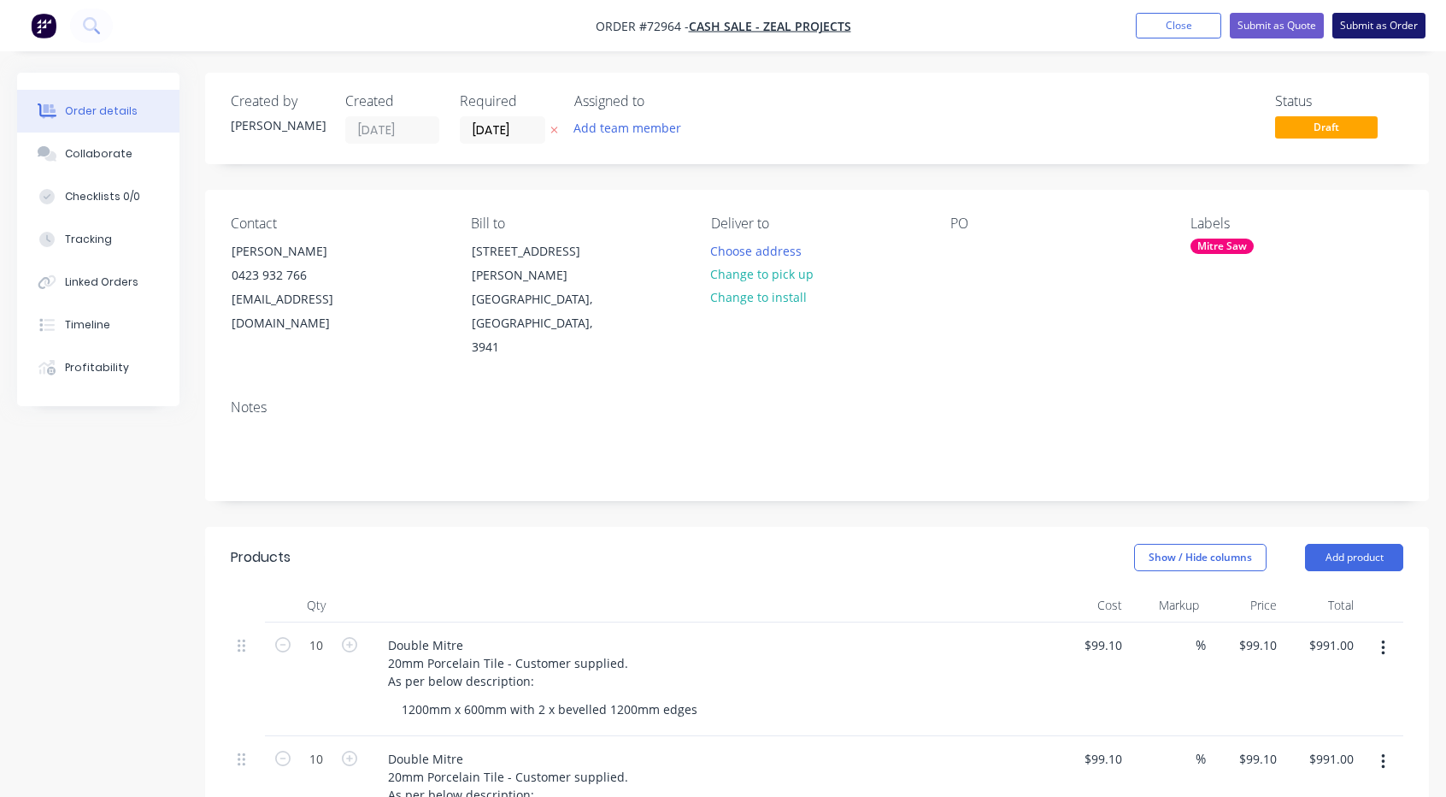
click at [1388, 26] on button "Submit as Order" at bounding box center [1379, 26] width 93 height 26
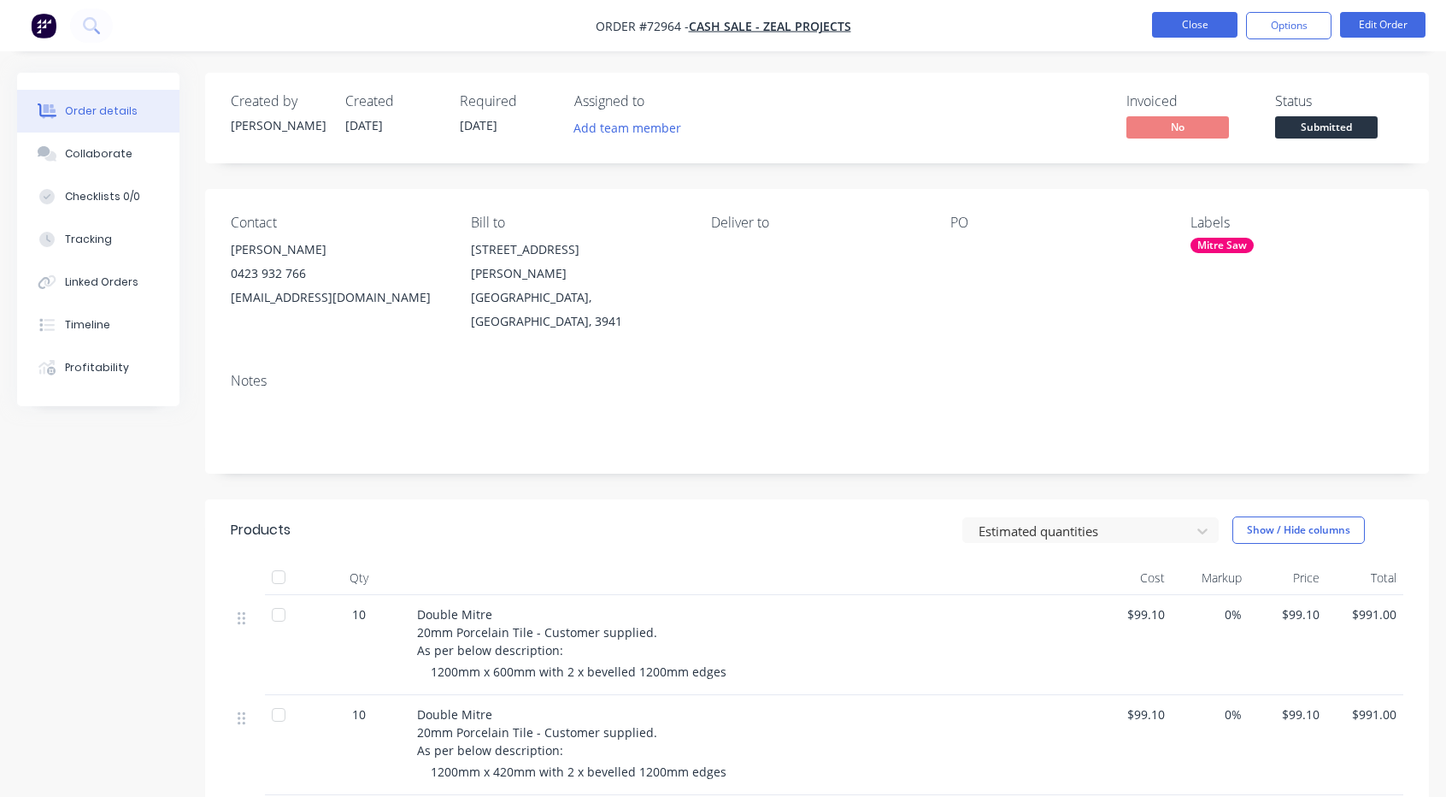
click at [1214, 31] on button "Close" at bounding box center [1194, 25] width 85 height 26
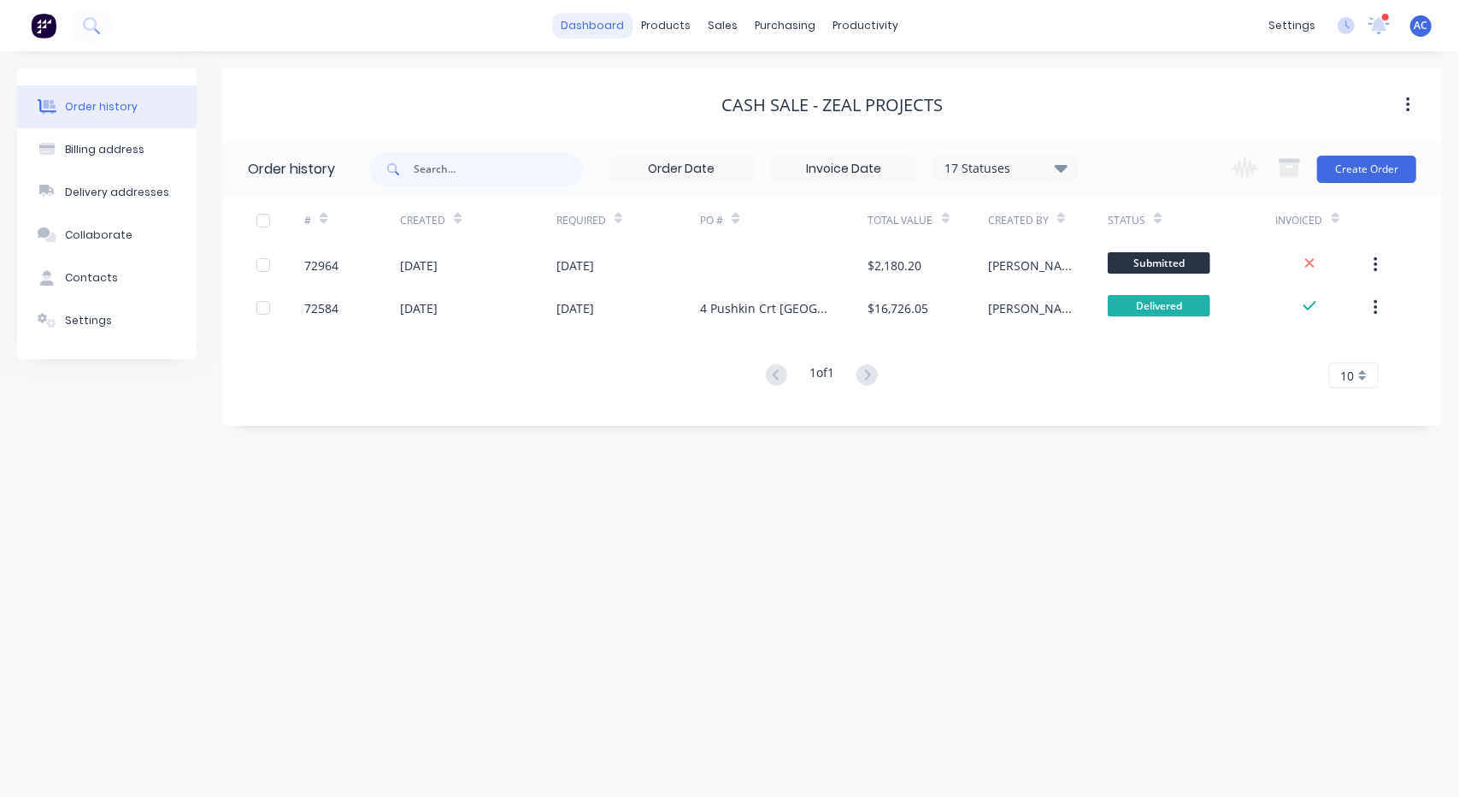
click at [597, 37] on link "dashboard" at bounding box center [592, 26] width 80 height 26
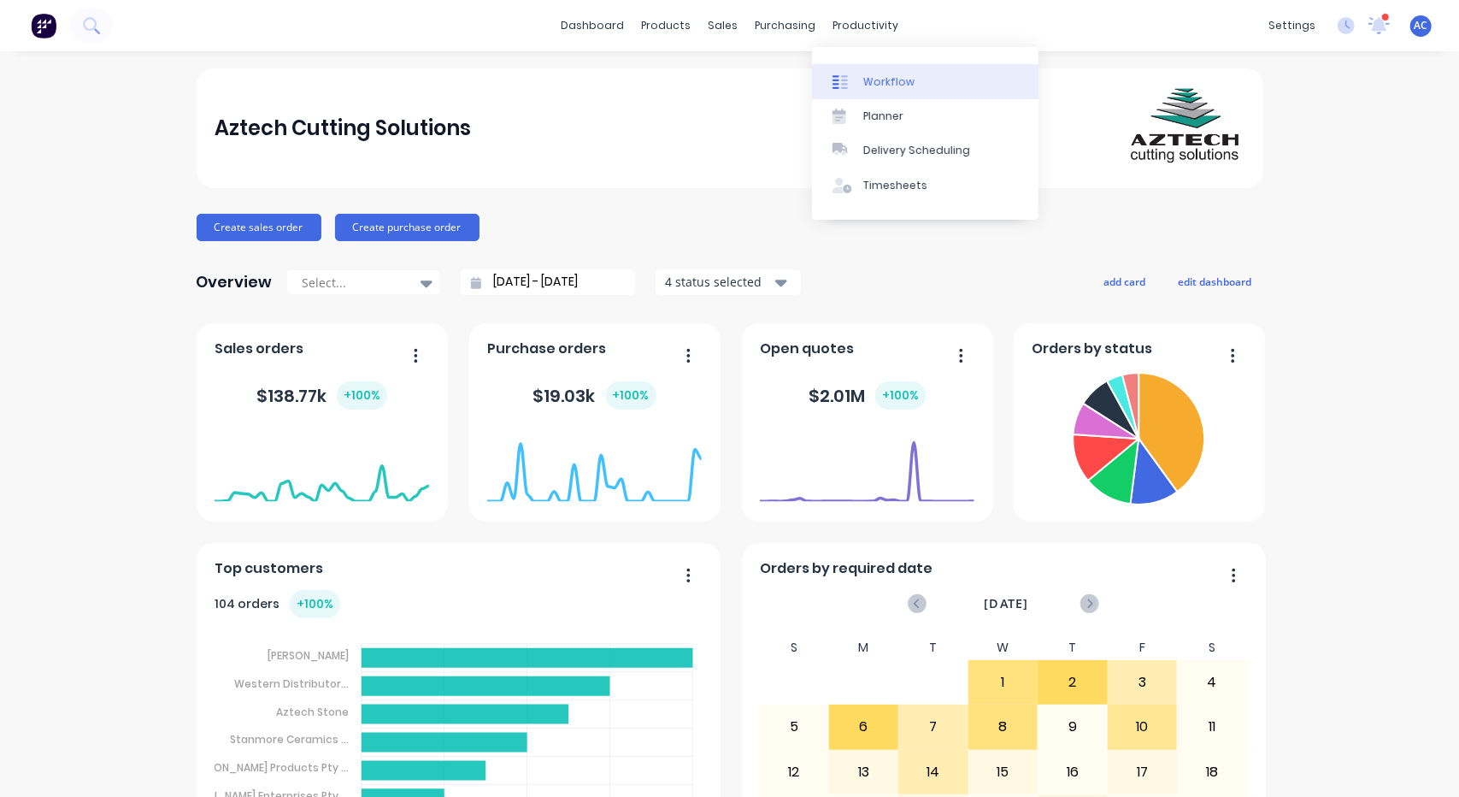
click at [878, 76] on div "Workflow" at bounding box center [888, 81] width 51 height 15
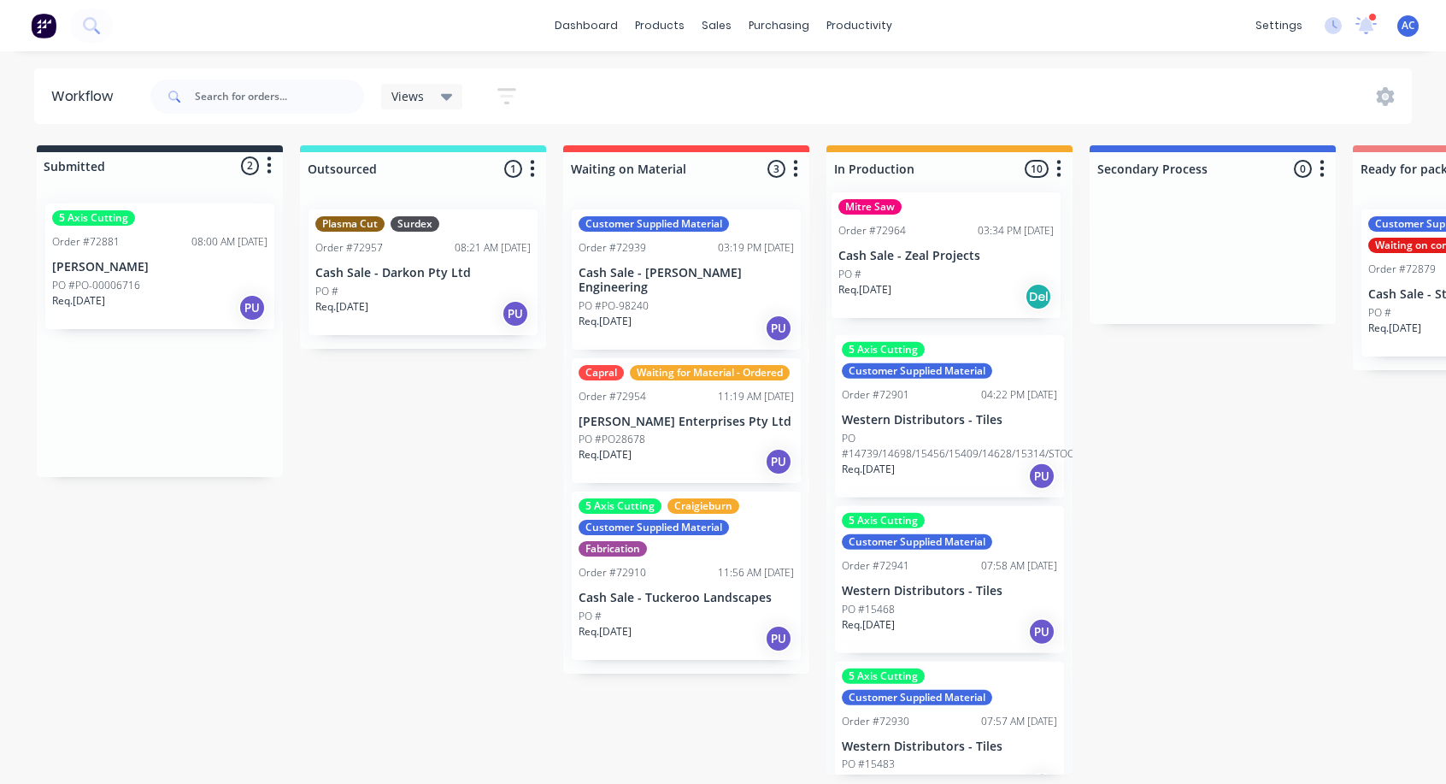
drag, startPoint x: 166, startPoint y: 409, endPoint x: 958, endPoint y: 262, distance: 805.9
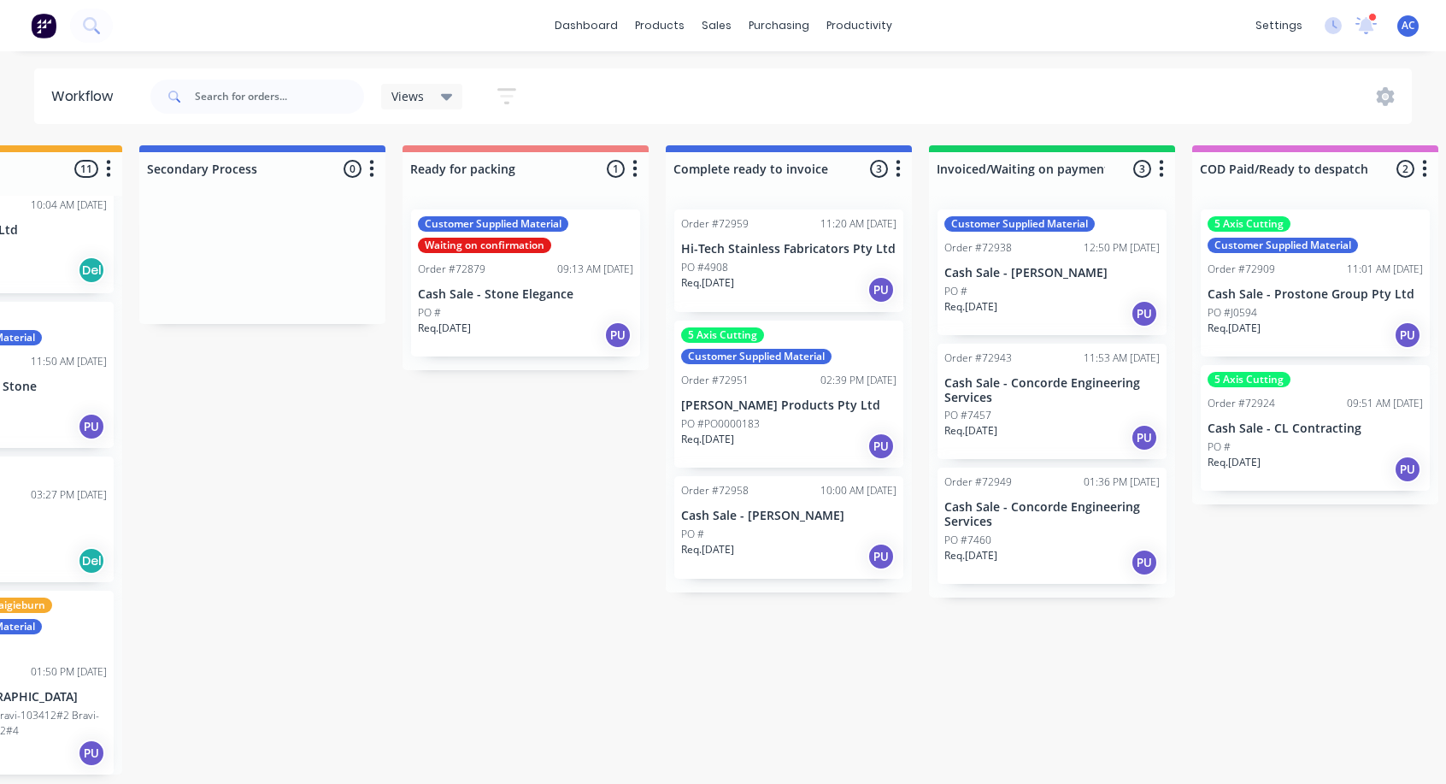
scroll to position [3, 1186]
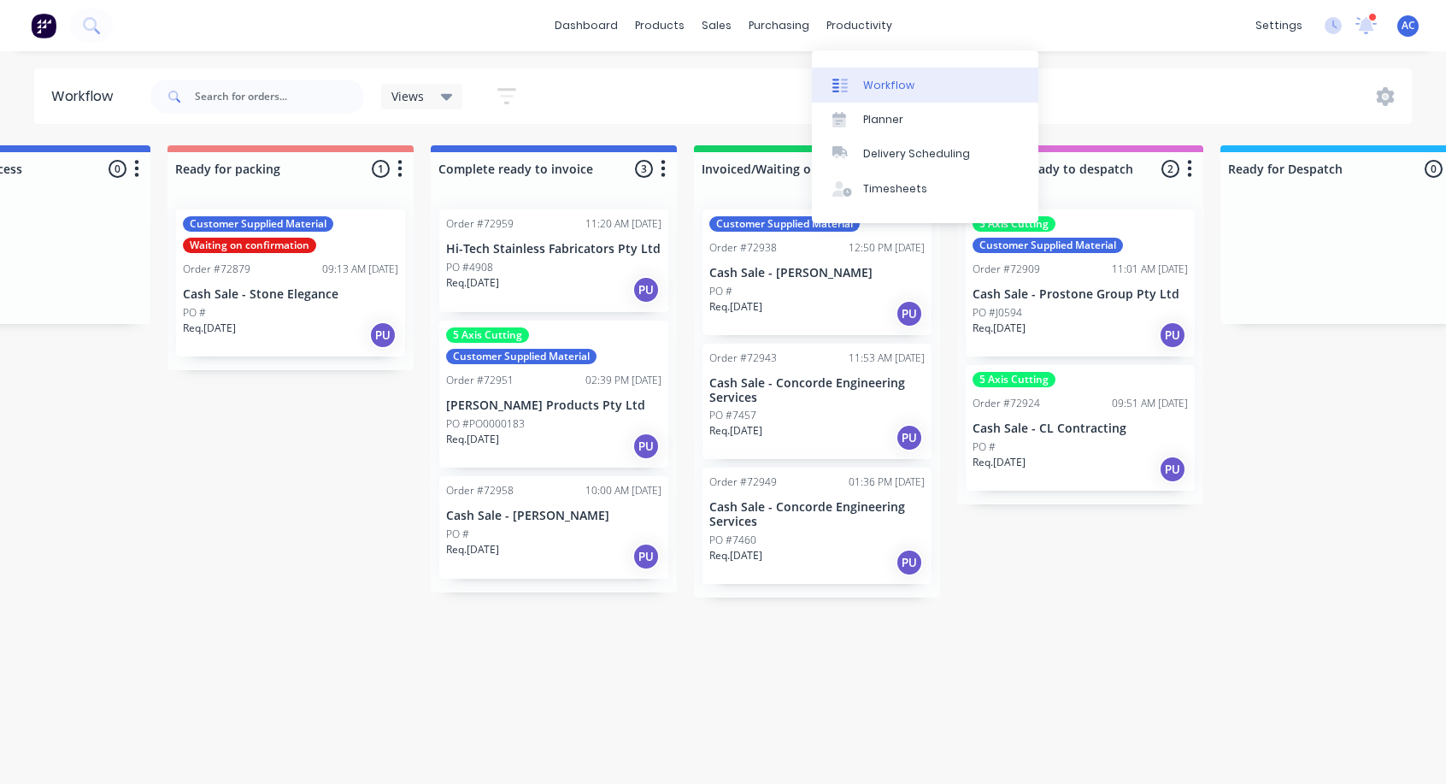
click at [879, 79] on div "Workflow" at bounding box center [888, 85] width 51 height 15
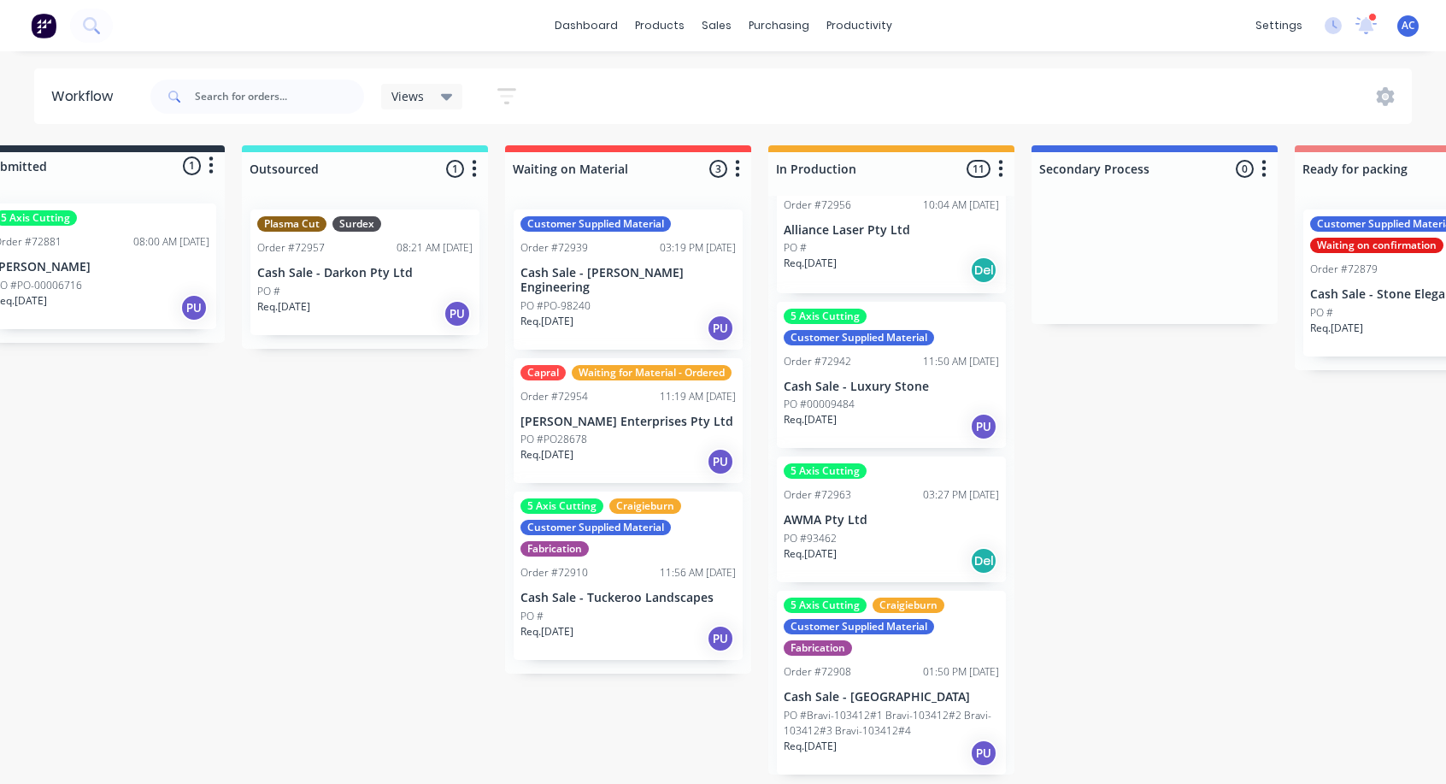
scroll to position [3, 0]
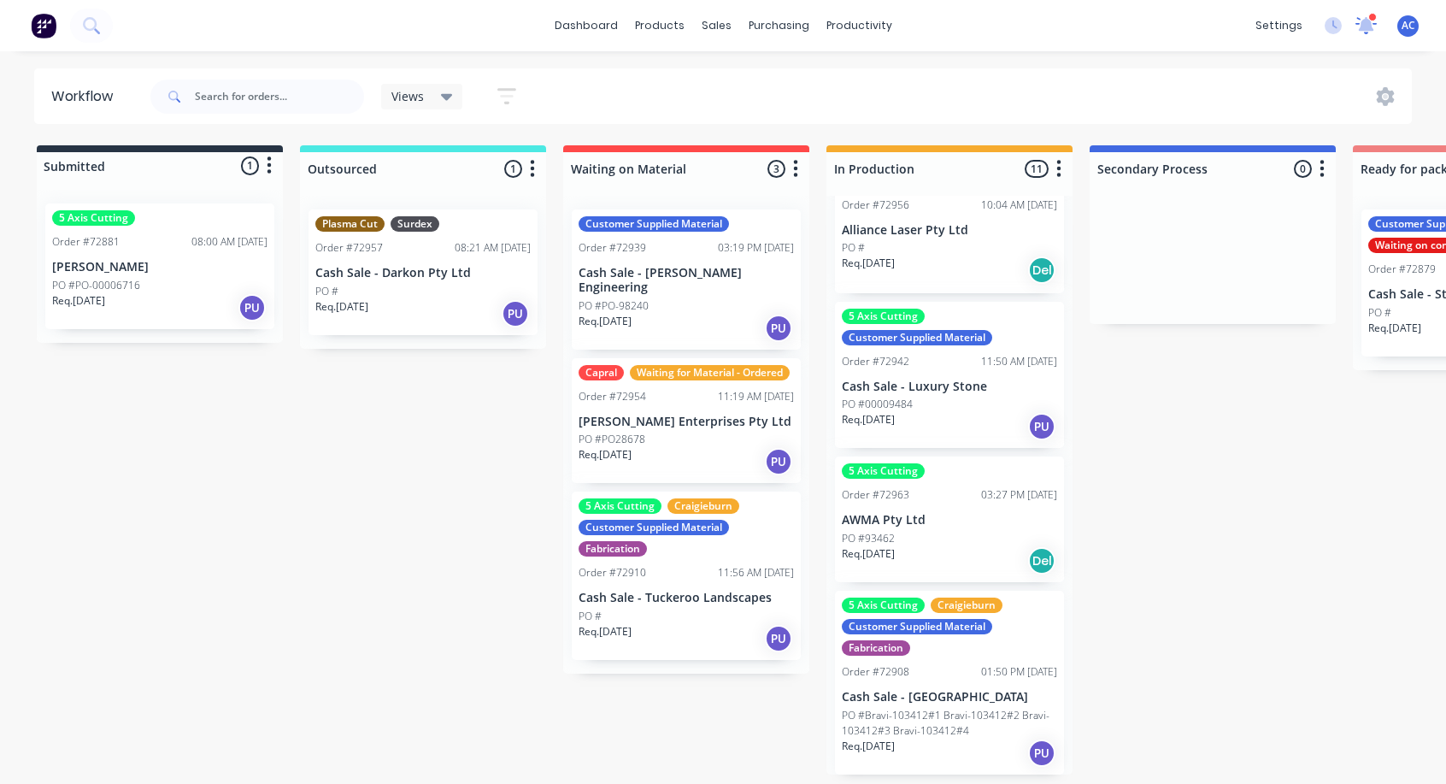
click at [1365, 21] on icon at bounding box center [1366, 23] width 16 height 15
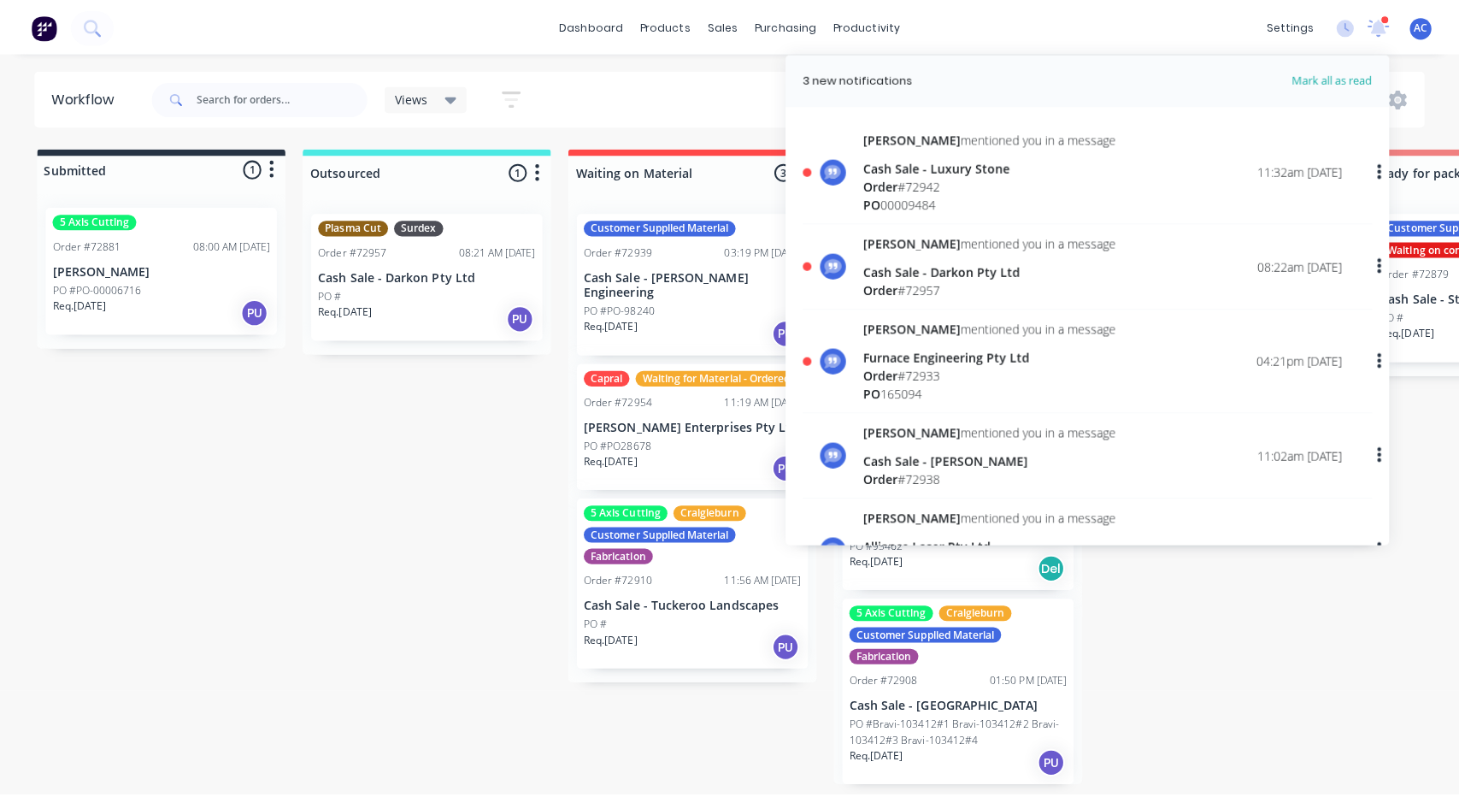
scroll to position [0, 0]
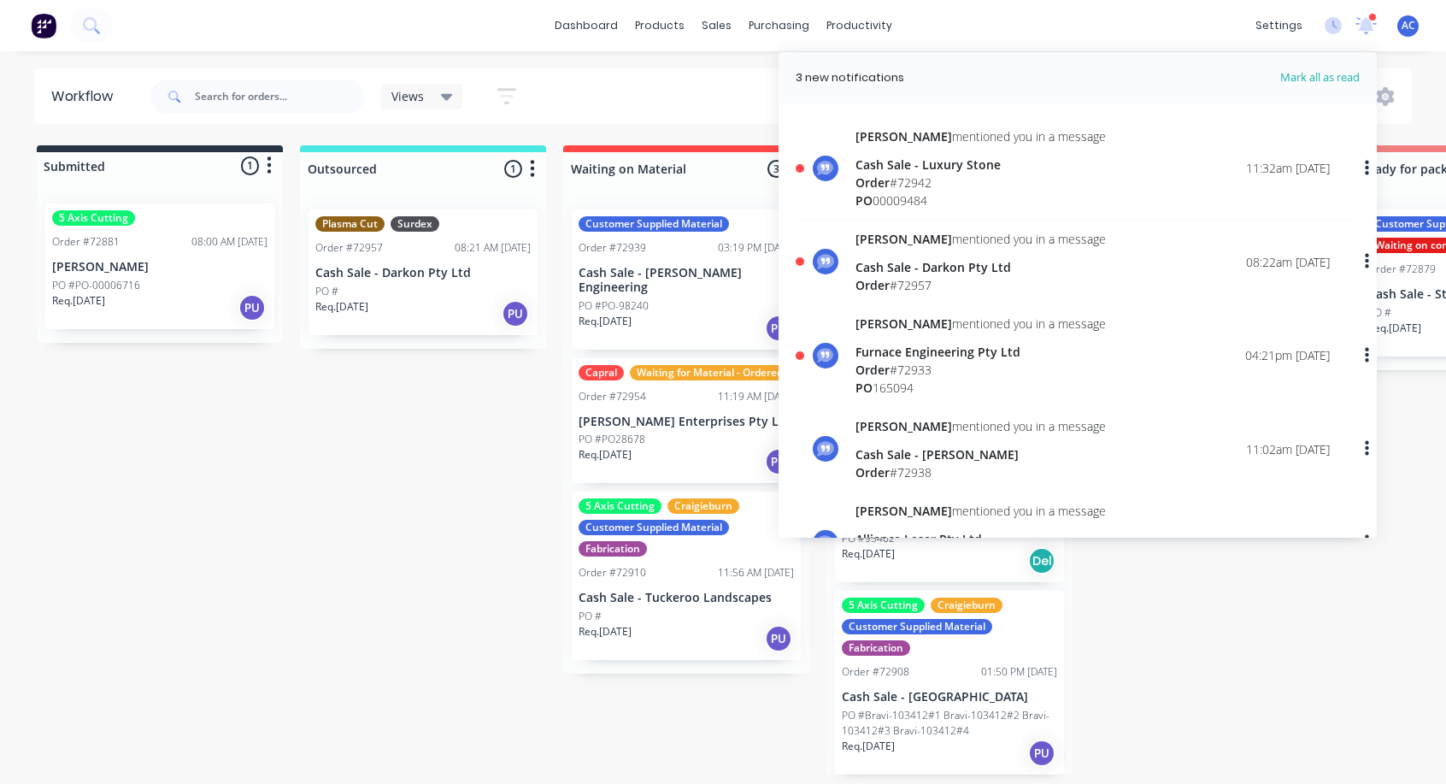
click at [900, 179] on div "Order # 72942" at bounding box center [981, 183] width 250 height 18
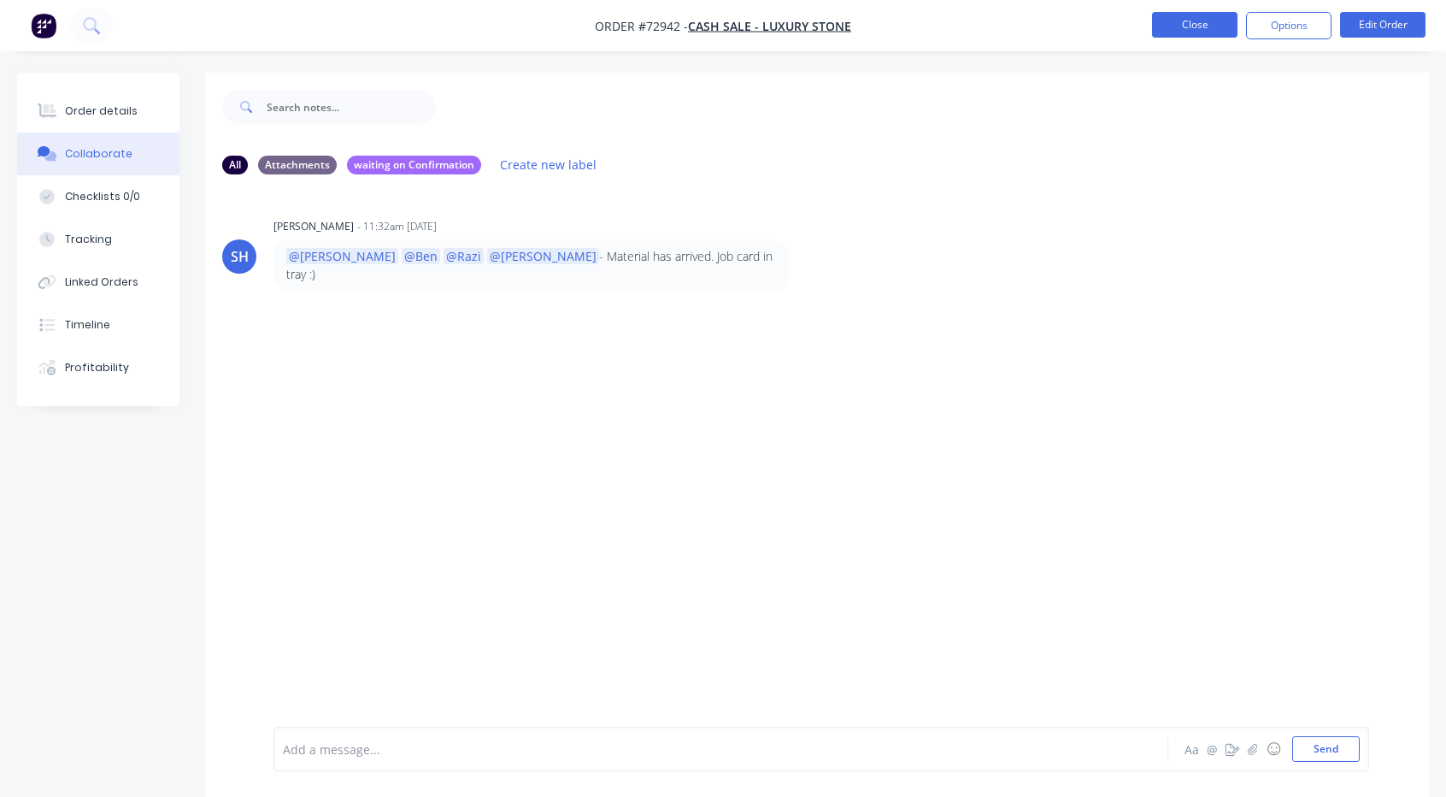
click at [1209, 26] on button "Close" at bounding box center [1194, 25] width 85 height 26
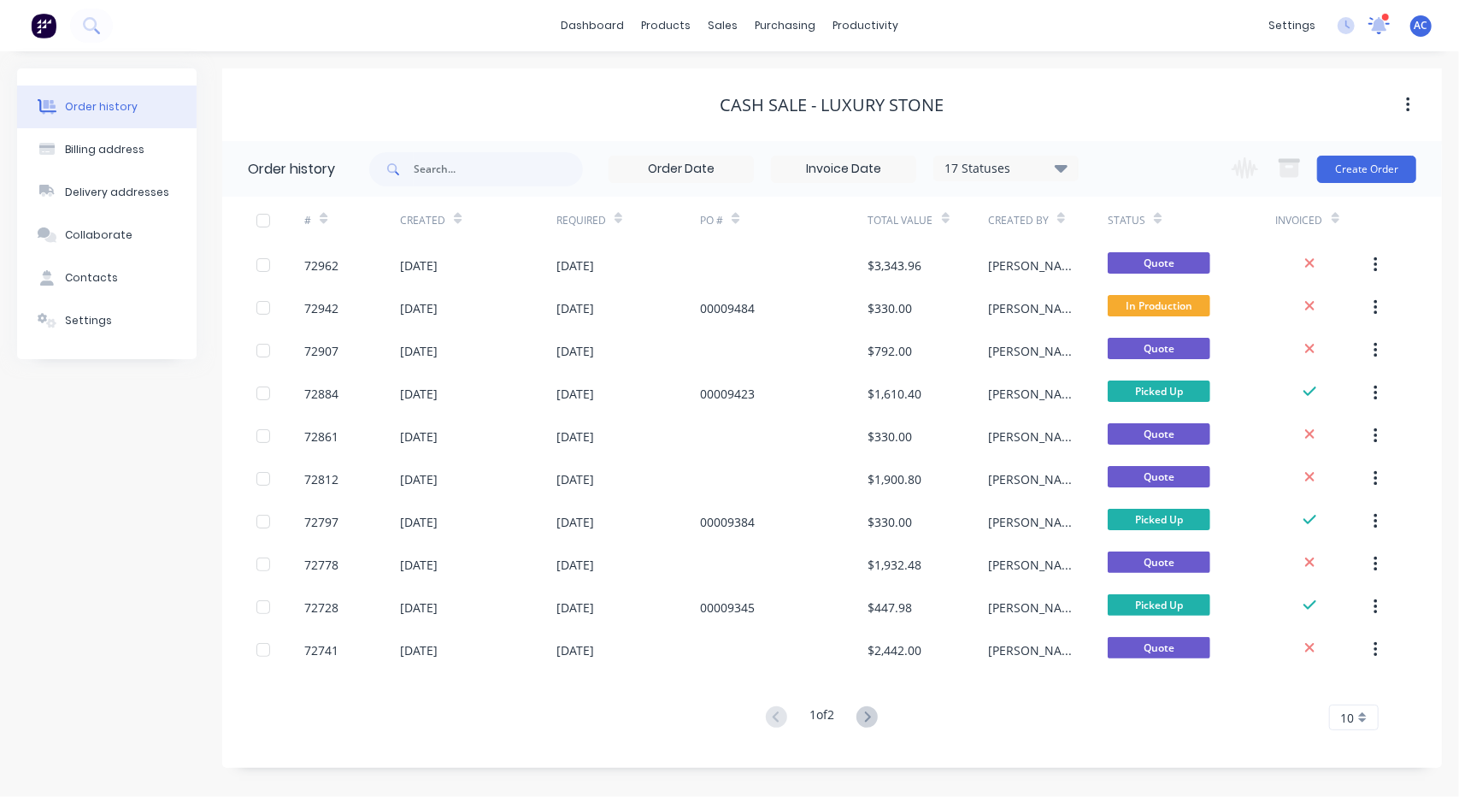
click at [1378, 23] on icon at bounding box center [1379, 23] width 16 height 15
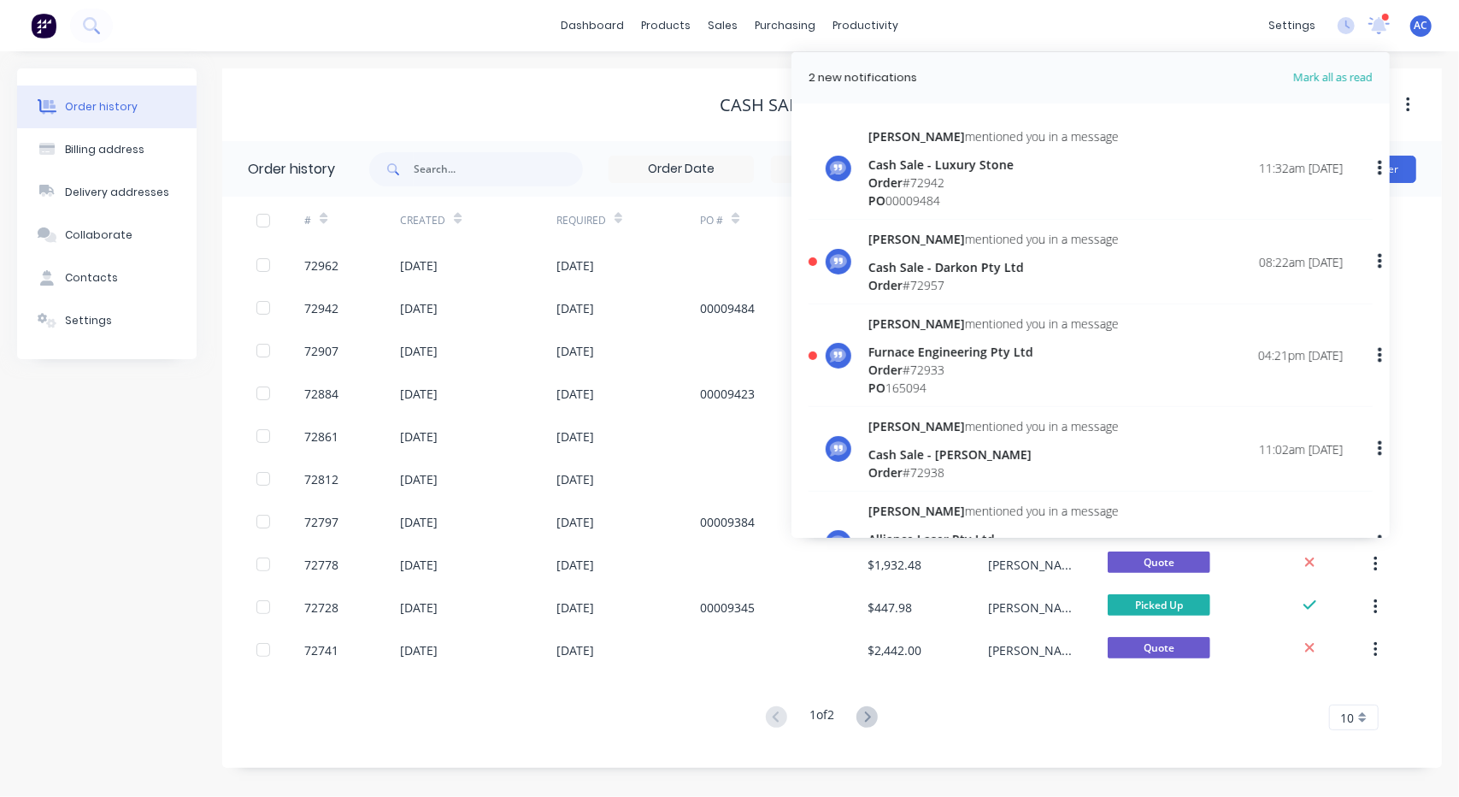
click at [933, 267] on div "Cash Sale - Darkon Pty Ltd" at bounding box center [993, 267] width 250 height 18
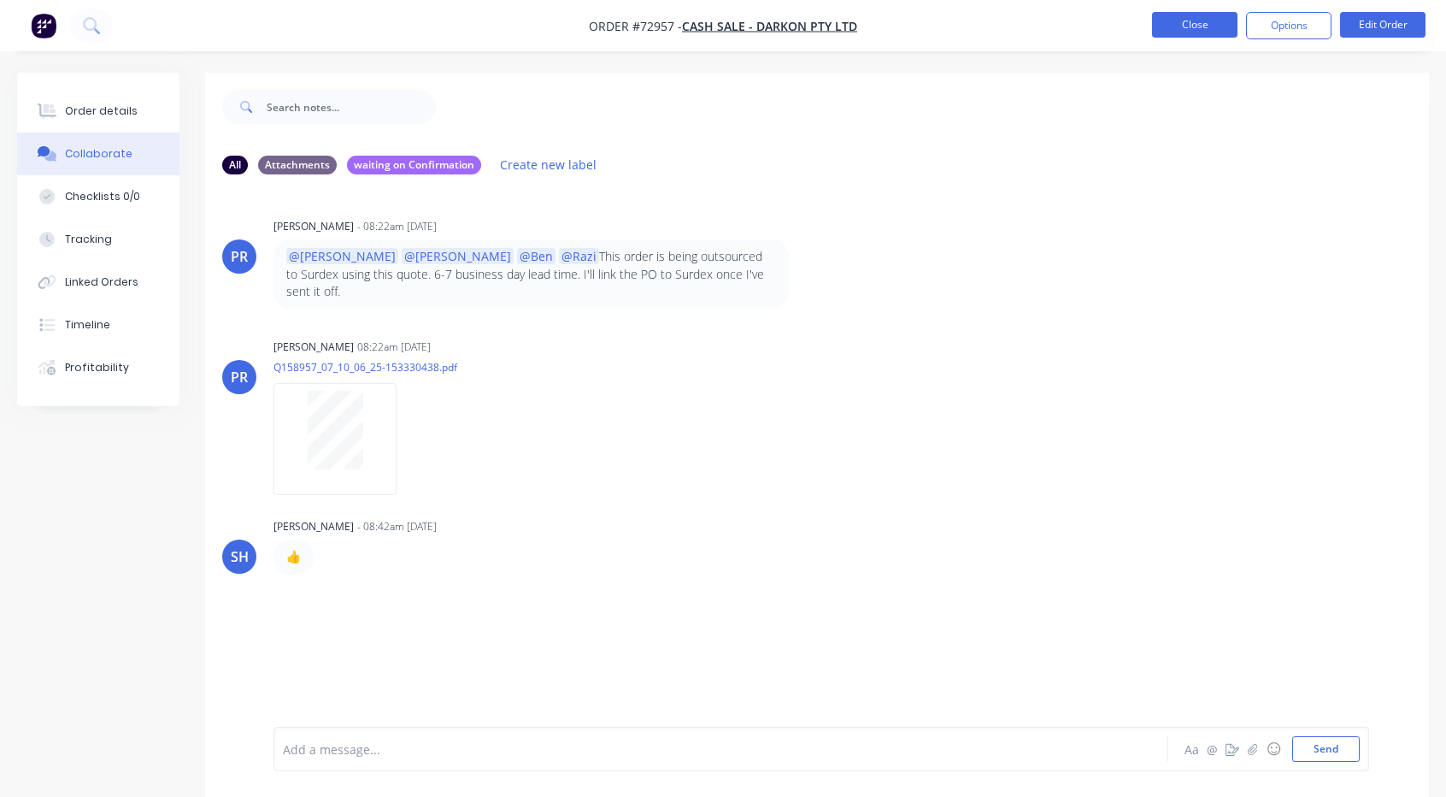
click at [1215, 26] on button "Close" at bounding box center [1194, 25] width 85 height 26
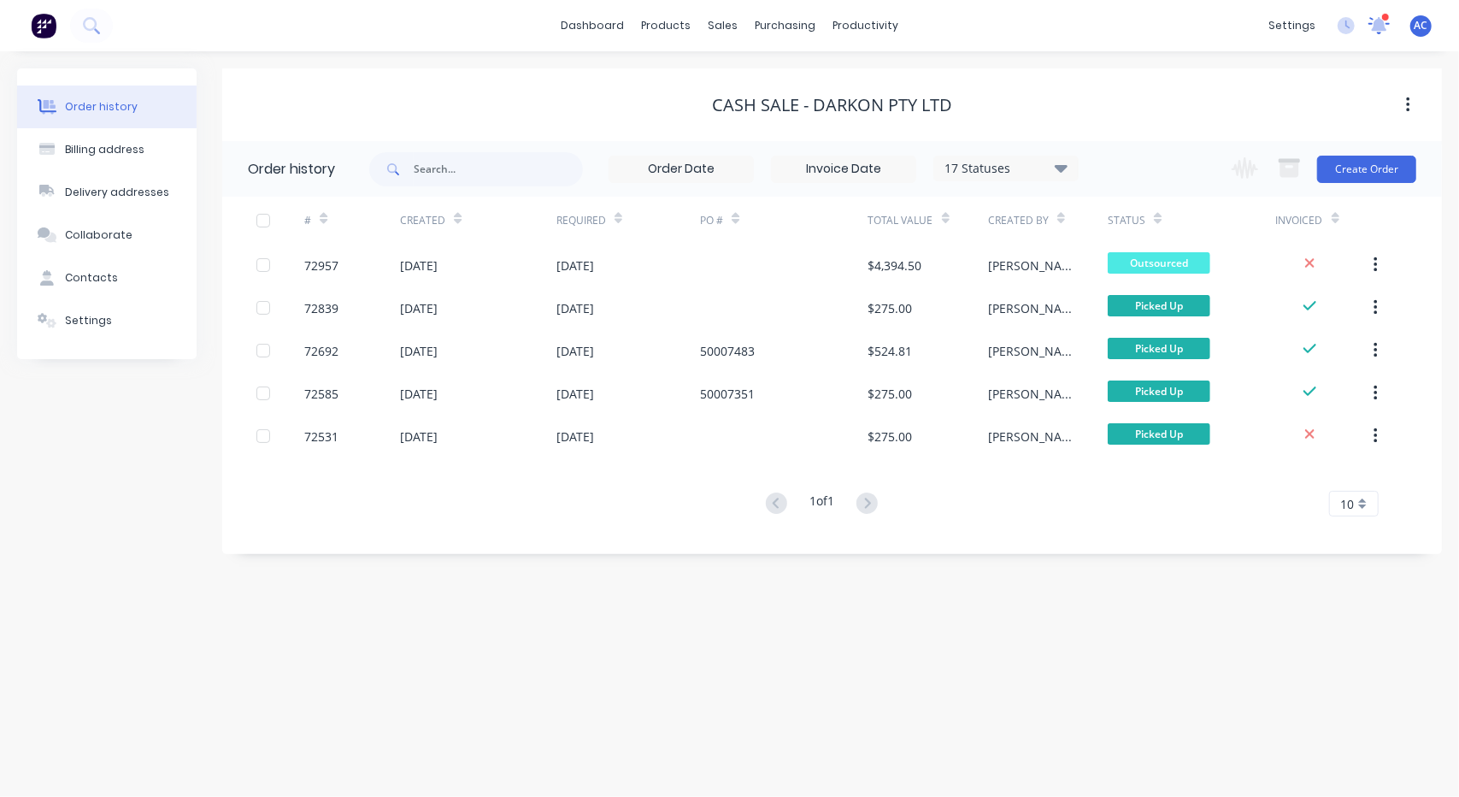
click at [1375, 28] on icon at bounding box center [1378, 23] width 15 height 15
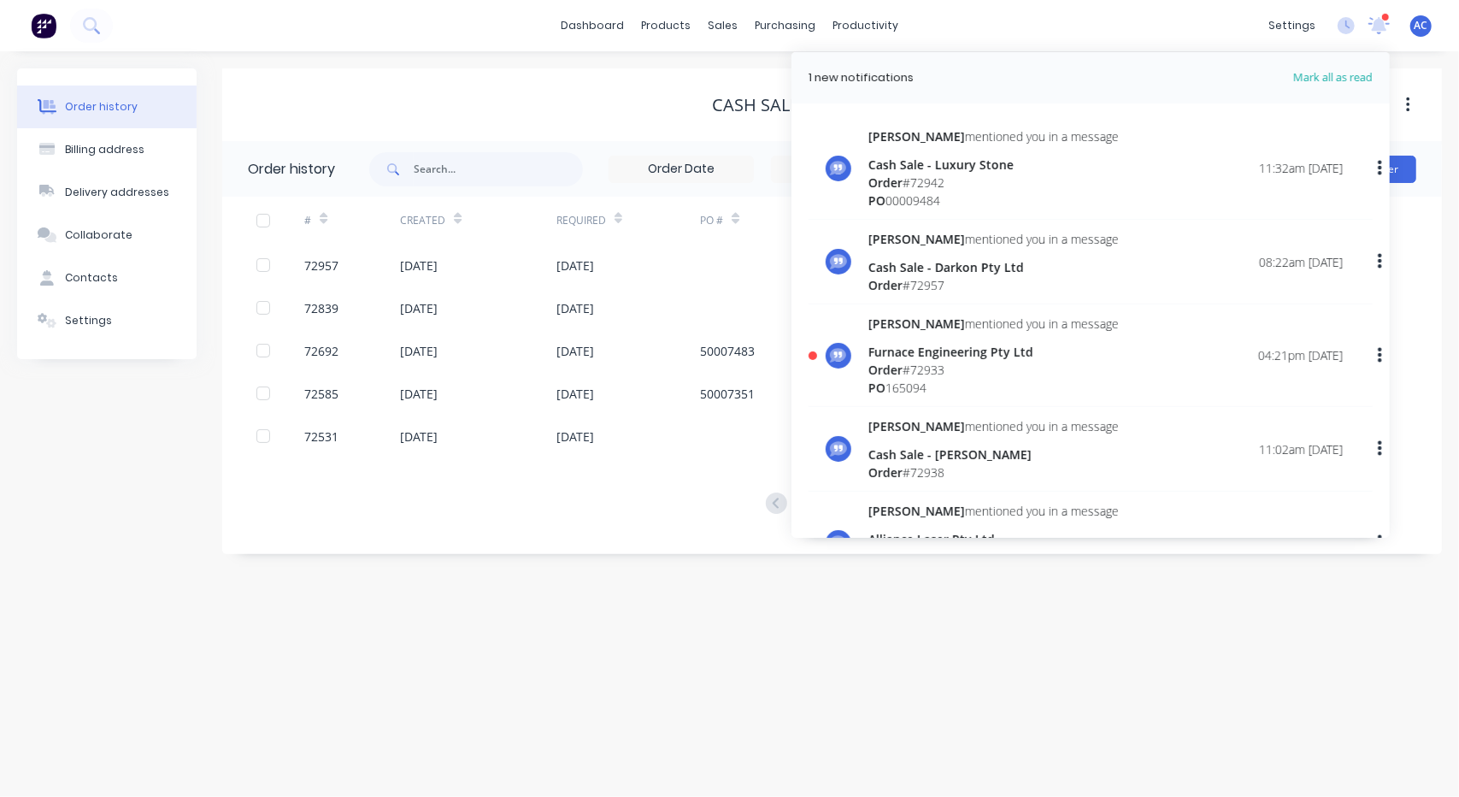
click at [940, 350] on div "Furnace Engineering Pty Ltd" at bounding box center [993, 352] width 250 height 18
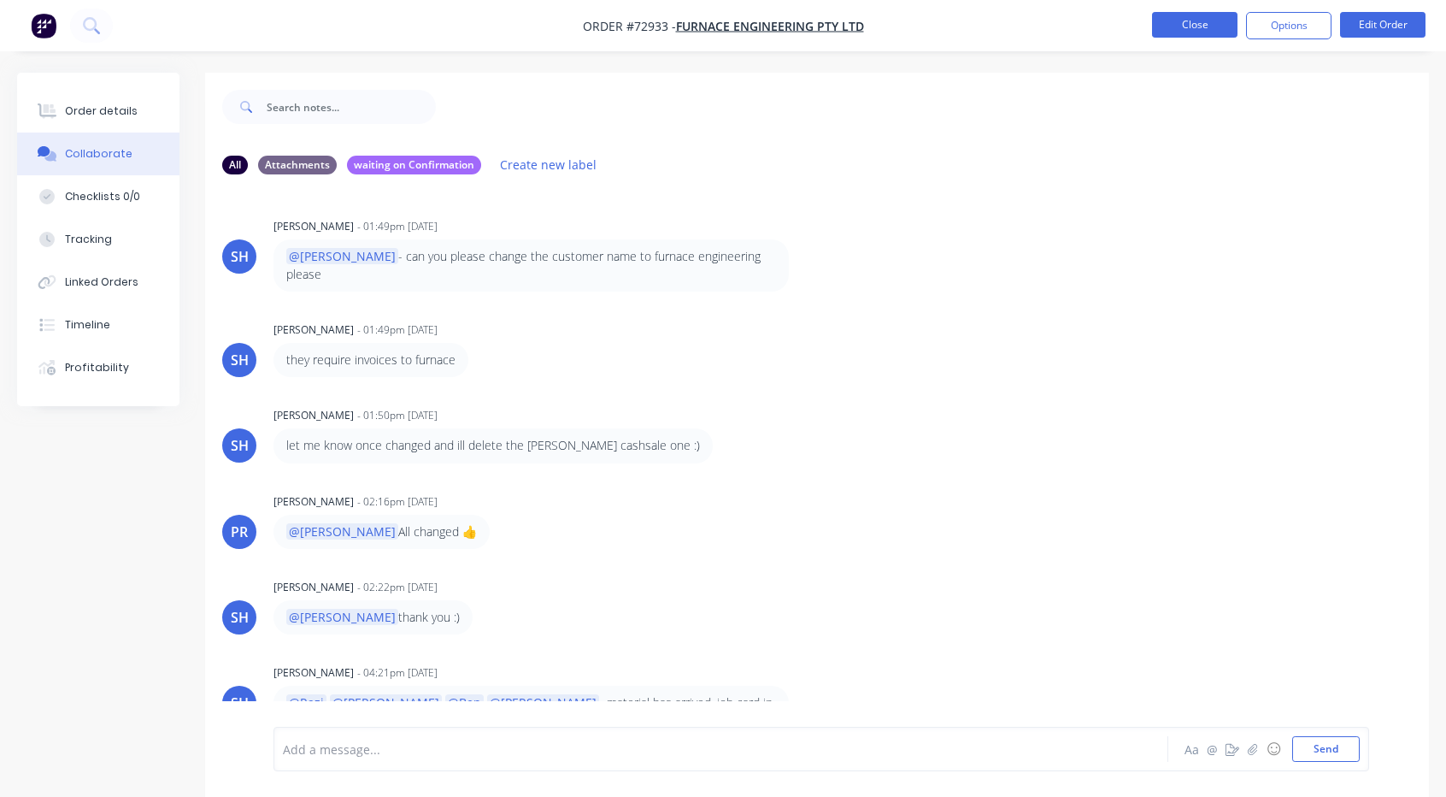
click at [1205, 30] on button "Close" at bounding box center [1194, 25] width 85 height 26
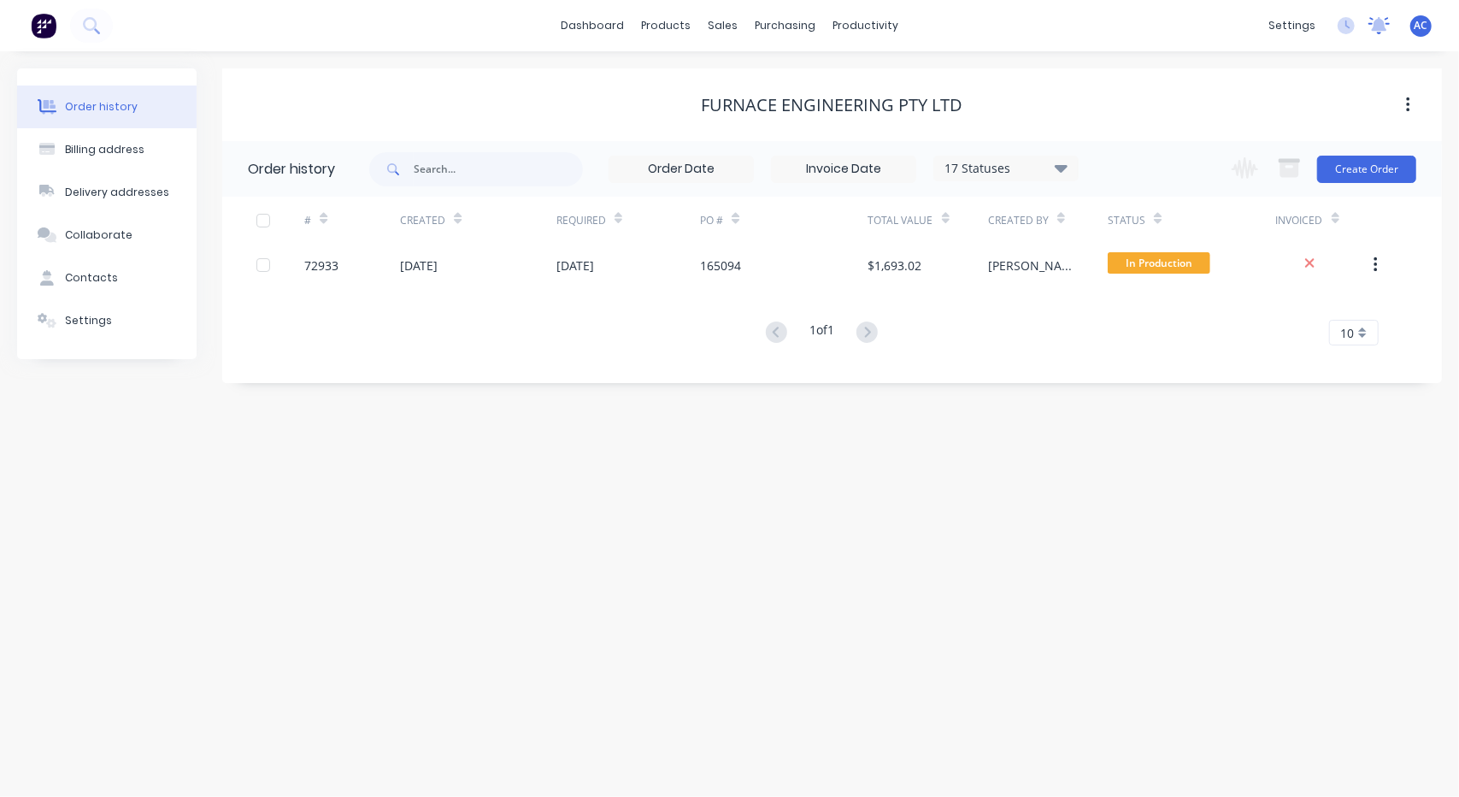
click at [1381, 26] on icon at bounding box center [1379, 24] width 15 height 14
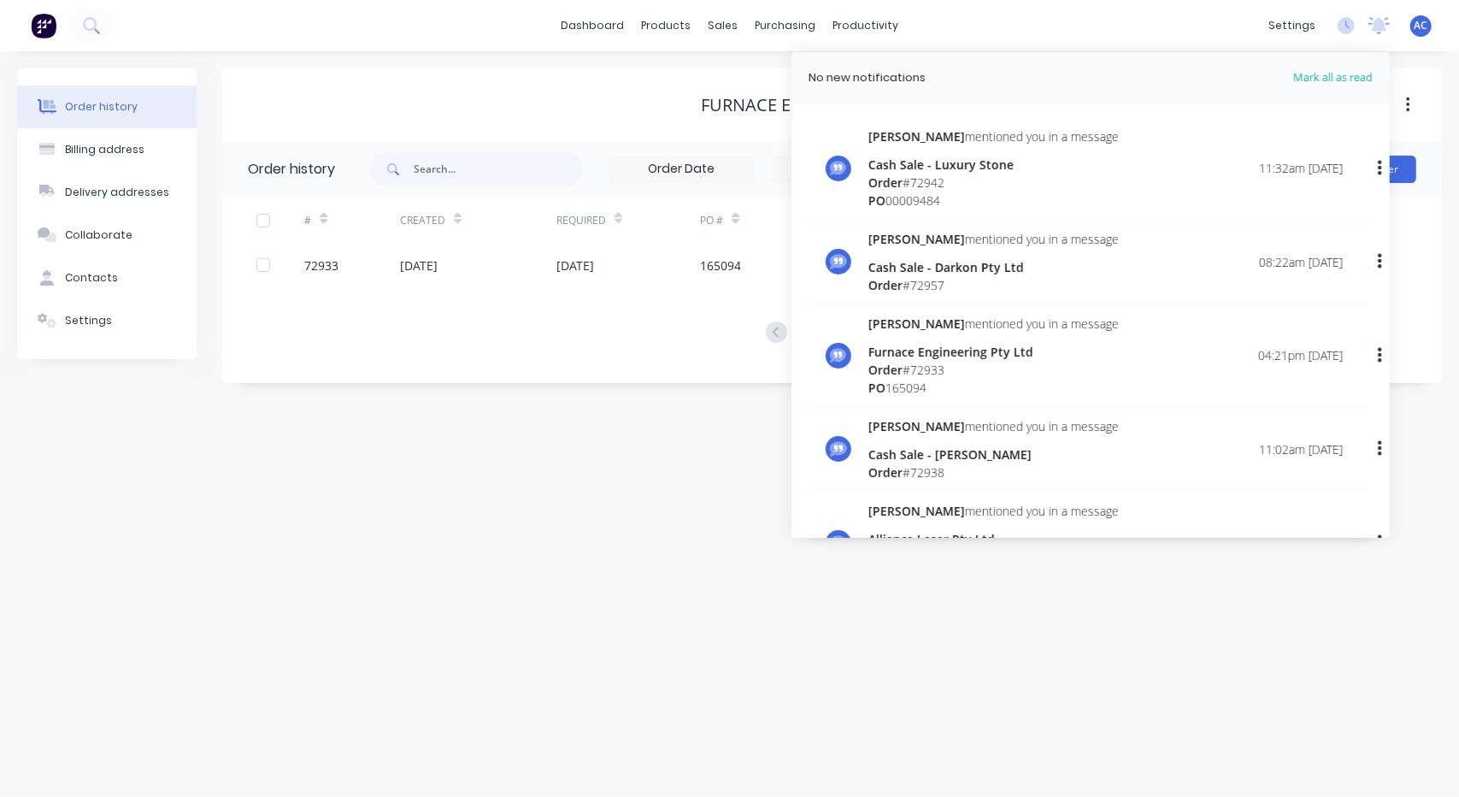
click at [882, 646] on div "Order history Billing address Delivery addresses Collaborate Contacts Settings …" at bounding box center [729, 423] width 1459 height 745
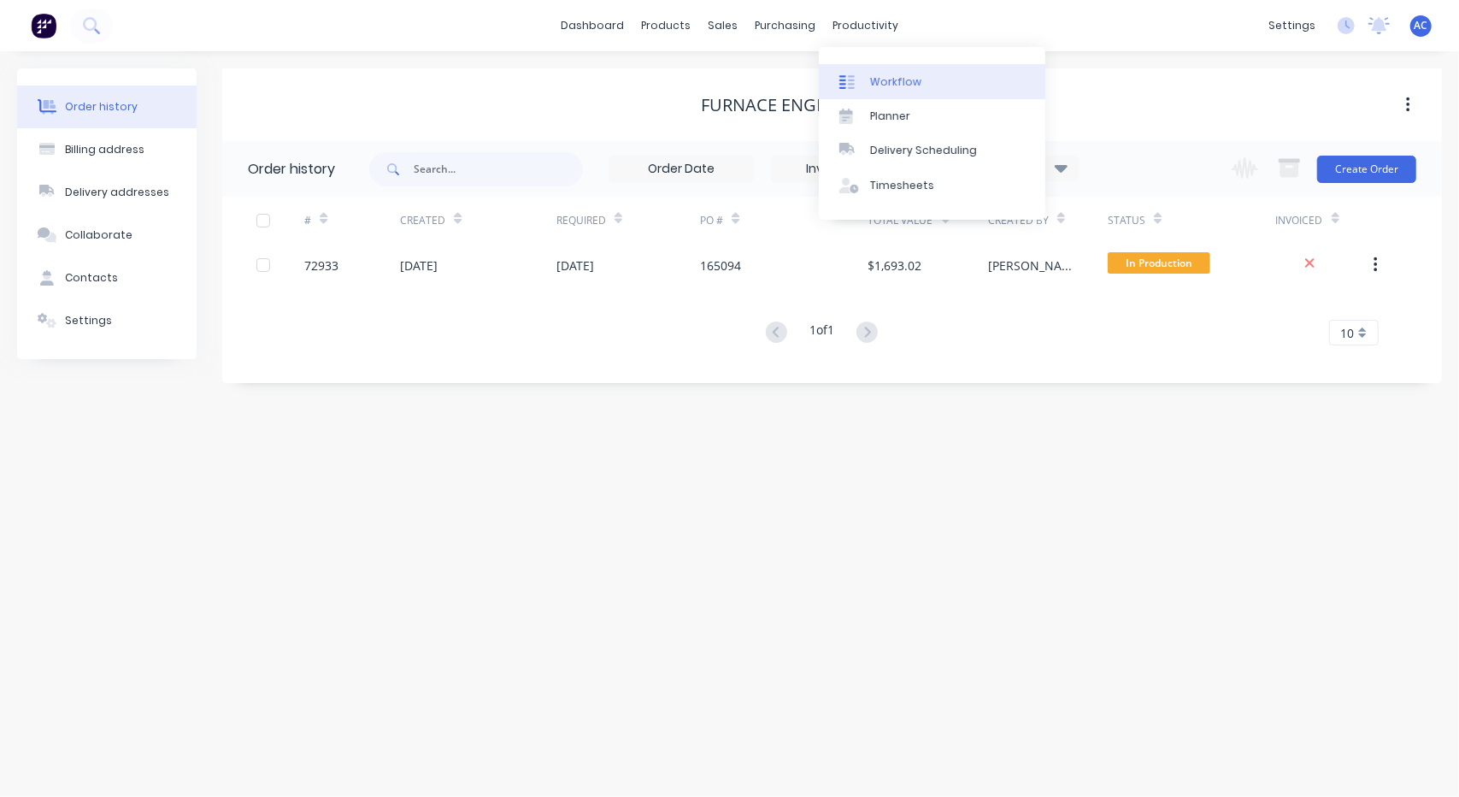
click at [890, 74] on div "Workflow" at bounding box center [895, 81] width 51 height 15
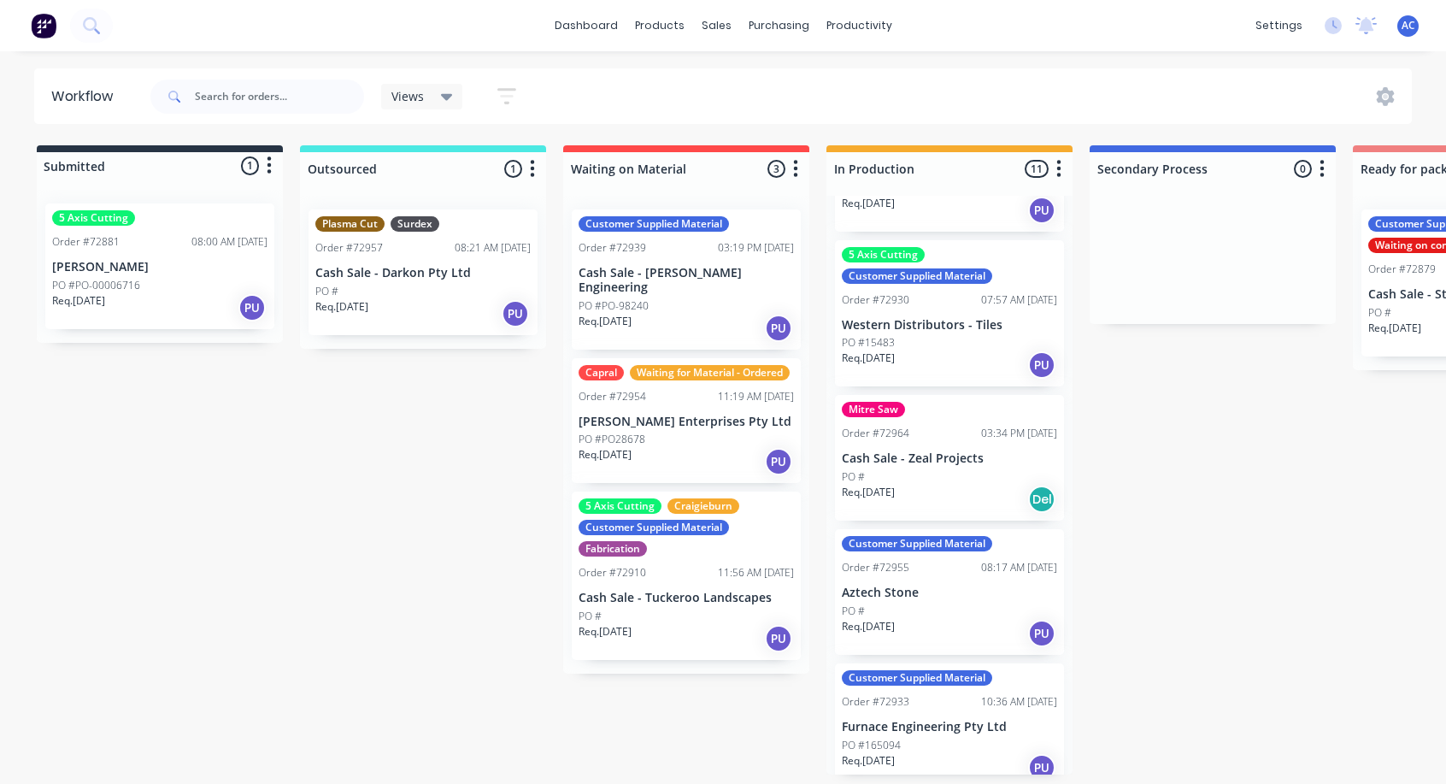
scroll to position [427, 0]
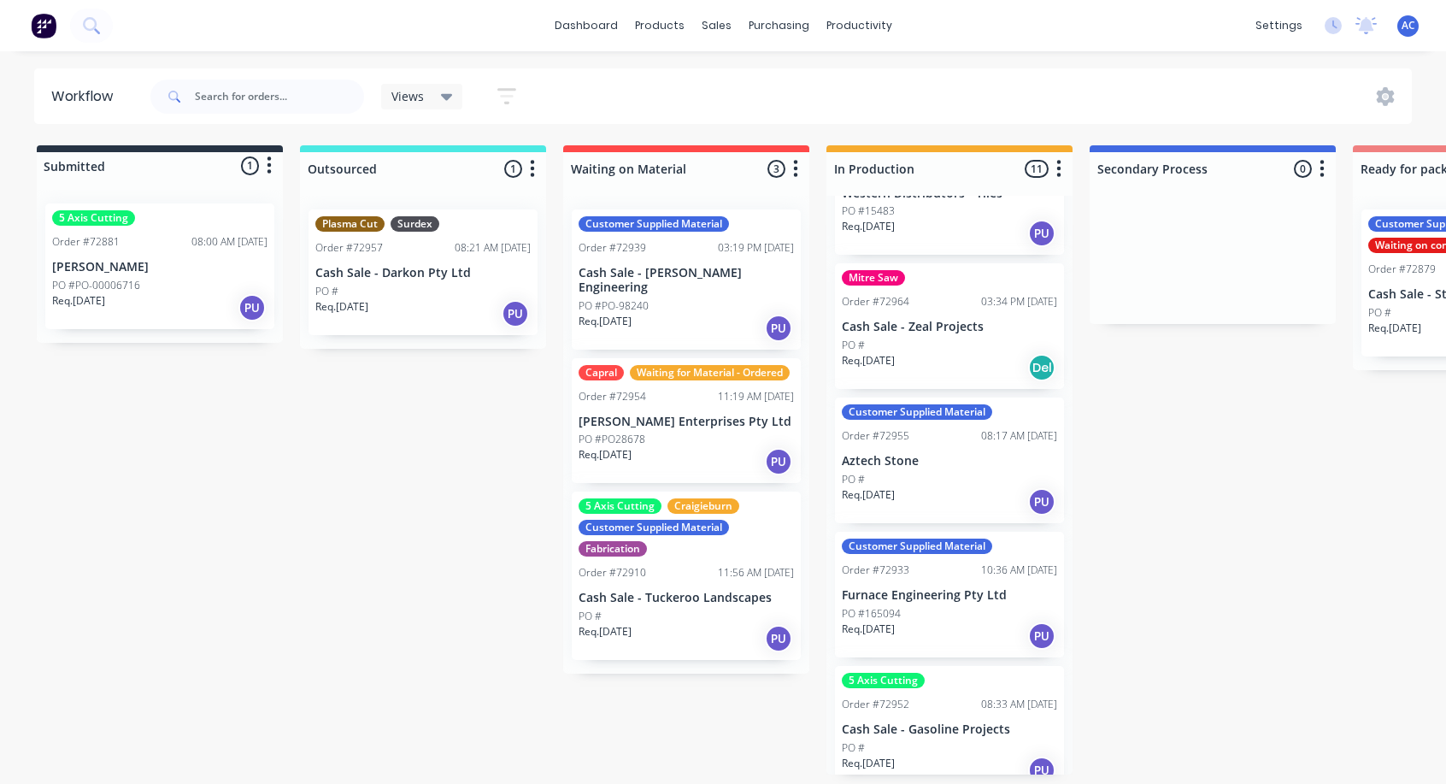
click at [932, 455] on p "Aztech Stone" at bounding box center [949, 461] width 215 height 15
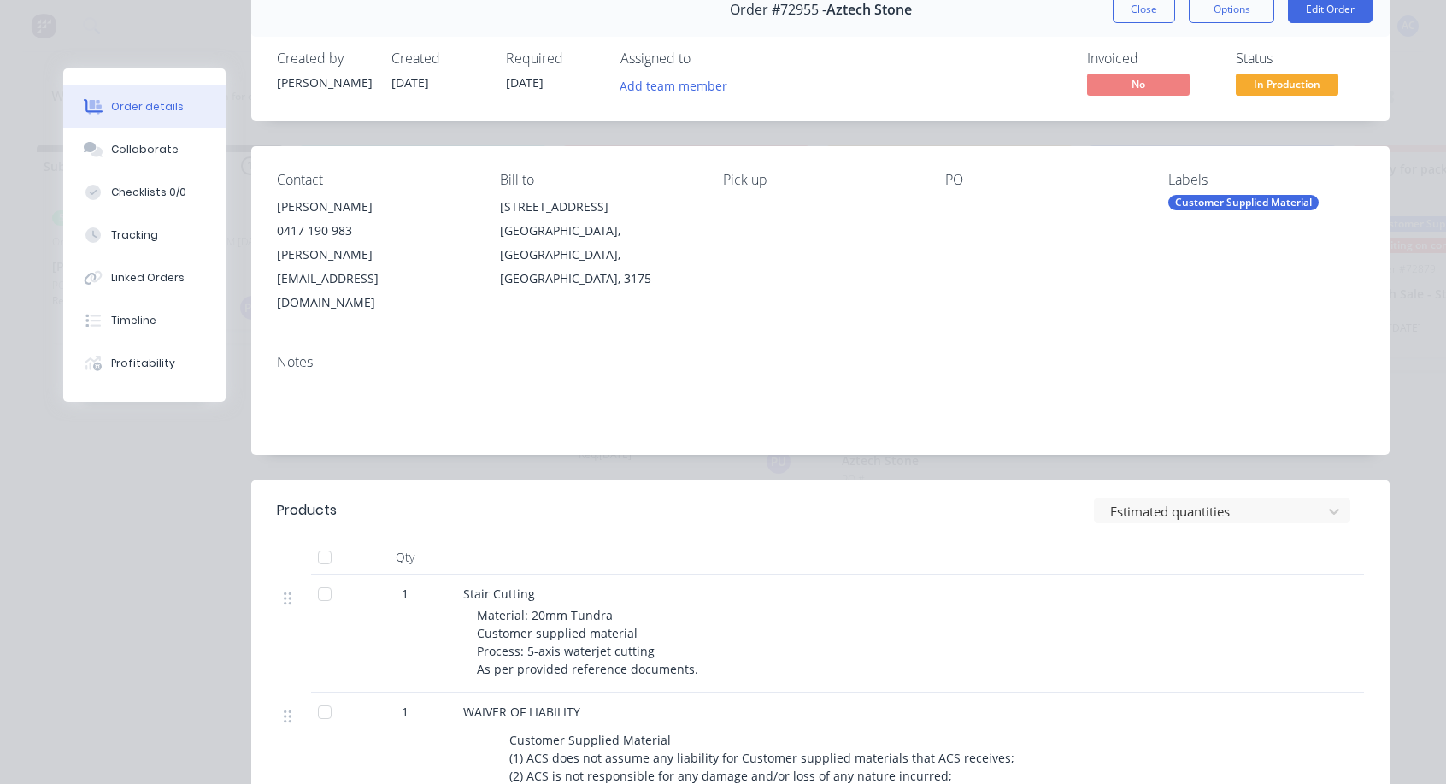
scroll to position [0, 0]
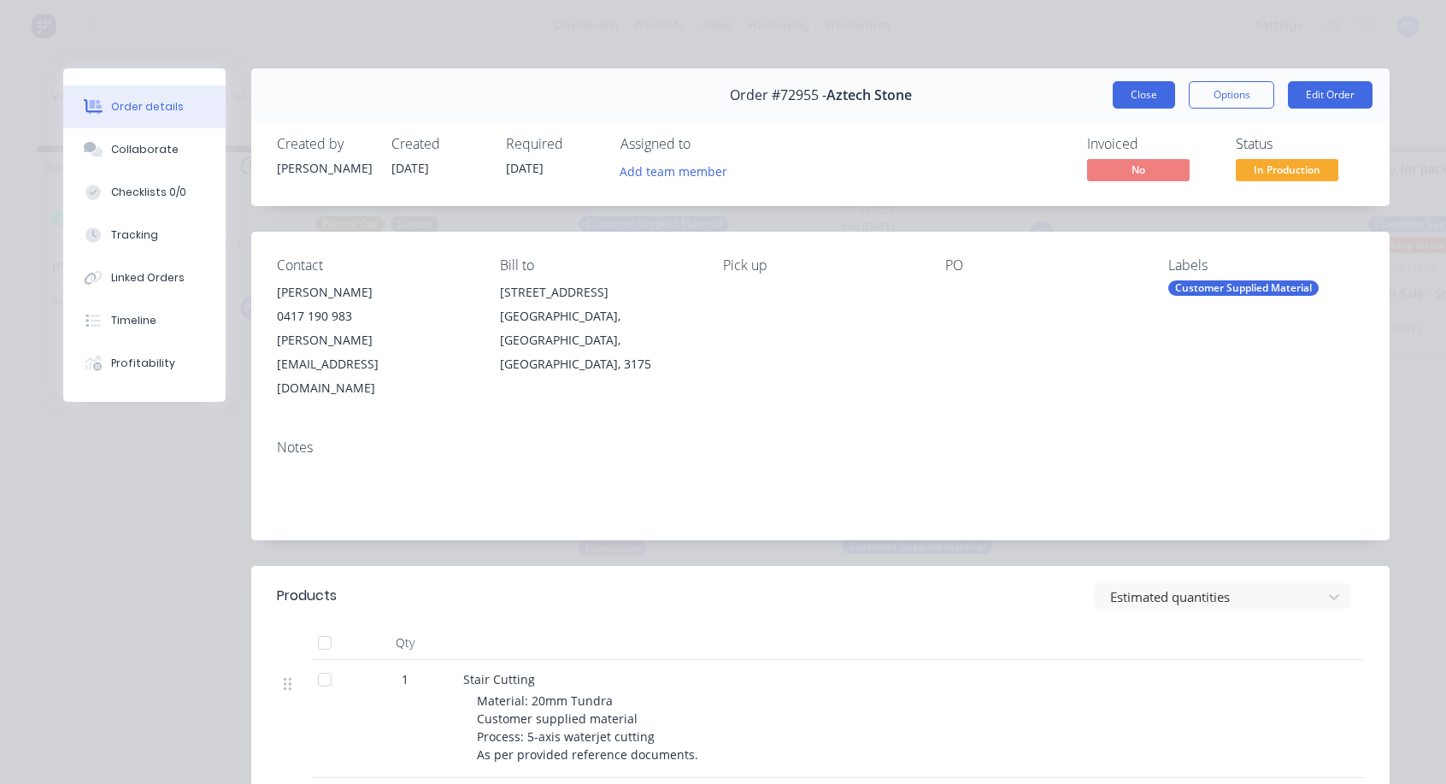
click at [1154, 93] on button "Close" at bounding box center [1144, 94] width 62 height 27
